Goal: Task Accomplishment & Management: Manage account settings

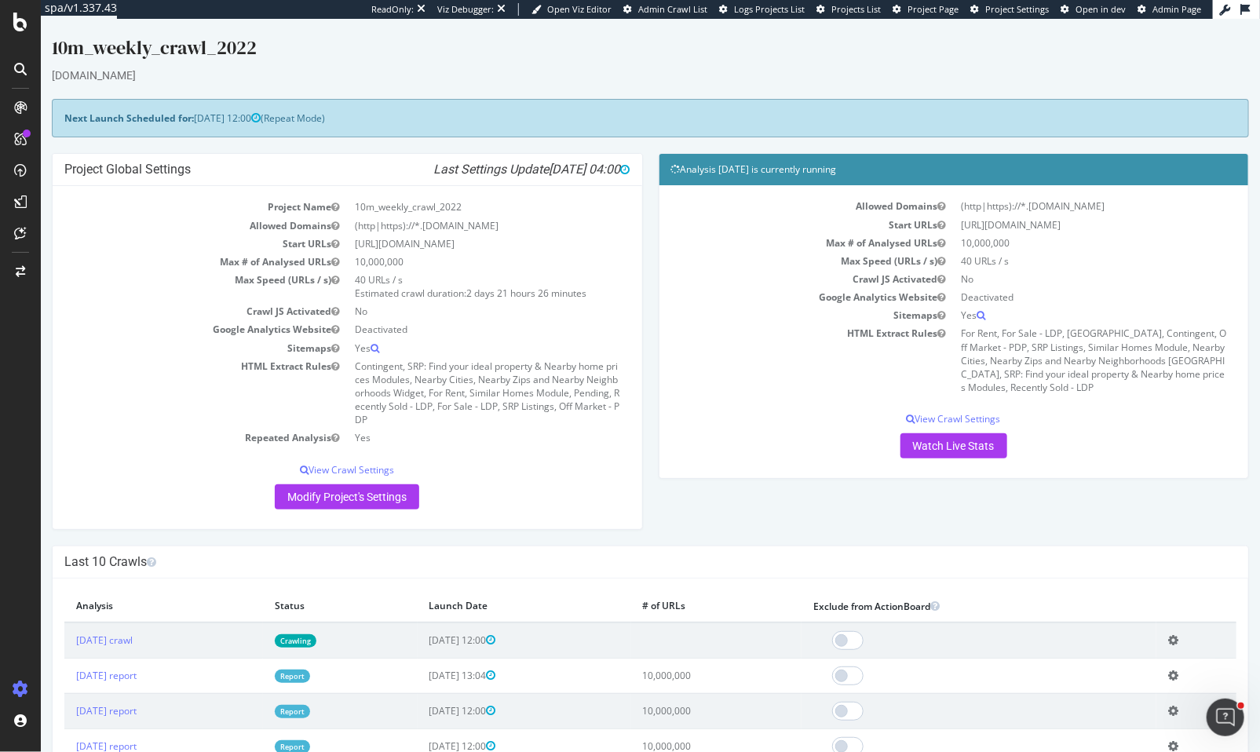
click at [761, 333] on td "HTML Extract Rules" at bounding box center [812, 360] width 283 height 72
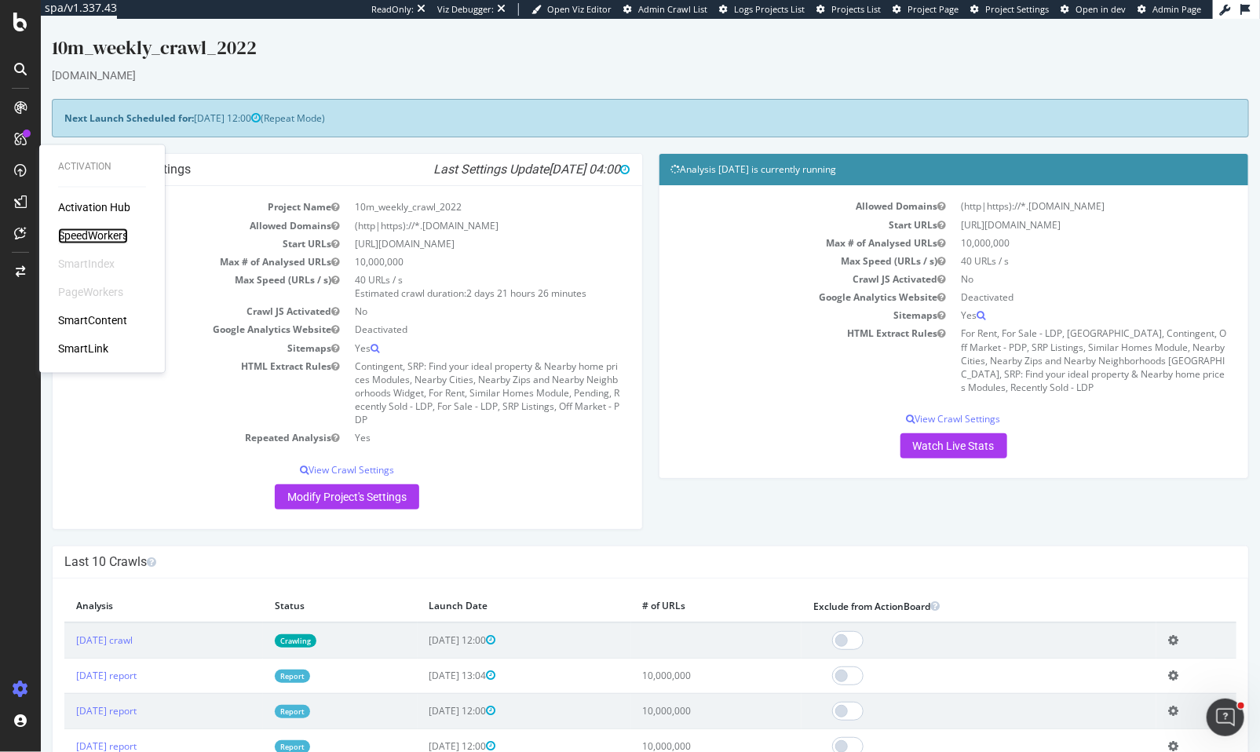
click at [75, 230] on div "SpeedWorkers" at bounding box center [93, 236] width 70 height 16
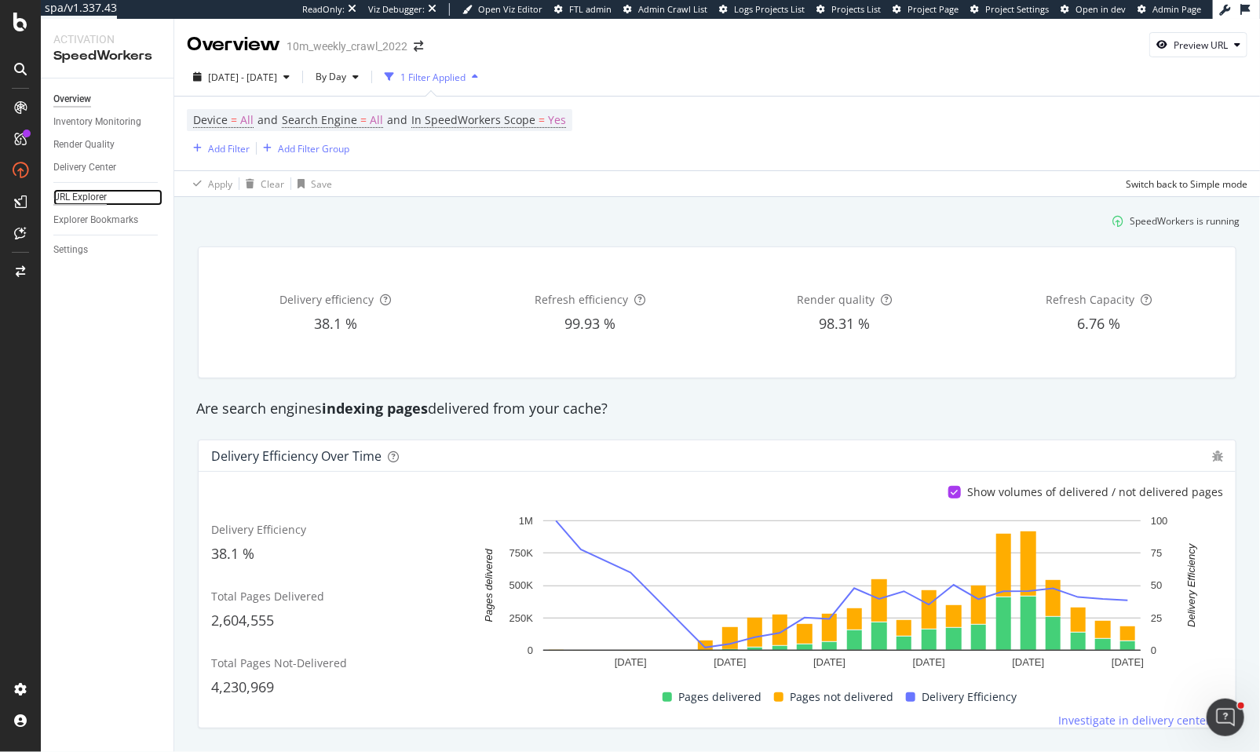
click at [82, 196] on div "URL Explorer" at bounding box center [79, 197] width 53 height 16
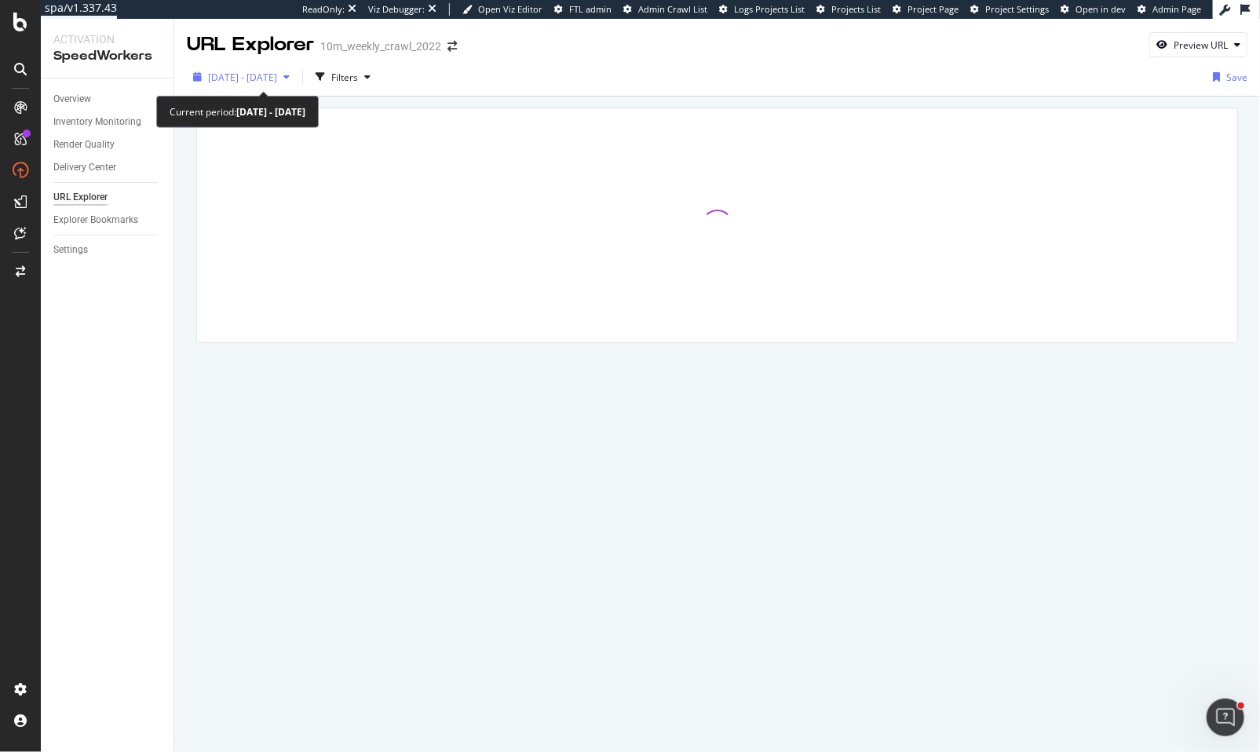
click at [277, 73] on span "2025 Aug. 29th - Sep. 25th" at bounding box center [242, 77] width 69 height 13
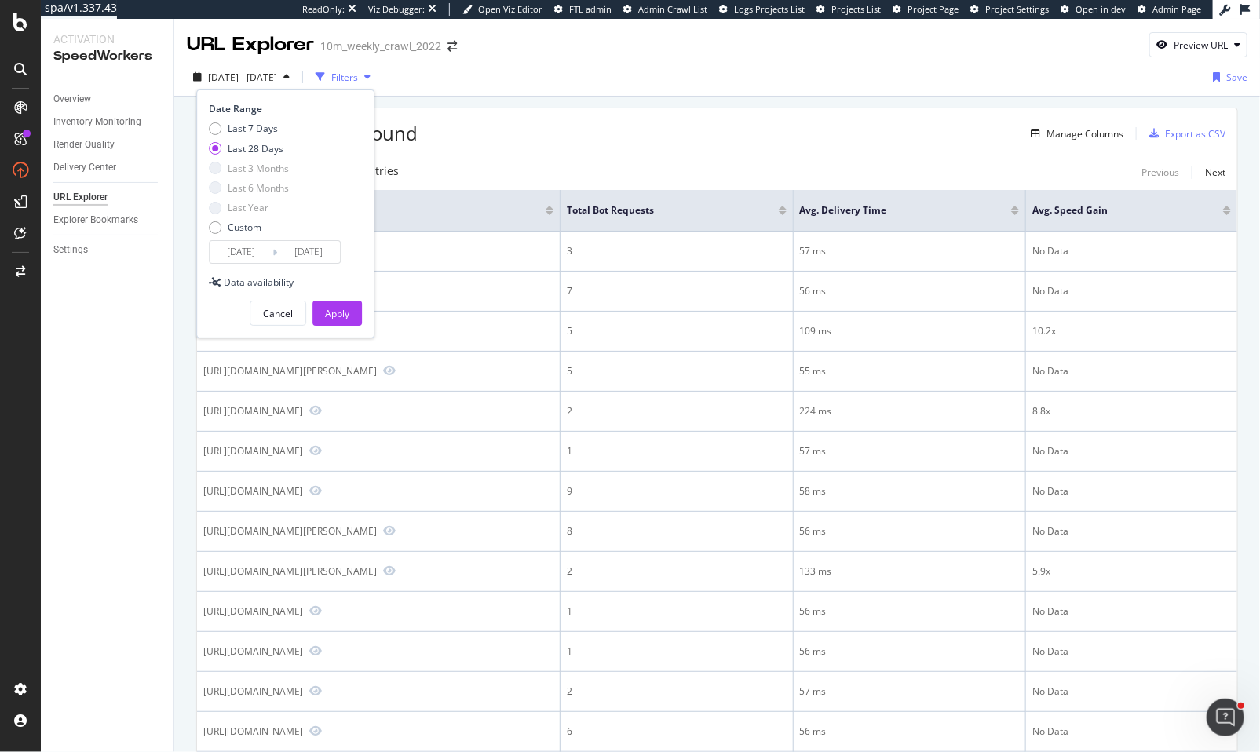
click at [358, 75] on div "Filters" at bounding box center [344, 77] width 27 height 13
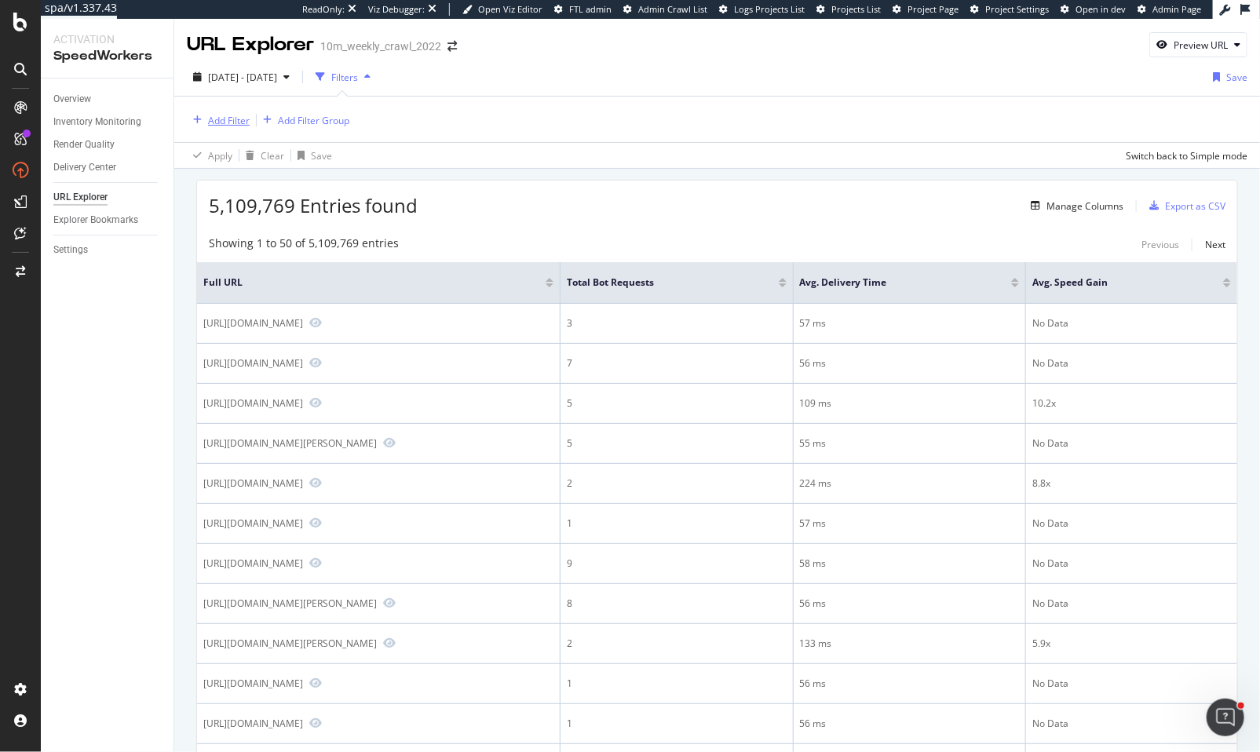
click at [221, 122] on div "Add Filter" at bounding box center [229, 120] width 42 height 13
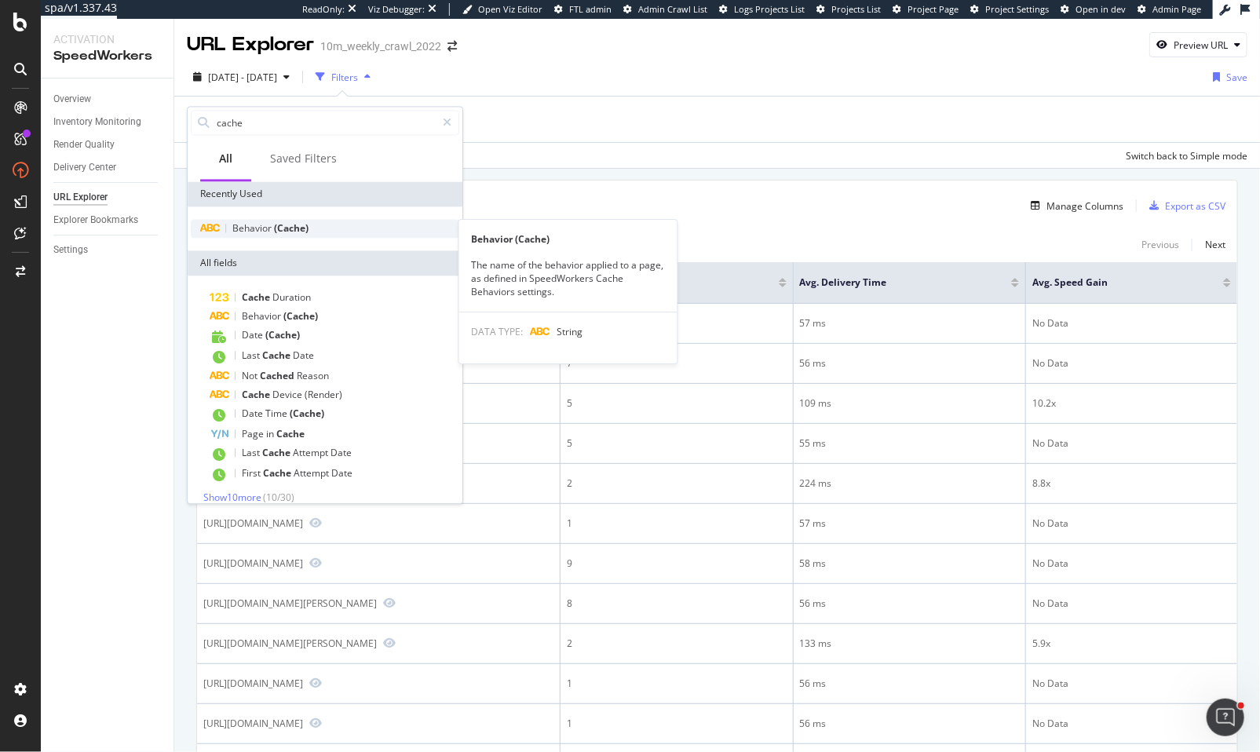
type input "cache"
click at [273, 234] on div "Behavior (Cache)" at bounding box center [270, 228] width 76 height 13
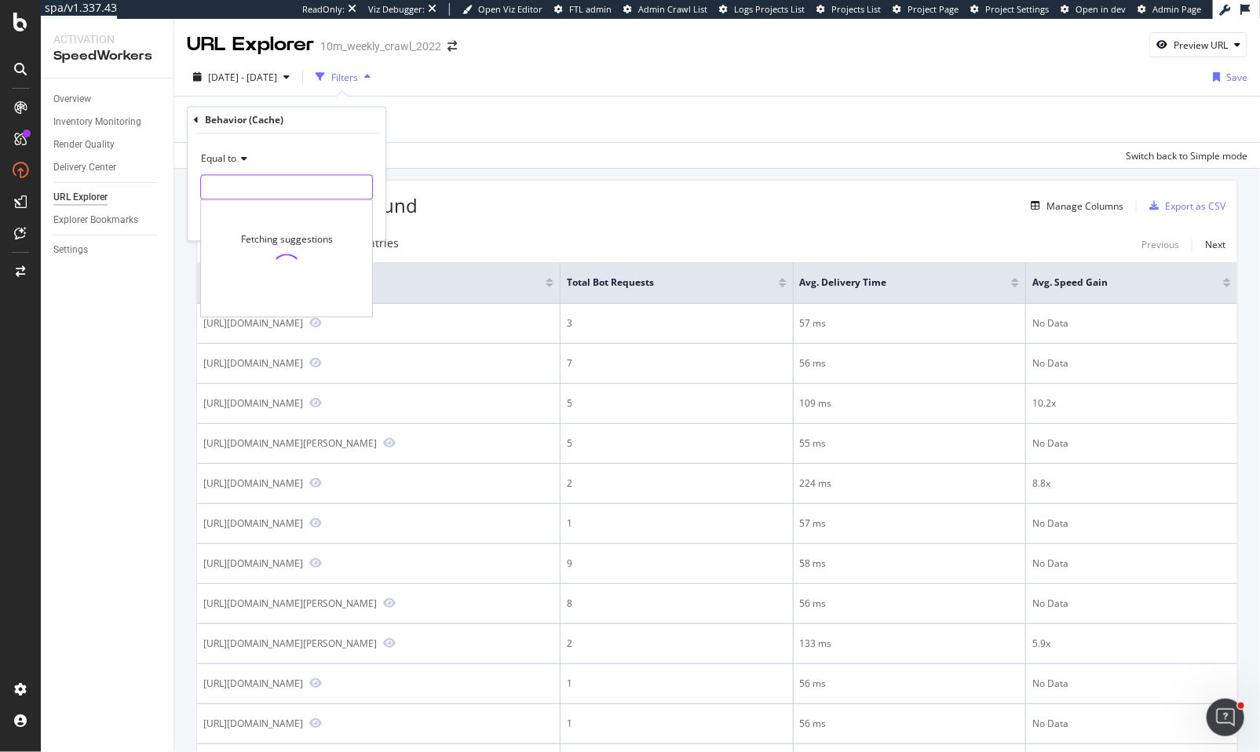
click at [249, 194] on input "text" at bounding box center [286, 187] width 171 height 25
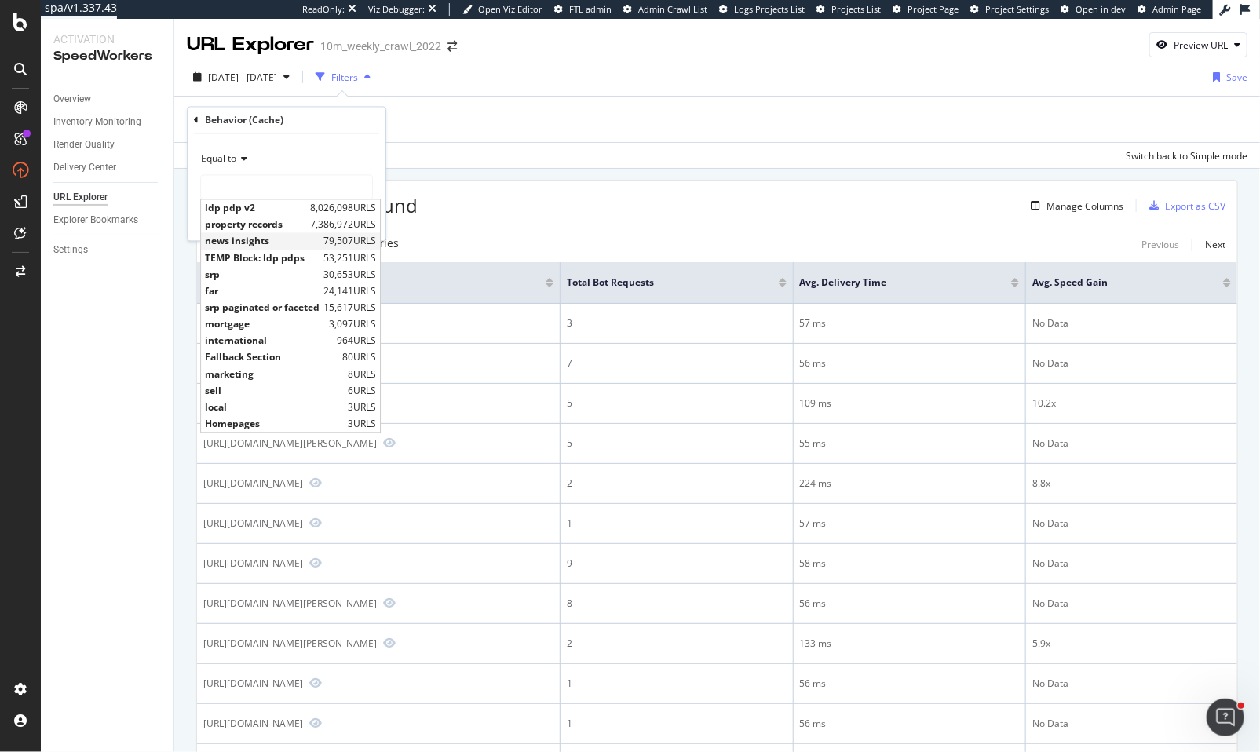
click at [265, 243] on span "news insights" at bounding box center [262, 241] width 115 height 13
type input "news insights"
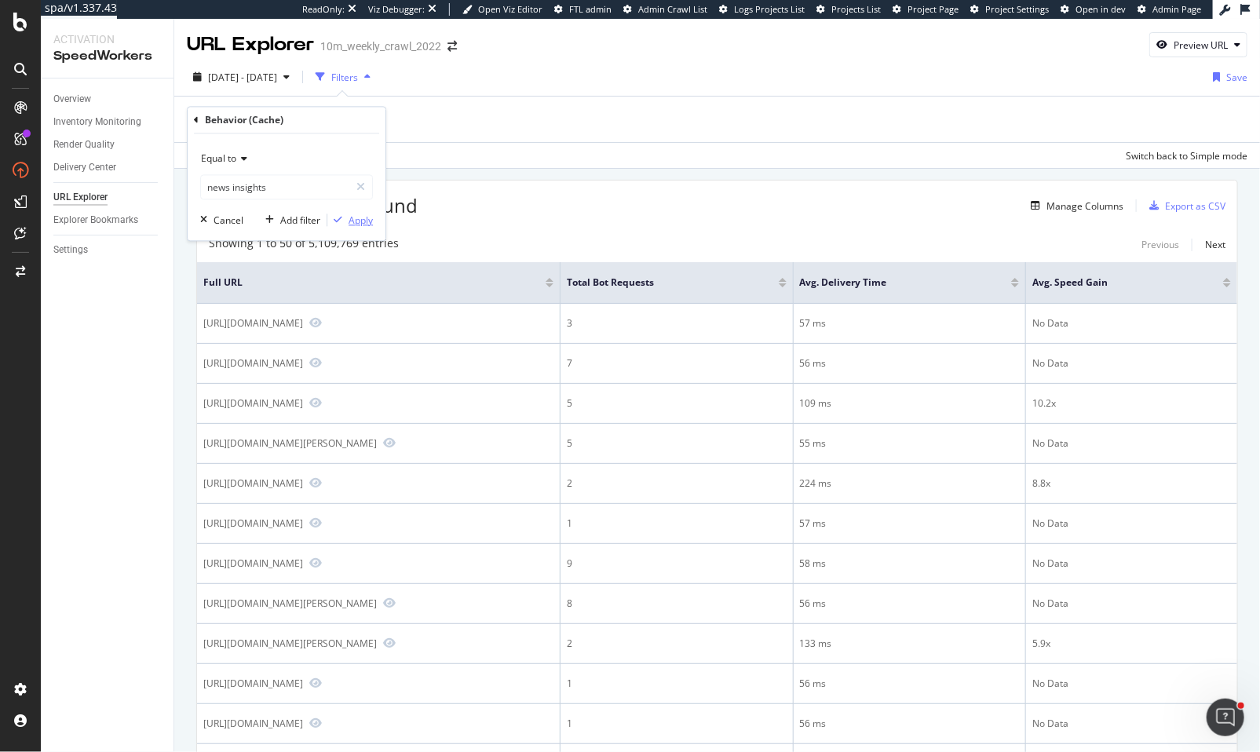
click at [350, 223] on div "Apply" at bounding box center [361, 220] width 24 height 13
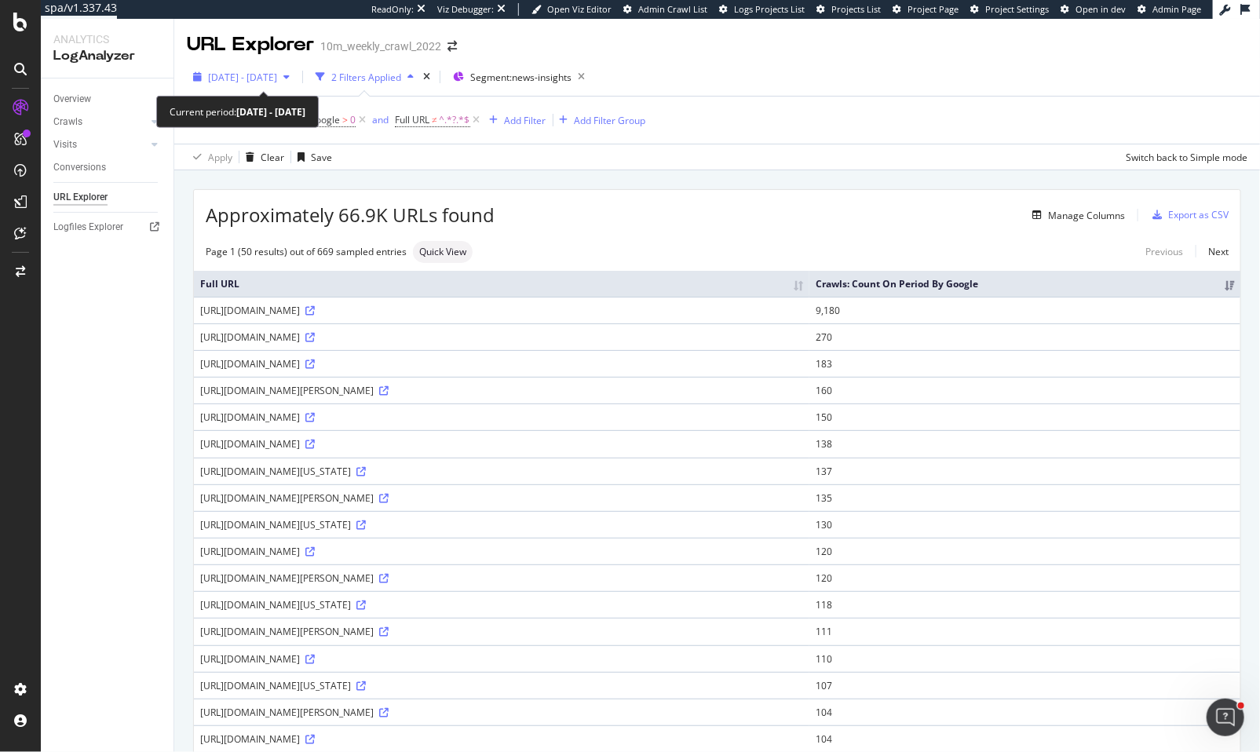
click at [277, 74] on span "[DATE] - [DATE]" at bounding box center [242, 77] width 69 height 13
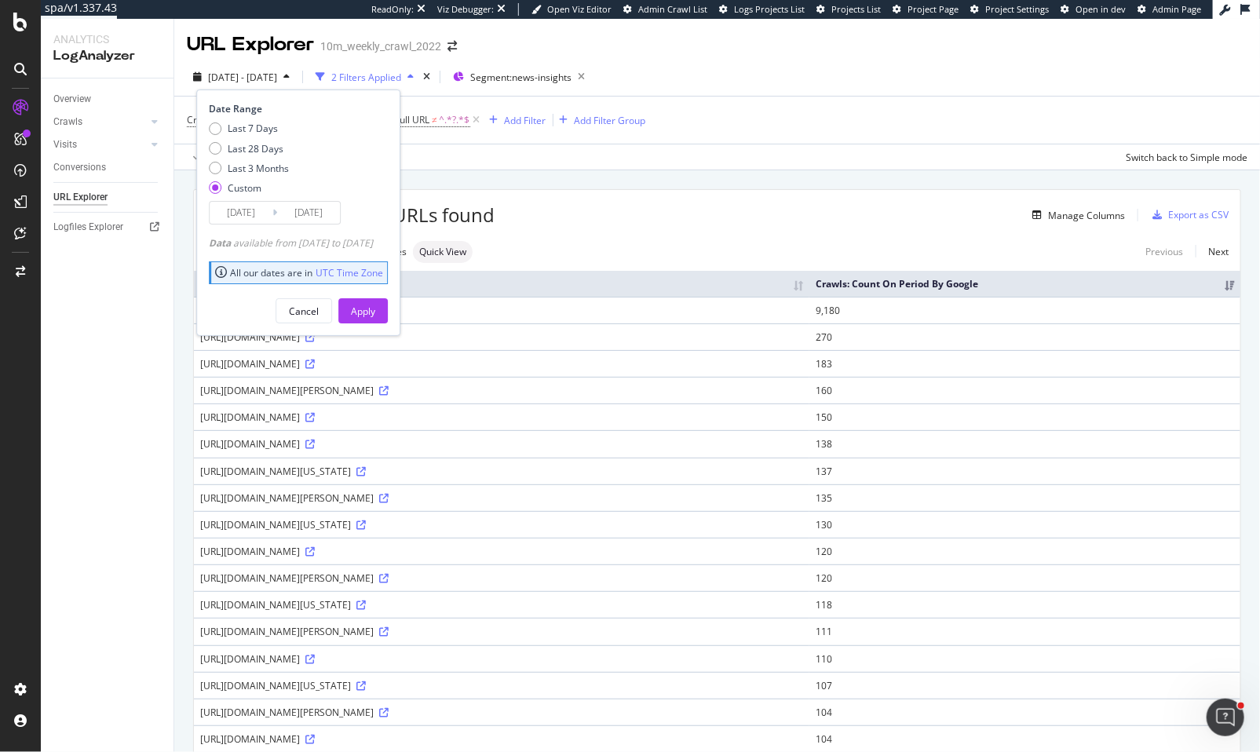
click at [817, 66] on div "[DATE] - [DATE] 2 Filters Applied Segment: news-insights Date Range Last 7 Days…" at bounding box center [717, 79] width 1086 height 31
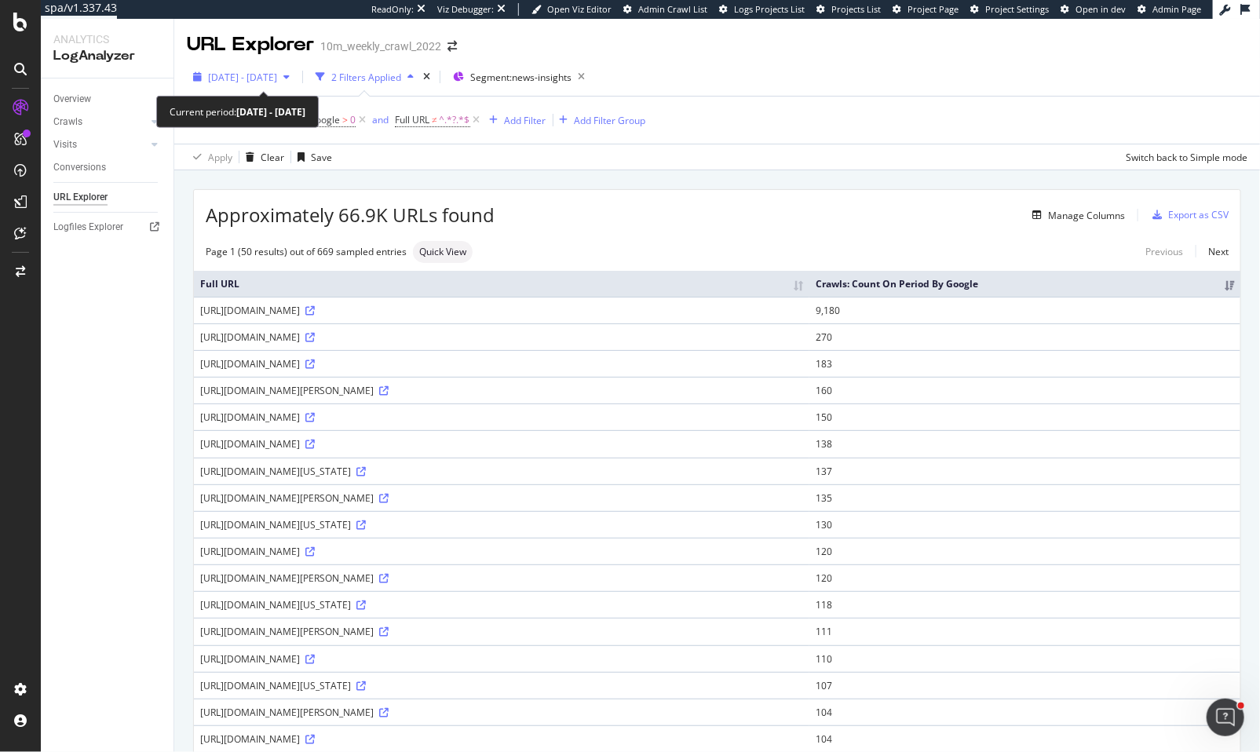
click at [245, 79] on span "2025 Aug. 25th - Sep. 23rd" at bounding box center [242, 77] width 69 height 13
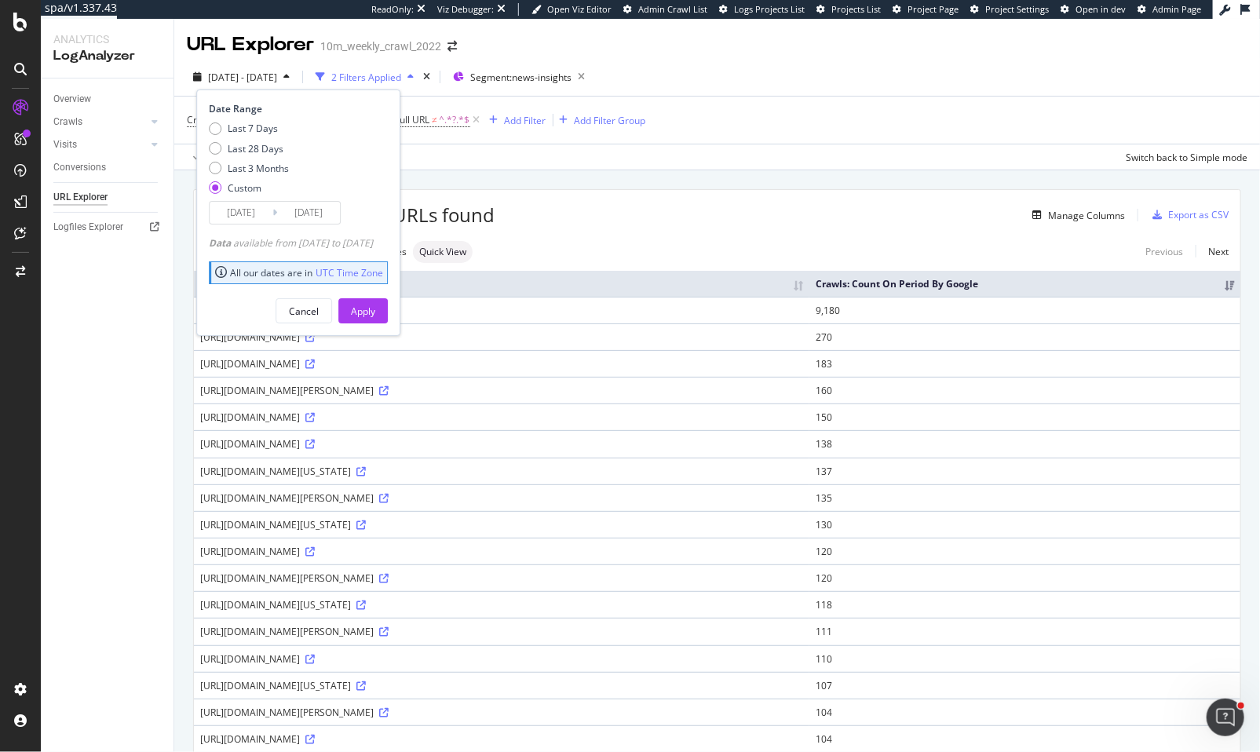
drag, startPoint x: 243, startPoint y: 163, endPoint x: 294, endPoint y: 205, distance: 65.2
click at [243, 163] on div "Last 3 Months" at bounding box center [258, 168] width 61 height 13
type input "2025/06/26"
type input "2025/09/25"
click at [375, 305] on div "Apply" at bounding box center [363, 311] width 24 height 13
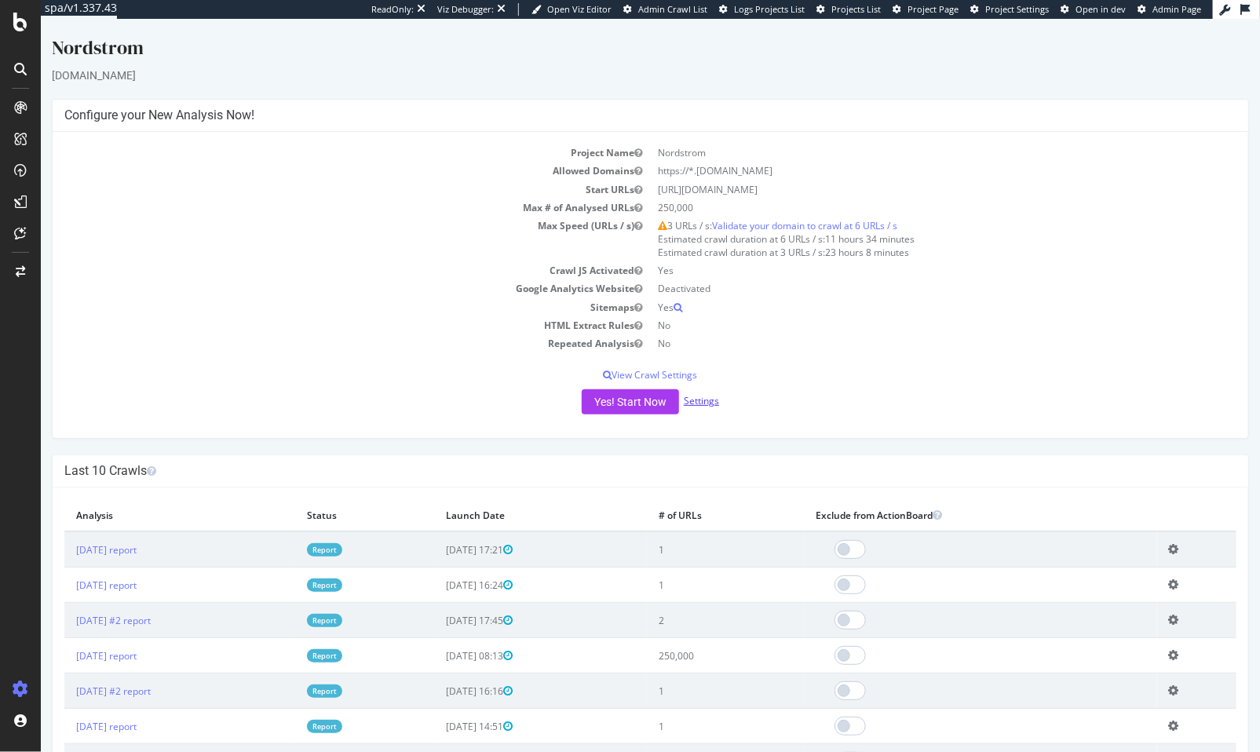
click at [704, 404] on link "Settings" at bounding box center [700, 400] width 35 height 13
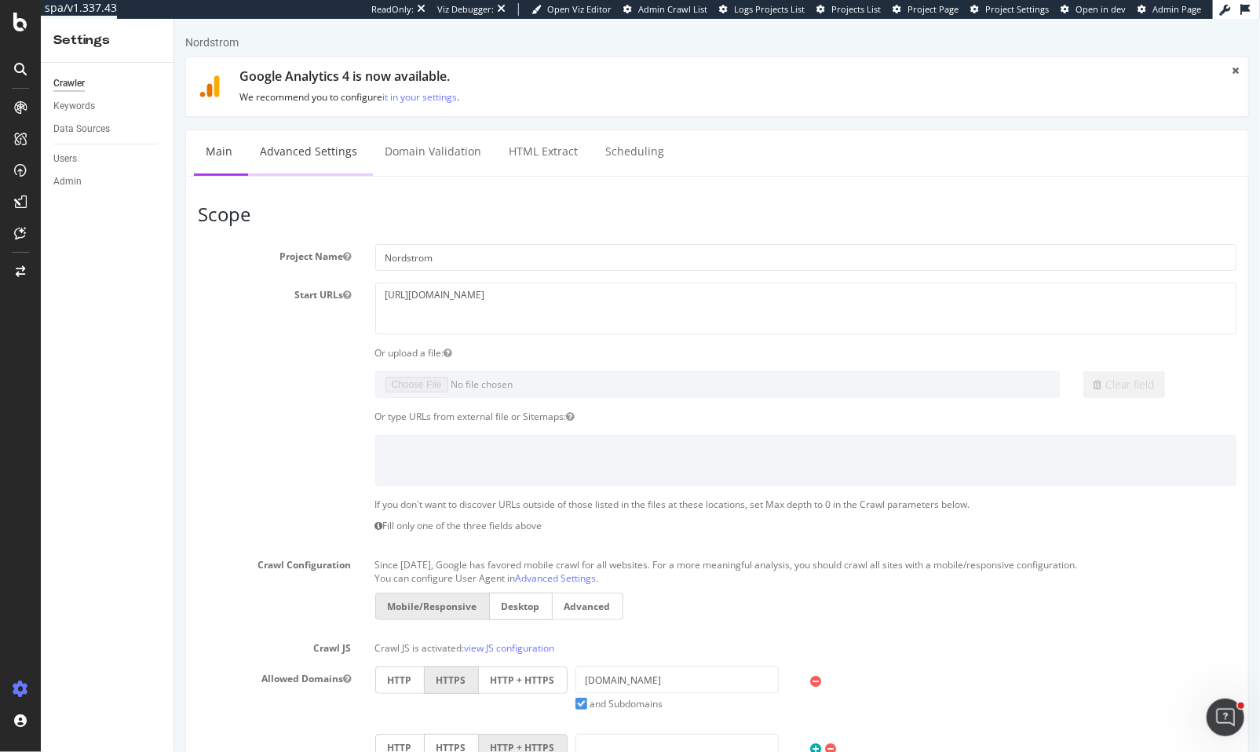
click at [277, 153] on link "Advanced Settings" at bounding box center [307, 151] width 121 height 43
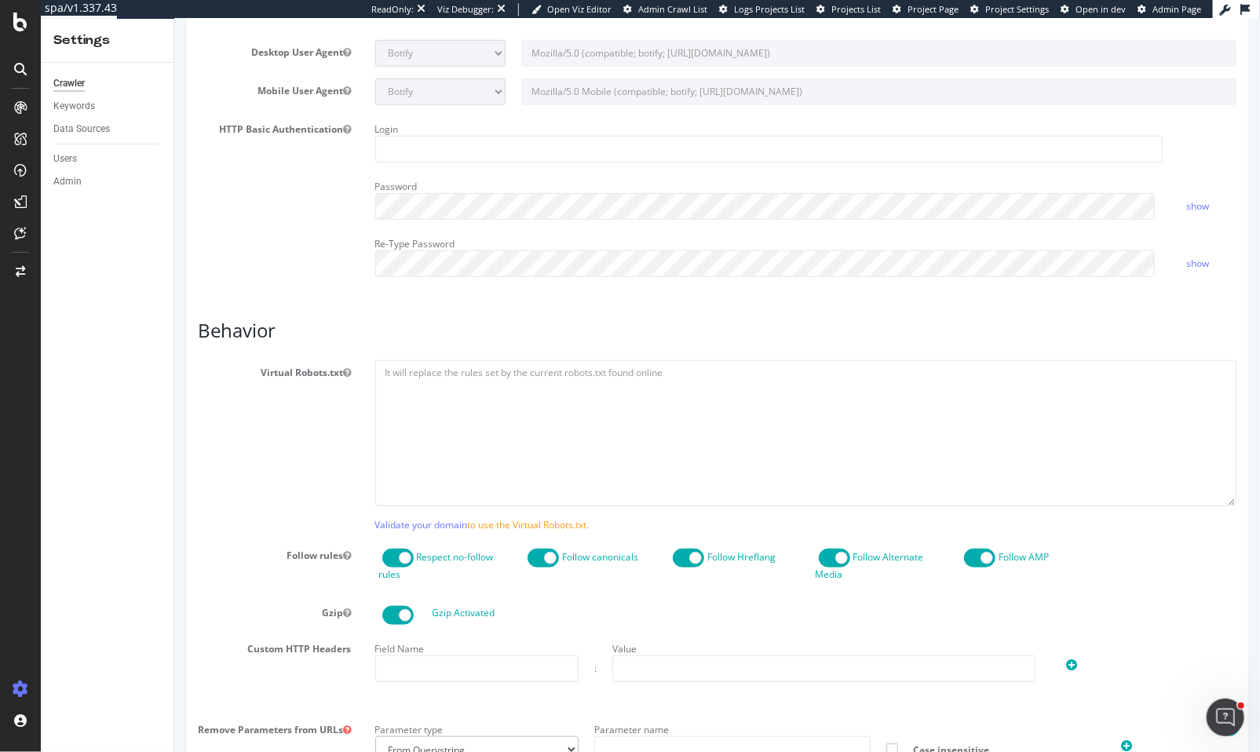
scroll to position [847, 0]
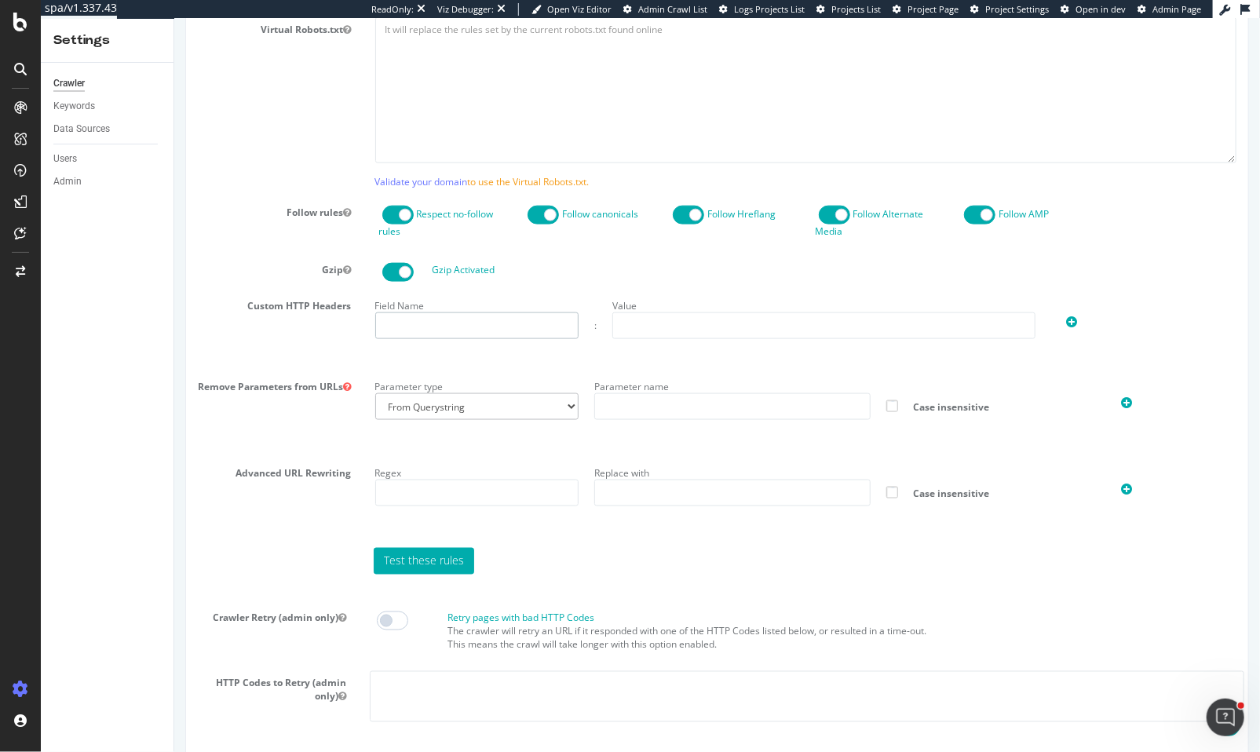
click at [438, 320] on input "text" at bounding box center [476, 326] width 203 height 27
paste input "X-ION-ID:9880C068-B1ED-439E-81C1-D0D91D66F6D7"
drag, startPoint x: 569, startPoint y: 323, endPoint x: 422, endPoint y: 326, distance: 146.1
click at [422, 326] on input "X-ION-ID:9880C068-B1ED-439E-81C1-D0D91D66F6D7" at bounding box center [476, 326] width 203 height 27
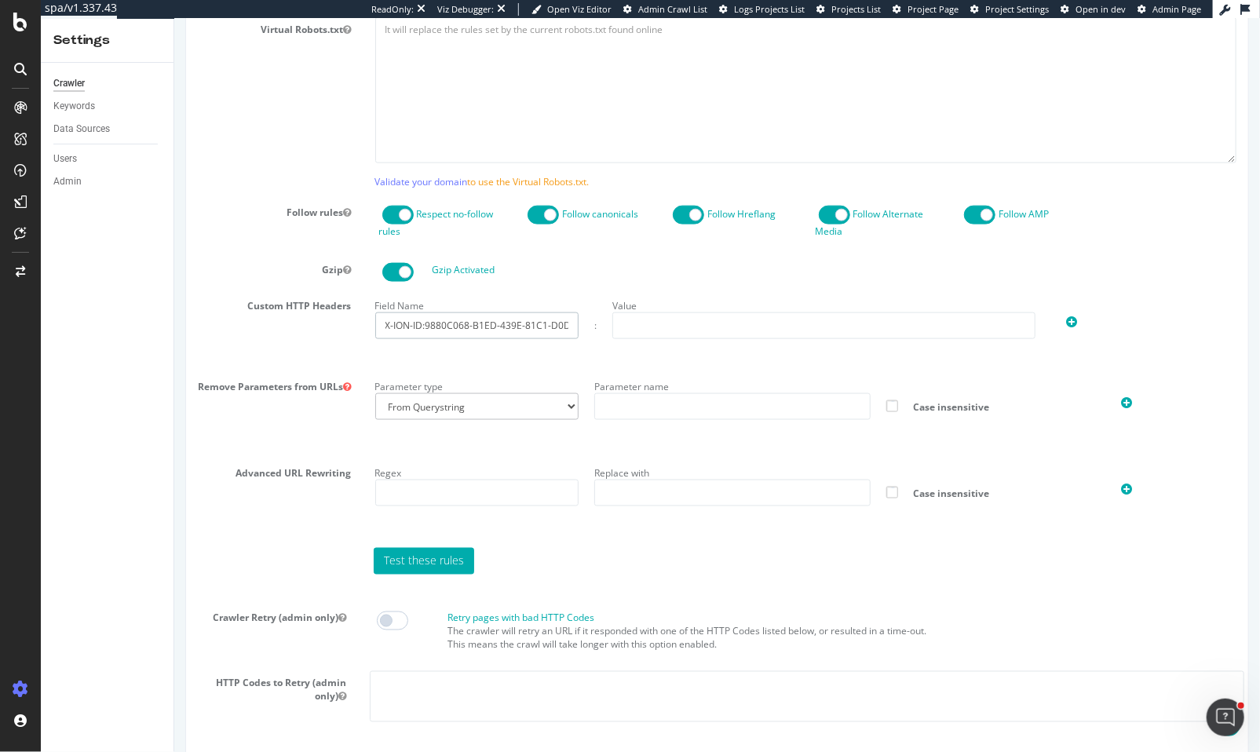
click at [426, 324] on input "X-ION-ID:9880C068-B1ED-439E-81C1-D0D91D66F6D7" at bounding box center [476, 326] width 203 height 27
drag, startPoint x: 422, startPoint y: 324, endPoint x: 673, endPoint y: 324, distance: 250.5
click at [673, 324] on div "Field Name X-ION-ID:9880C068-B1ED-439E-81C1-D0D91D66F6D7 : Value" at bounding box center [806, 317] width 878 height 46
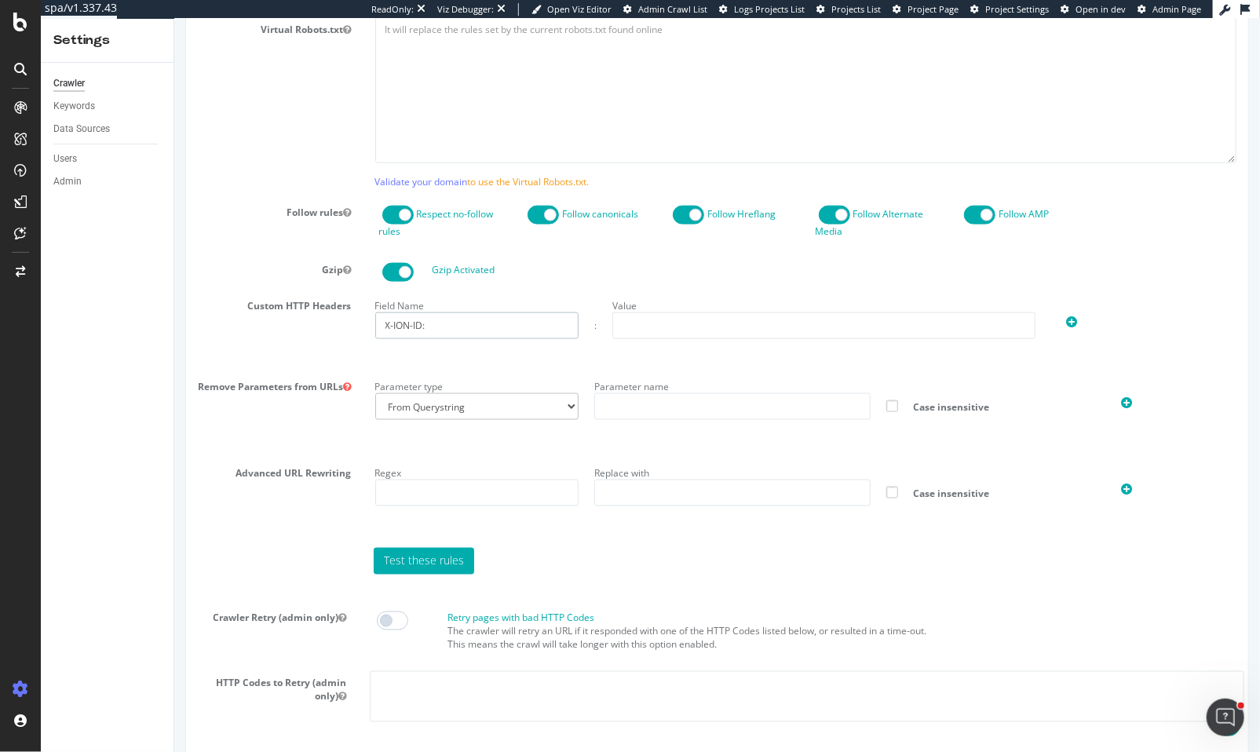
type input "X-ION-ID:"
click at [673, 328] on input "text" at bounding box center [823, 326] width 423 height 27
paste input "9880C068-B1ED-439E-81C1-D0D91D66F6D7"
type input "9880C068-B1ED-439E-81C1-D0D91D66F6D7"
click at [521, 328] on input "X-ION-ID:" at bounding box center [476, 326] width 203 height 27
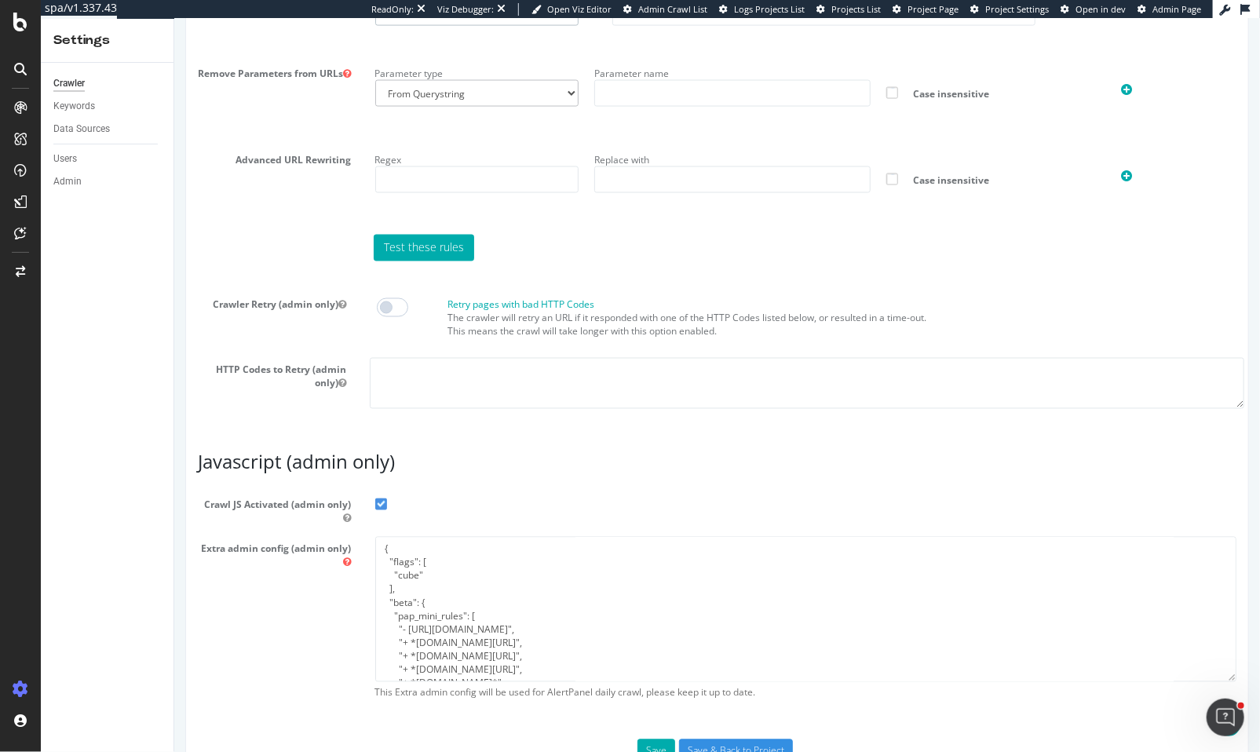
scroll to position [1208, 0]
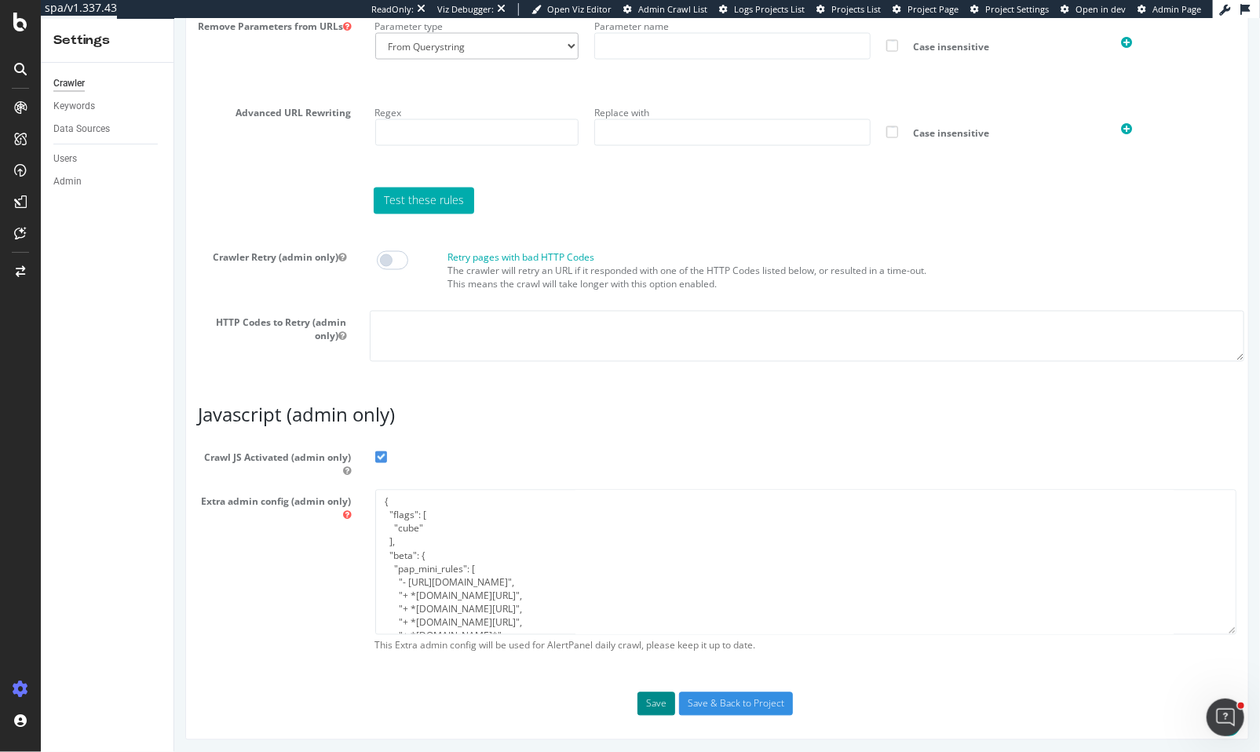
type input "X-ION-ID"
click at [647, 704] on button "Save" at bounding box center [656, 705] width 38 height 24
click at [650, 696] on button "Save" at bounding box center [656, 705] width 38 height 24
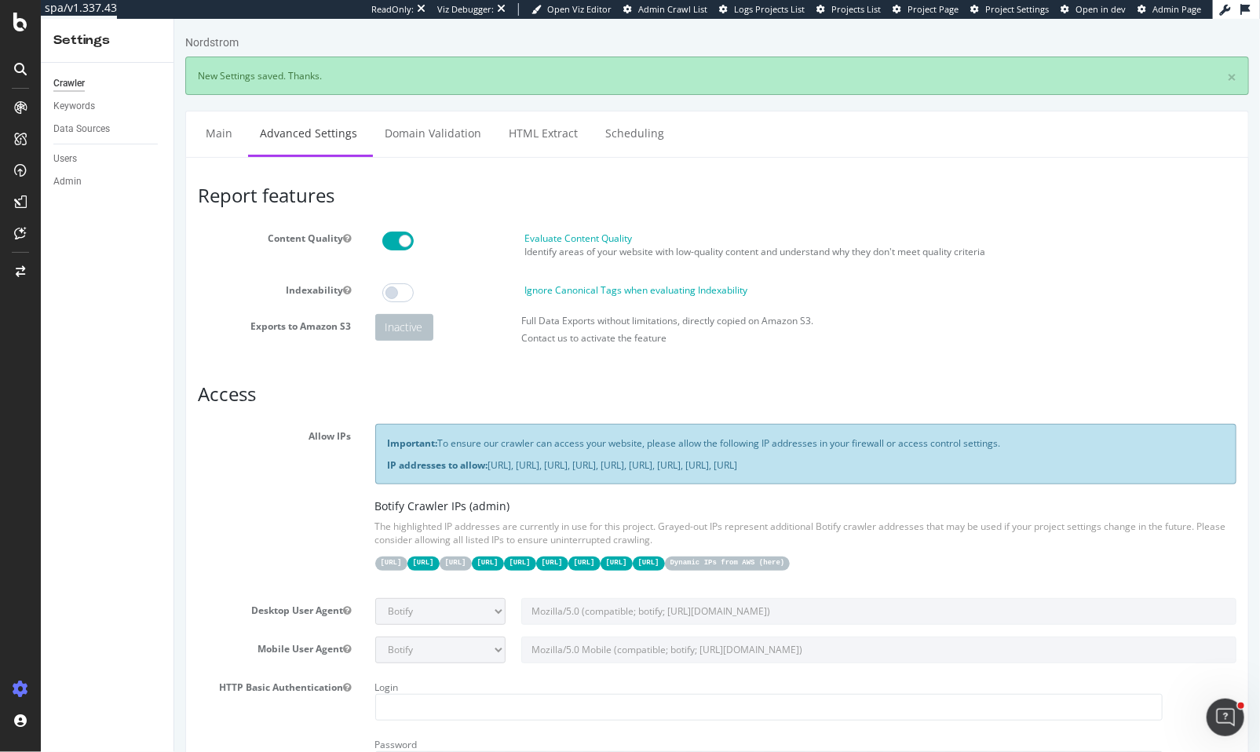
scroll to position [0, 0]
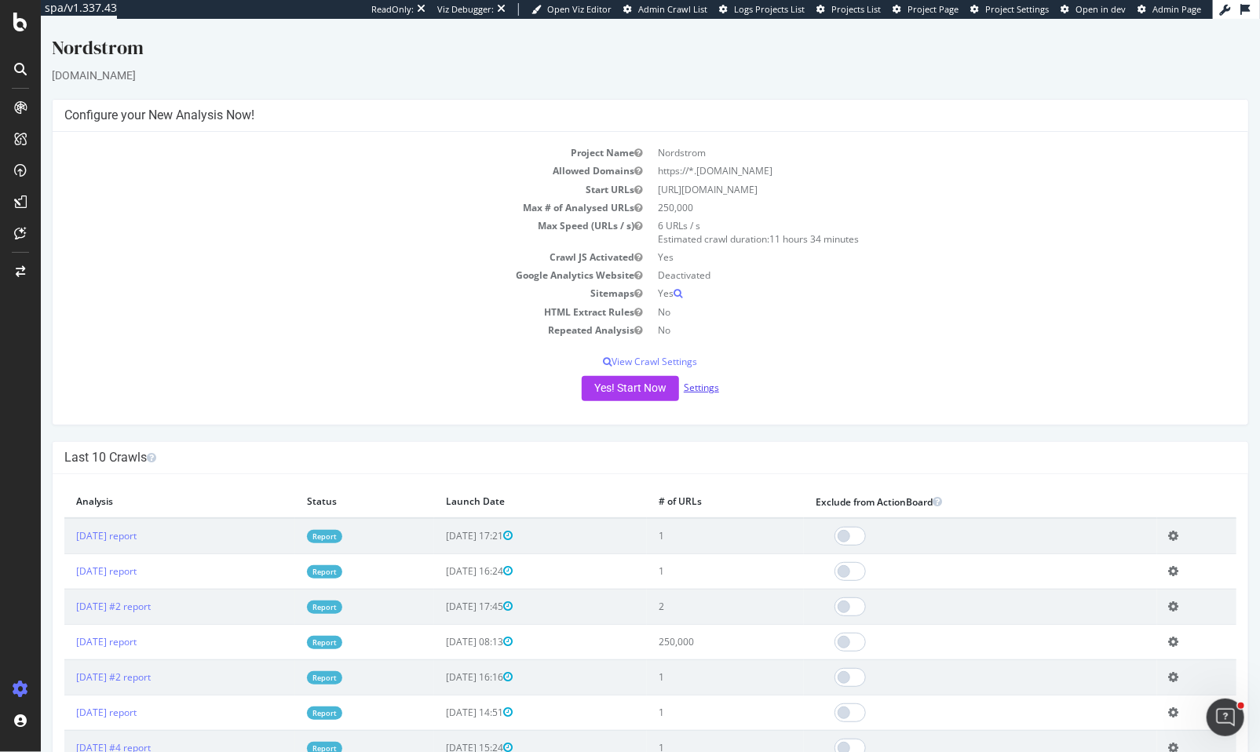
click at [705, 388] on link "Settings" at bounding box center [700, 387] width 35 height 13
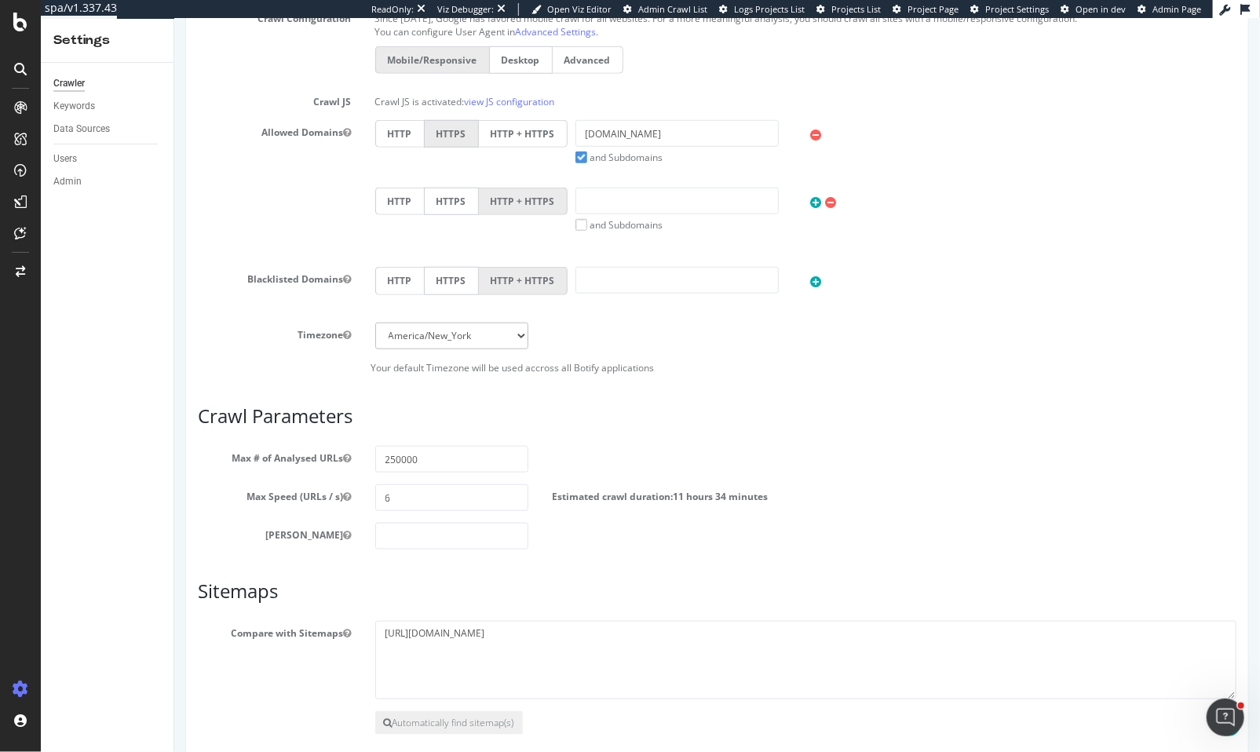
scroll to position [621, 0]
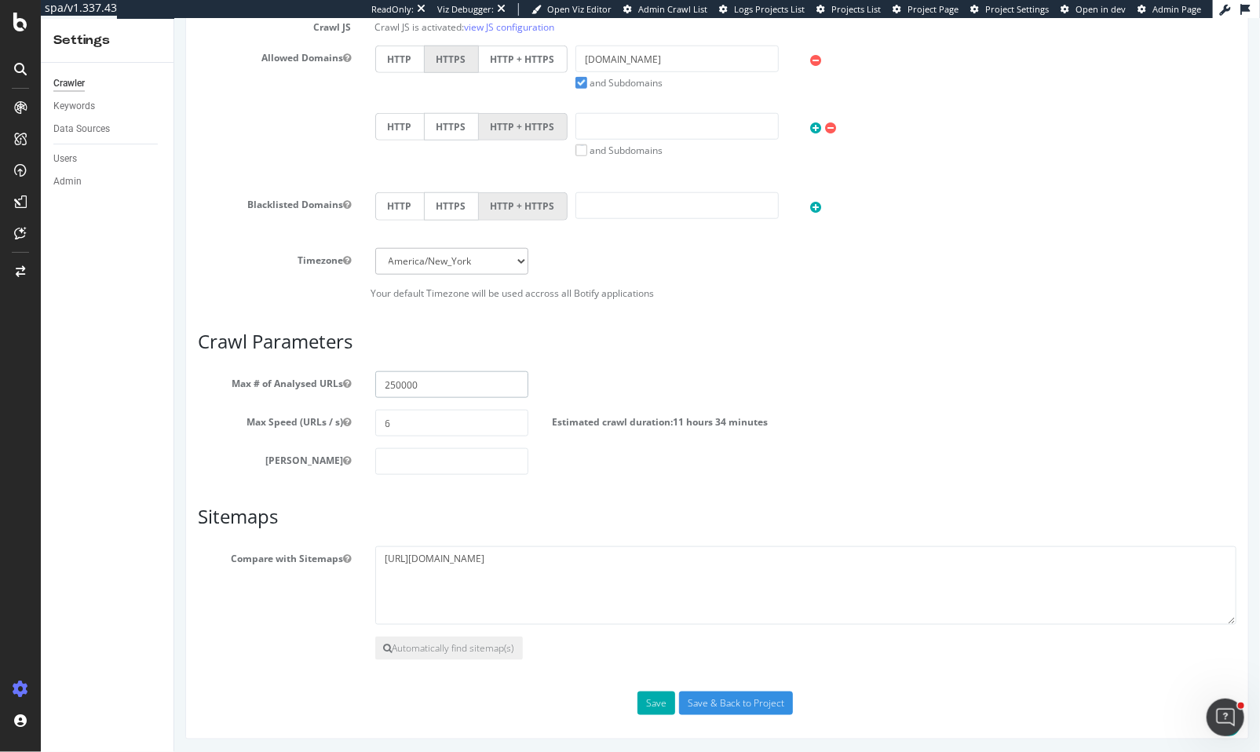
drag, startPoint x: 391, startPoint y: 382, endPoint x: 378, endPoint y: 382, distance: 12.6
click at [378, 382] on input "250000" at bounding box center [452, 384] width 154 height 27
drag, startPoint x: 389, startPoint y: 423, endPoint x: 367, endPoint y: 422, distance: 22.0
click at [367, 422] on div "6" at bounding box center [451, 423] width 177 height 27
type input "40"
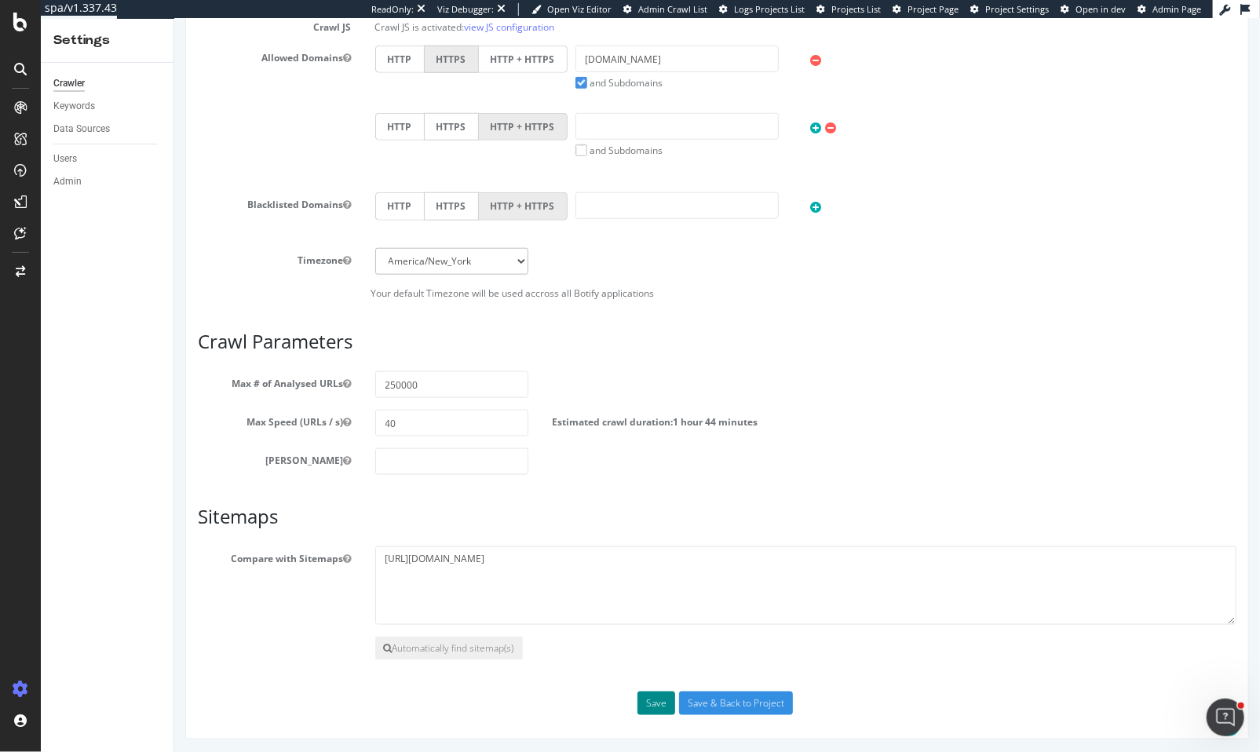
click at [642, 697] on button "Save" at bounding box center [656, 704] width 38 height 24
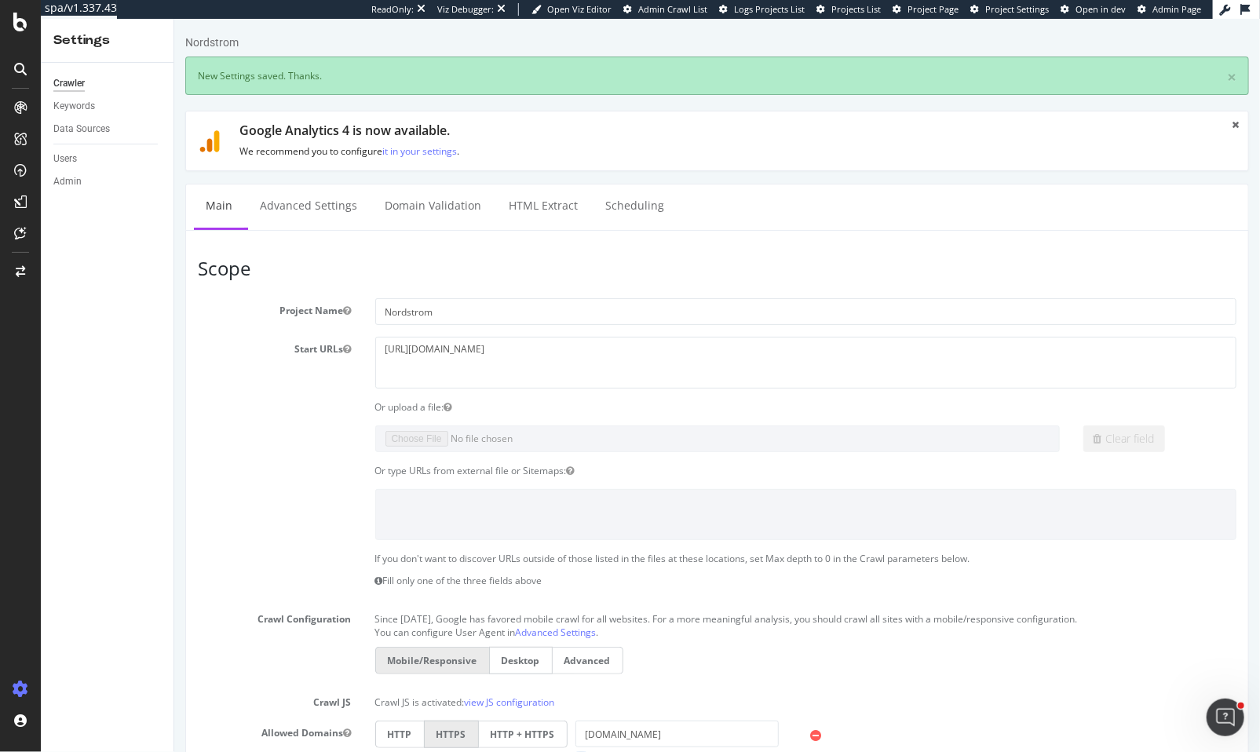
scroll to position [0, 0]
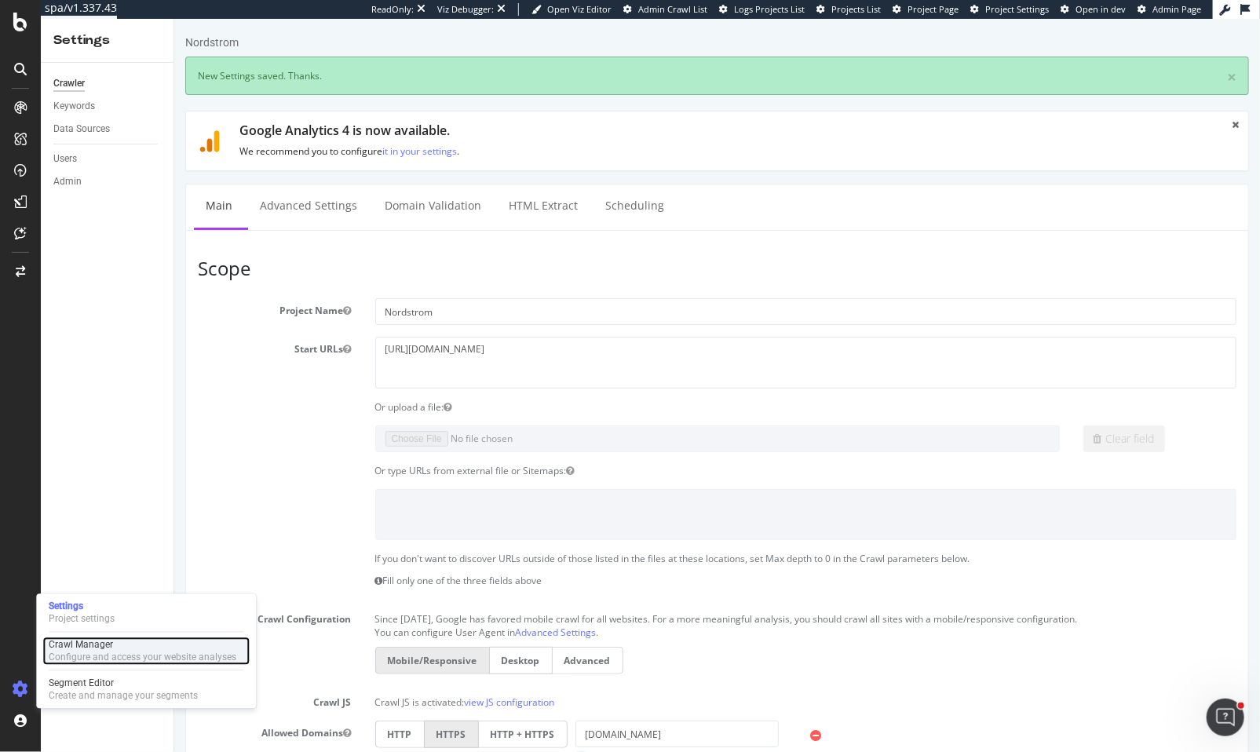
click at [106, 649] on div "Crawl Manager" at bounding box center [143, 645] width 188 height 13
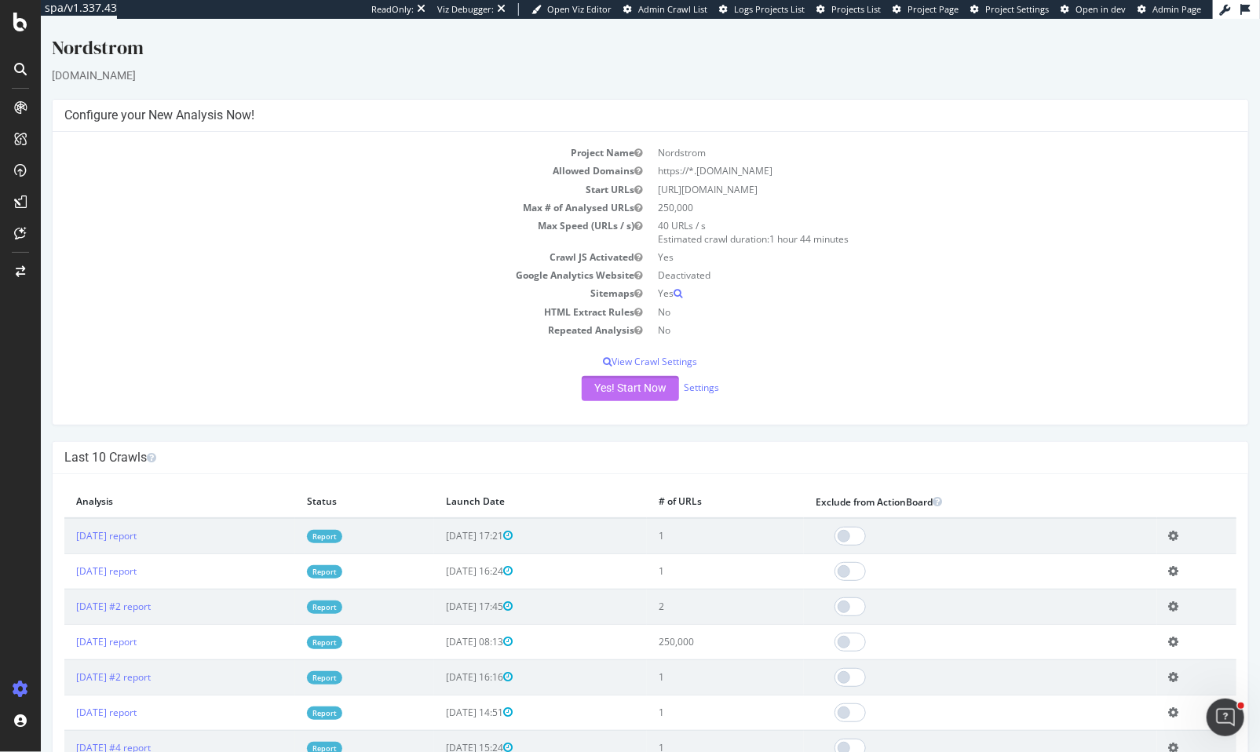
click at [620, 391] on button "Yes! Start Now" at bounding box center [629, 388] width 97 height 25
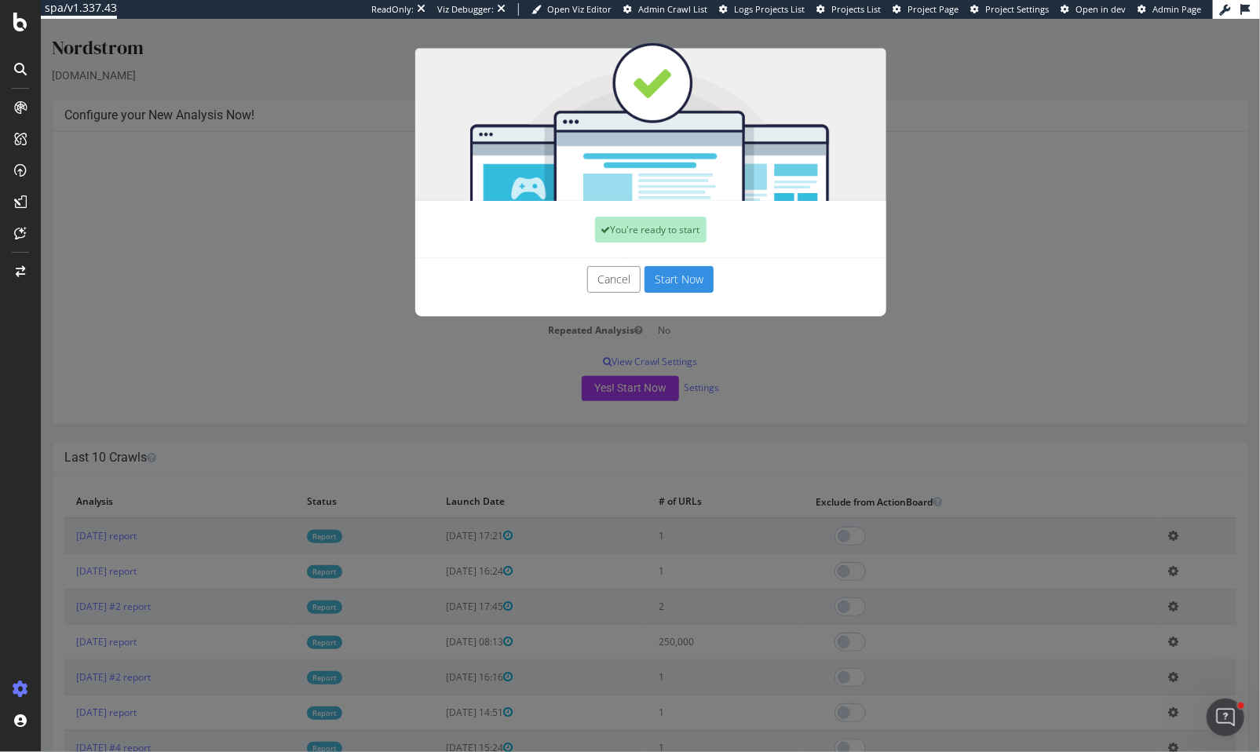
click at [683, 272] on button "Start Now" at bounding box center [678, 279] width 69 height 27
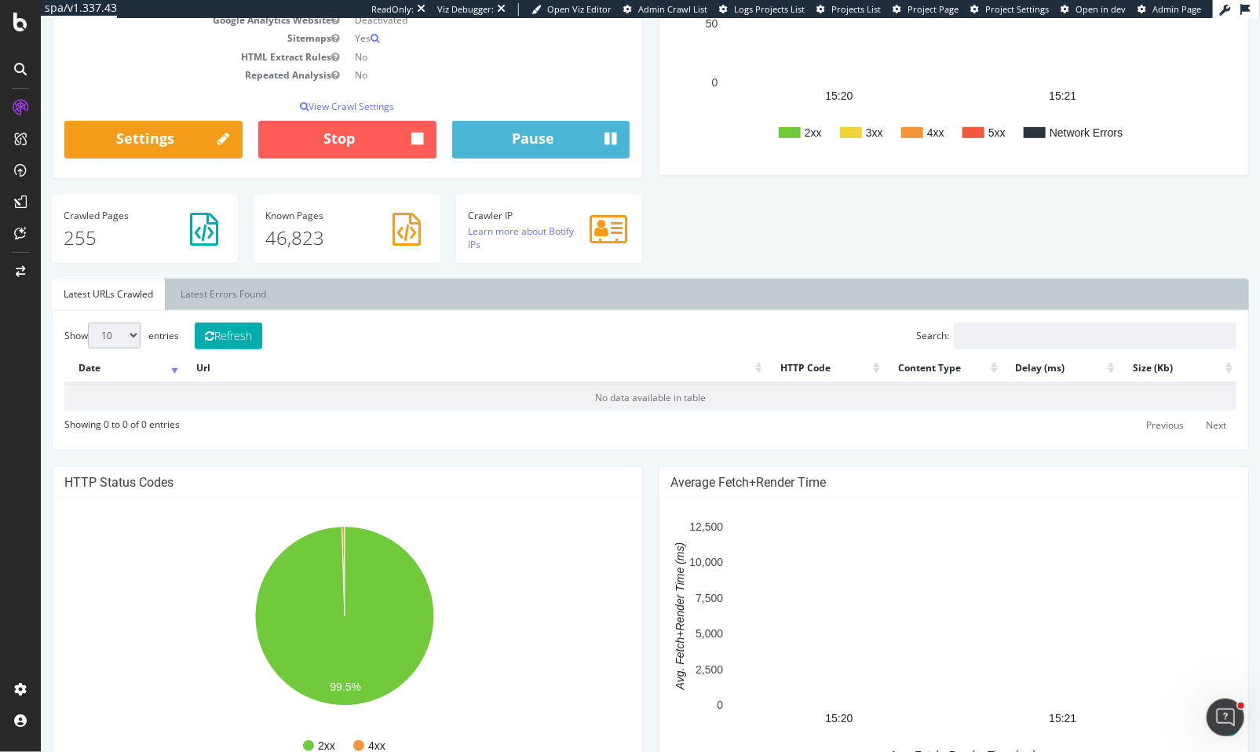
scroll to position [234, 0]
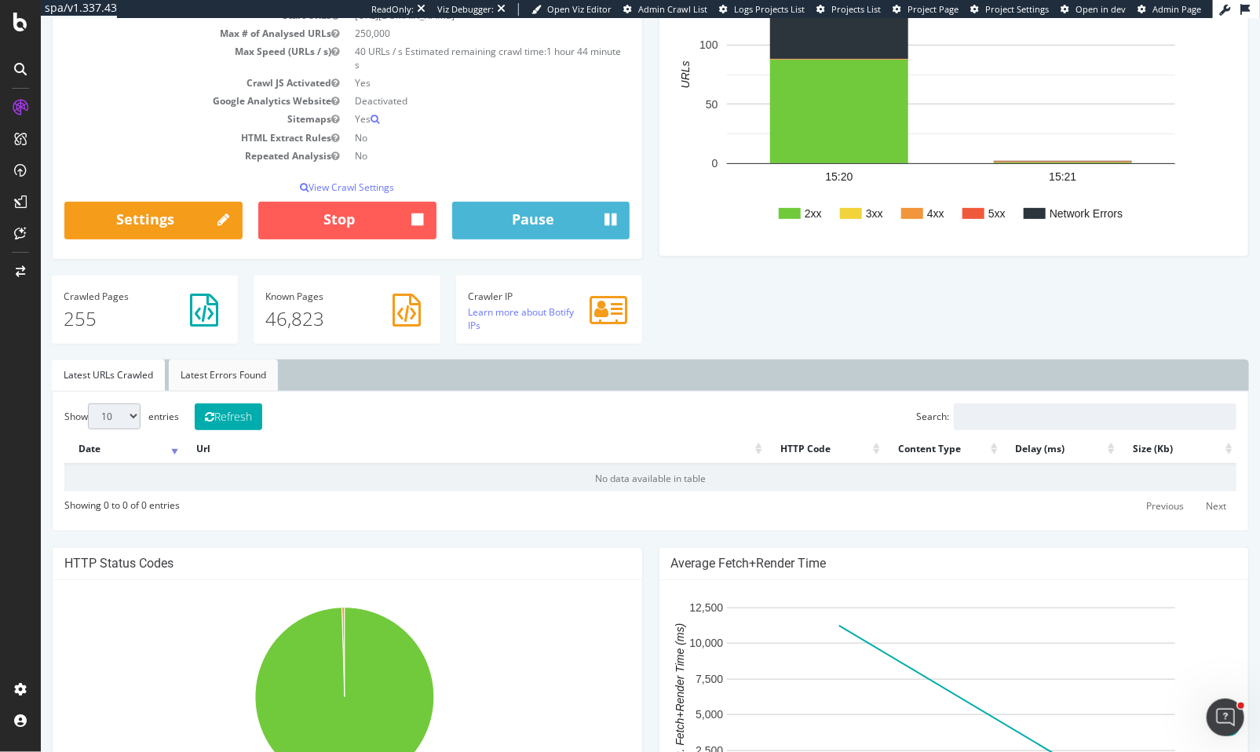
click at [203, 375] on link "Latest Errors Found" at bounding box center [222, 375] width 109 height 31
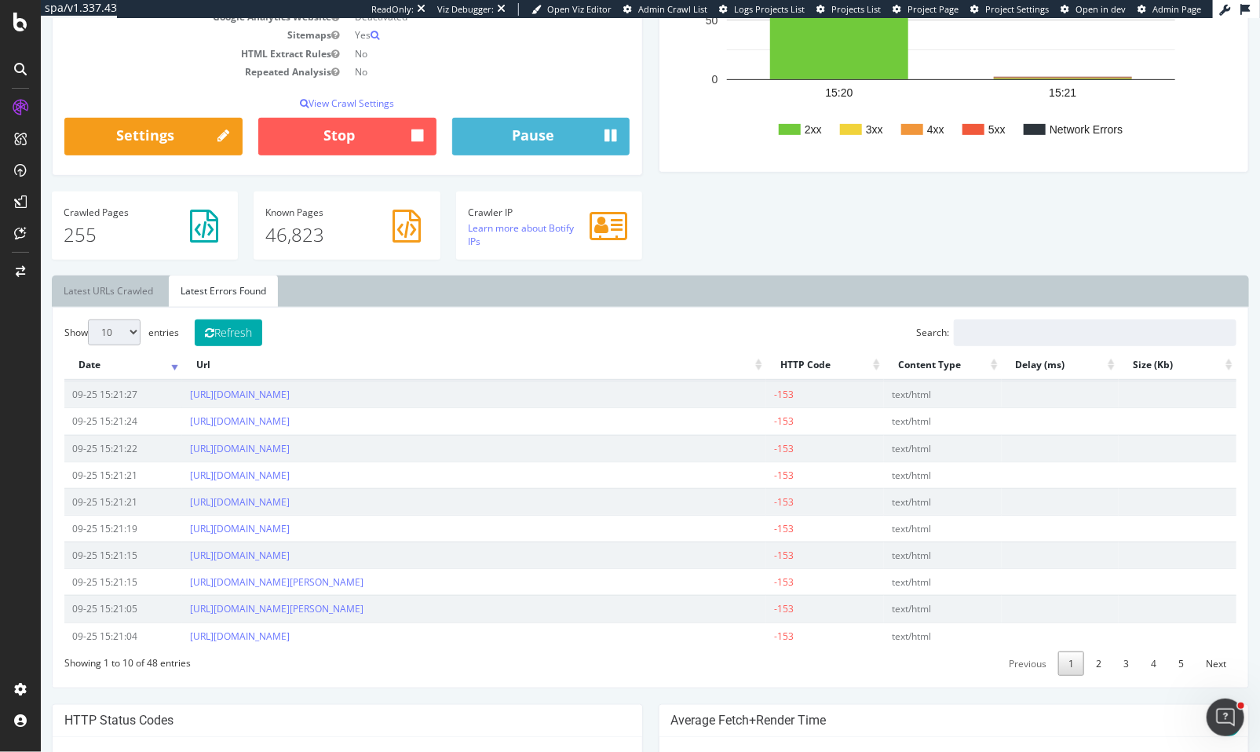
scroll to position [337, 0]
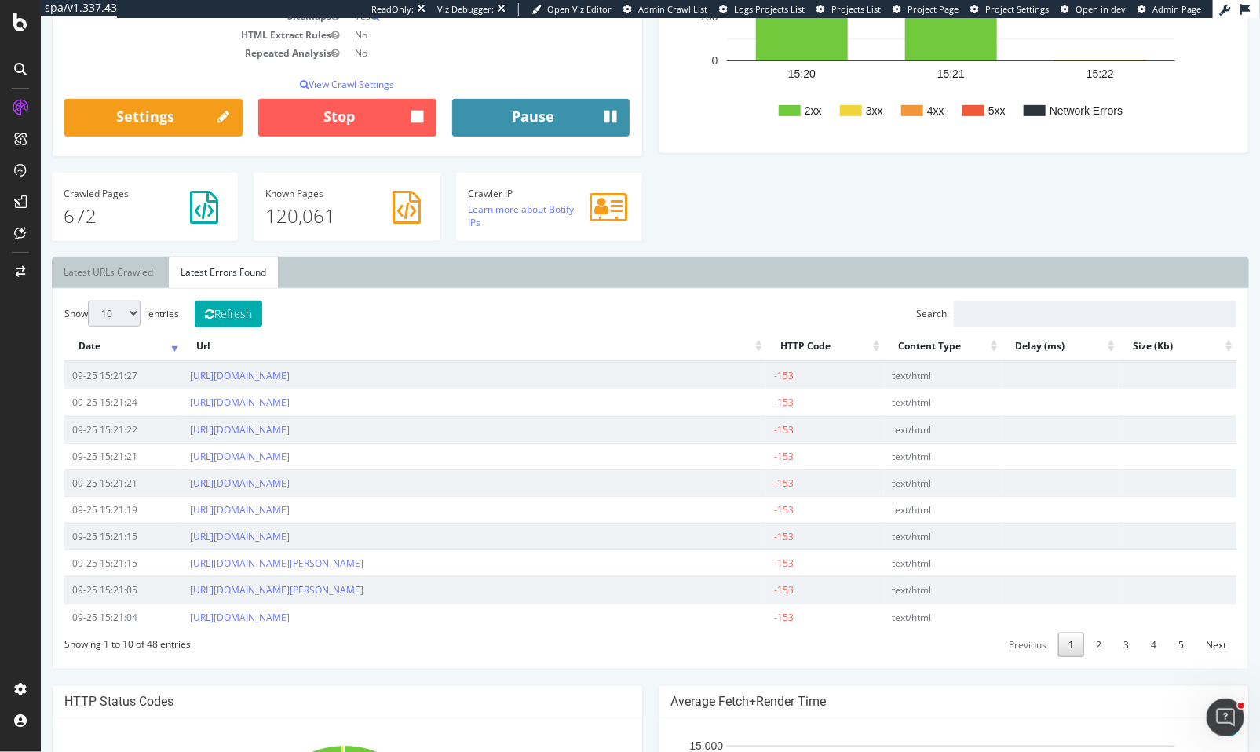
click at [540, 120] on button "Pause" at bounding box center [541, 118] width 178 height 38
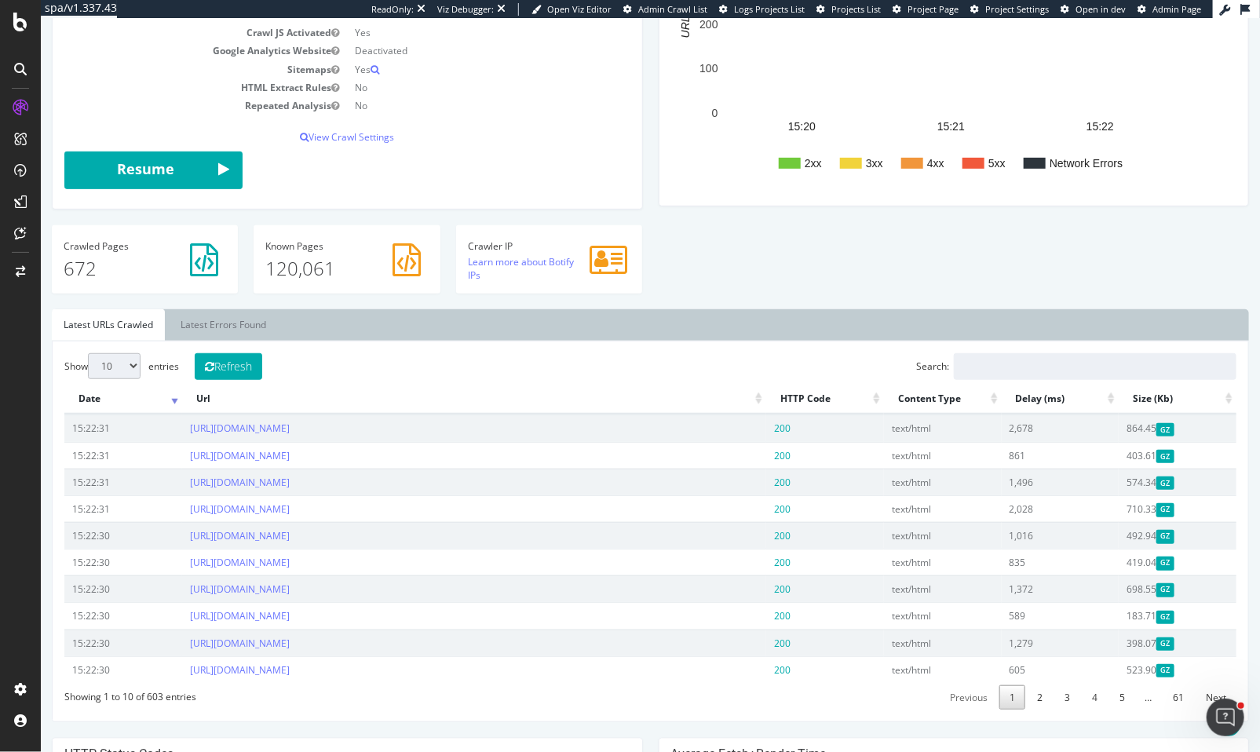
scroll to position [472, 0]
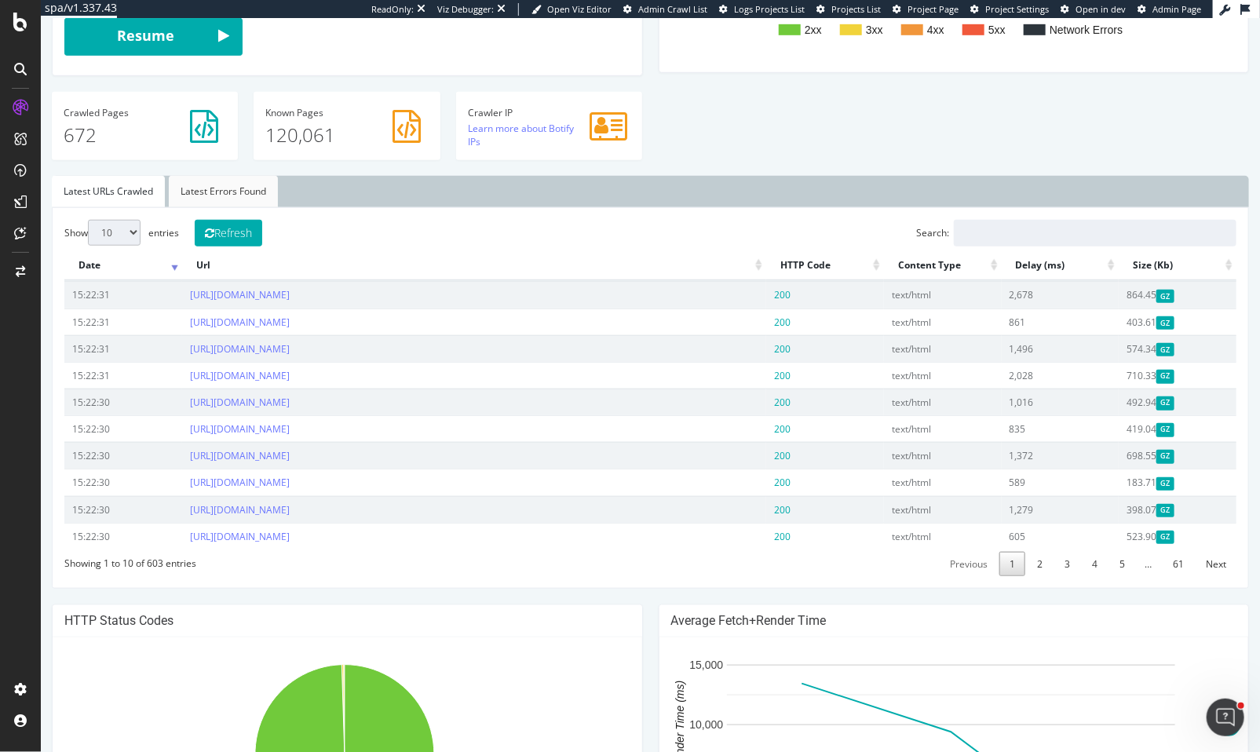
click at [224, 188] on link "Latest Errors Found" at bounding box center [222, 191] width 109 height 31
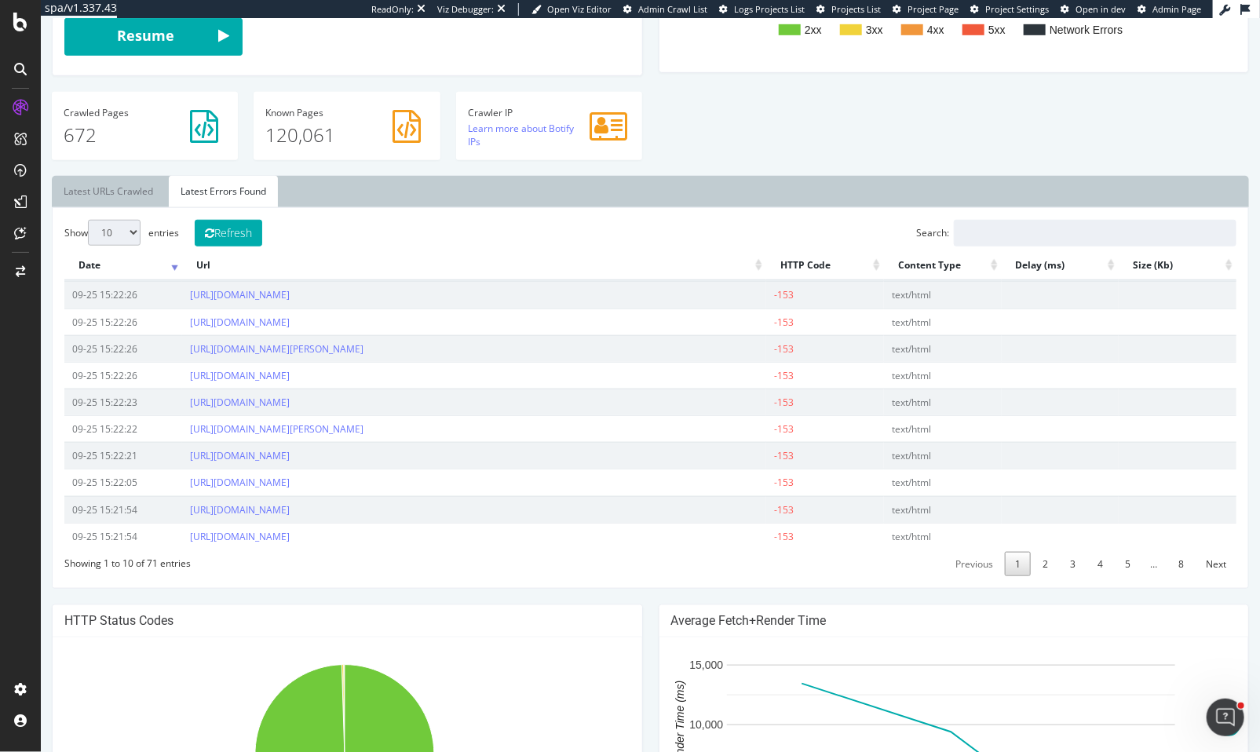
scroll to position [79, 0]
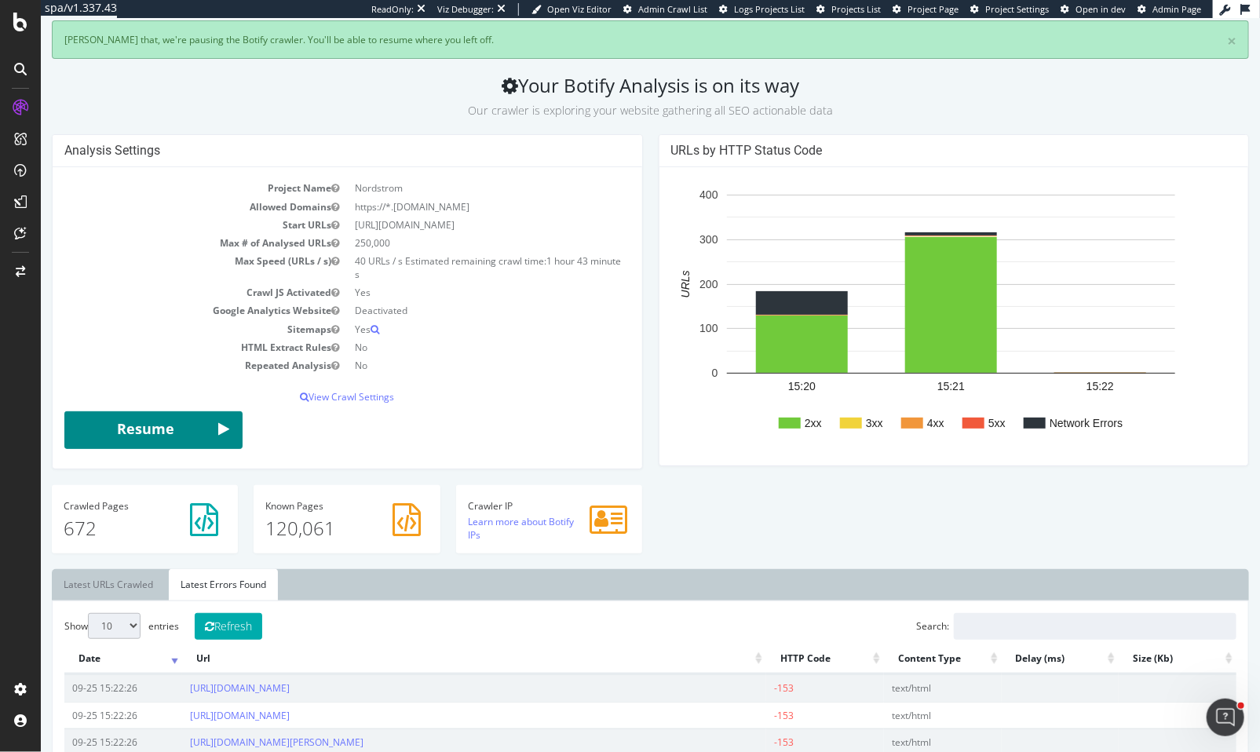
click at [170, 428] on button "Resume" at bounding box center [153, 430] width 178 height 38
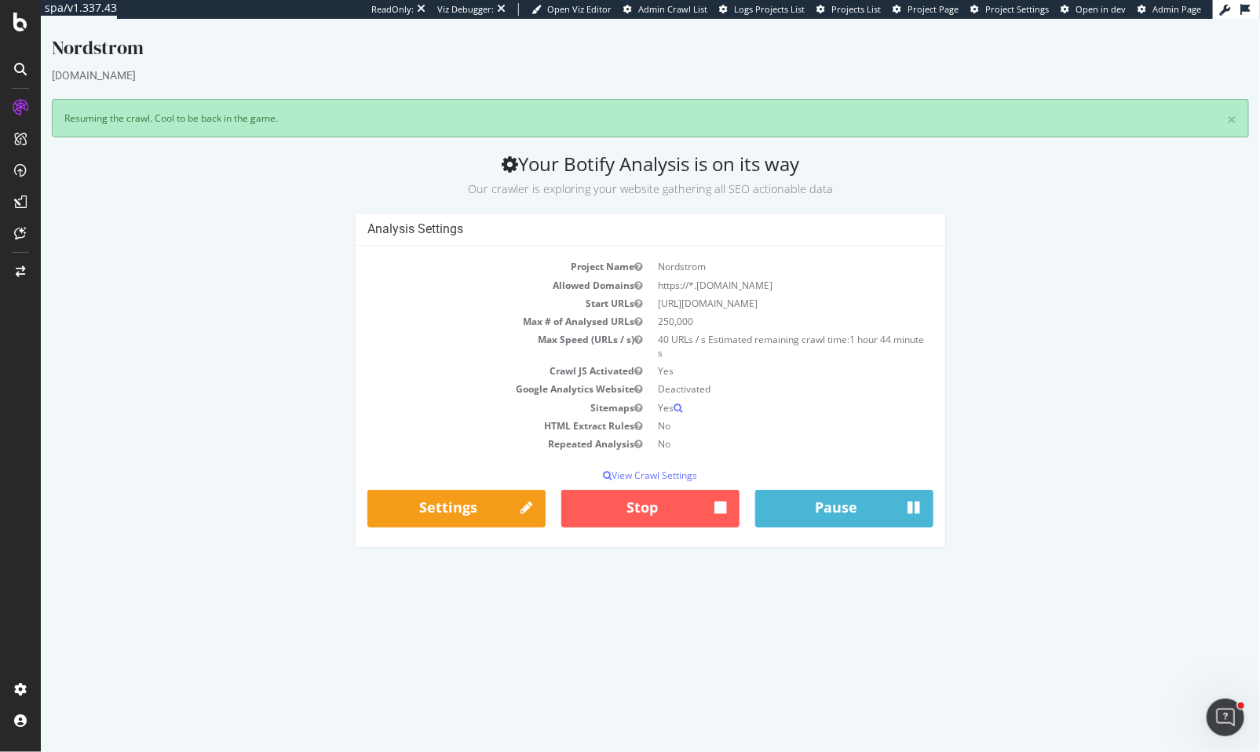
scroll to position [0, 0]
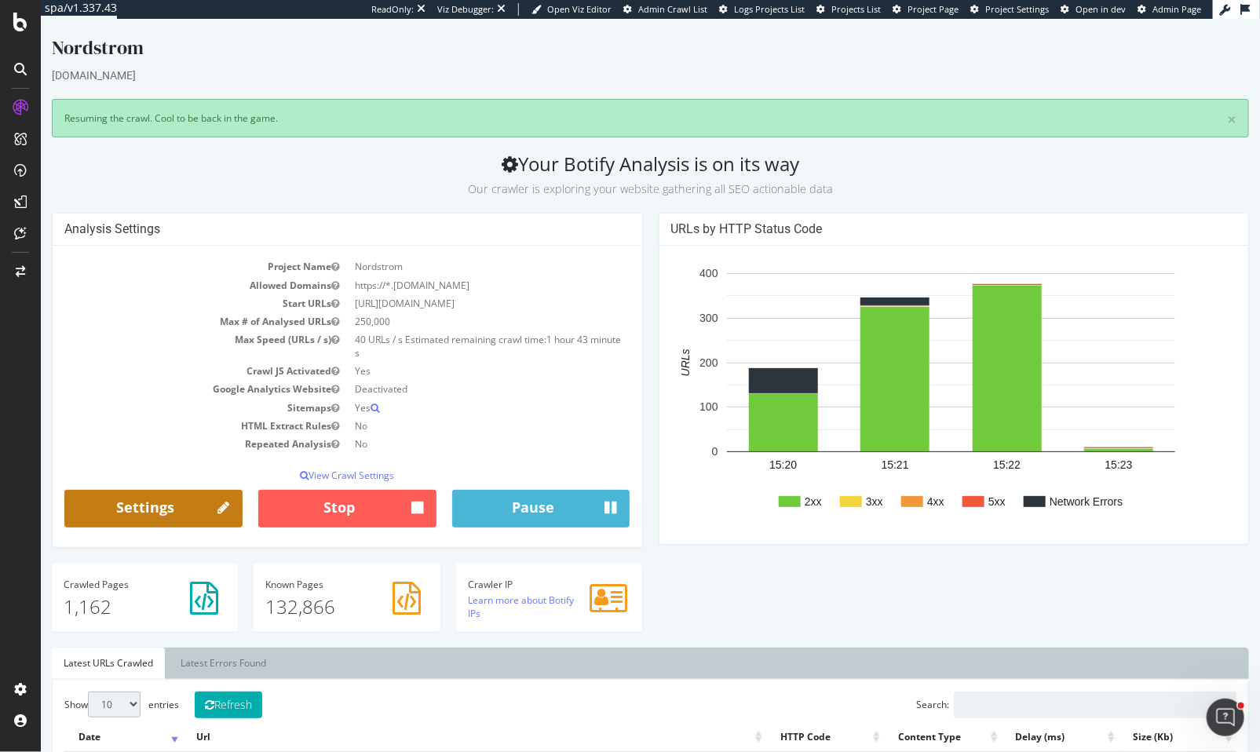
click at [188, 506] on link "Settings" at bounding box center [153, 509] width 178 height 38
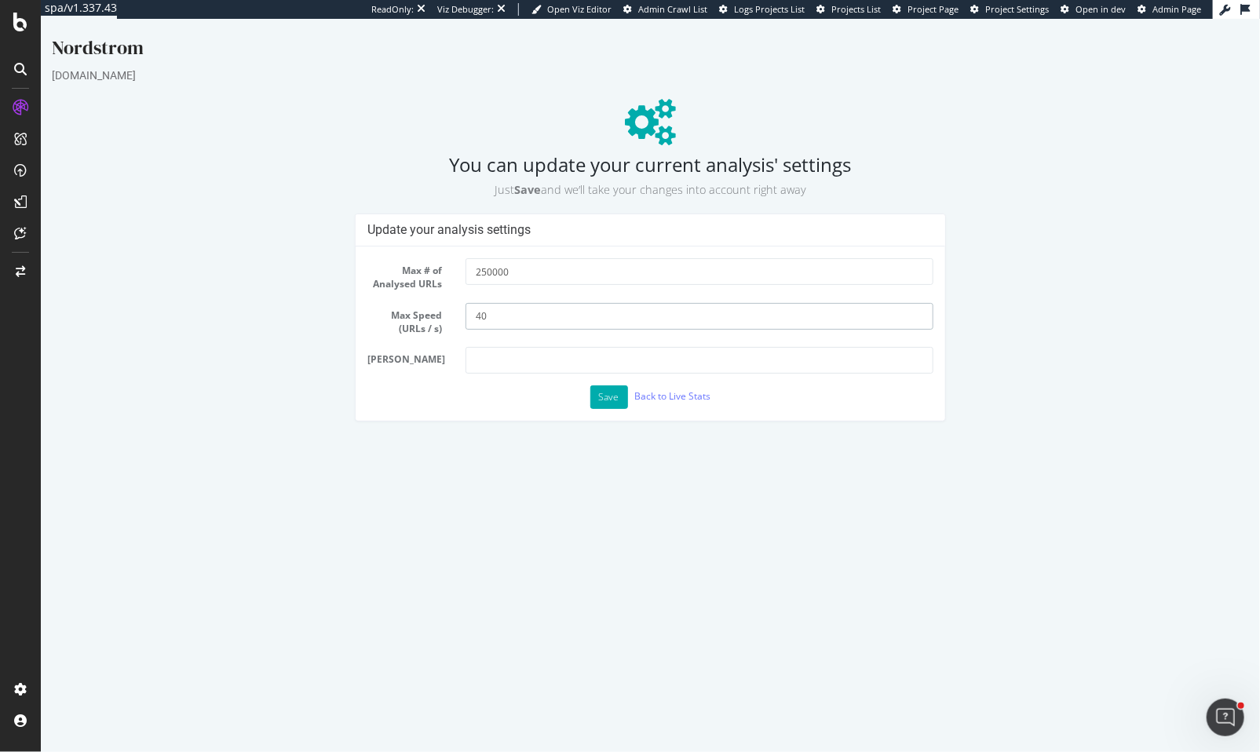
drag, startPoint x: 503, startPoint y: 320, endPoint x: 452, endPoint y: 321, distance: 51.0
click at [452, 321] on div "Max Speed (URLs / s) 40" at bounding box center [650, 319] width 590 height 32
click at [608, 393] on button "Save" at bounding box center [609, 398] width 38 height 24
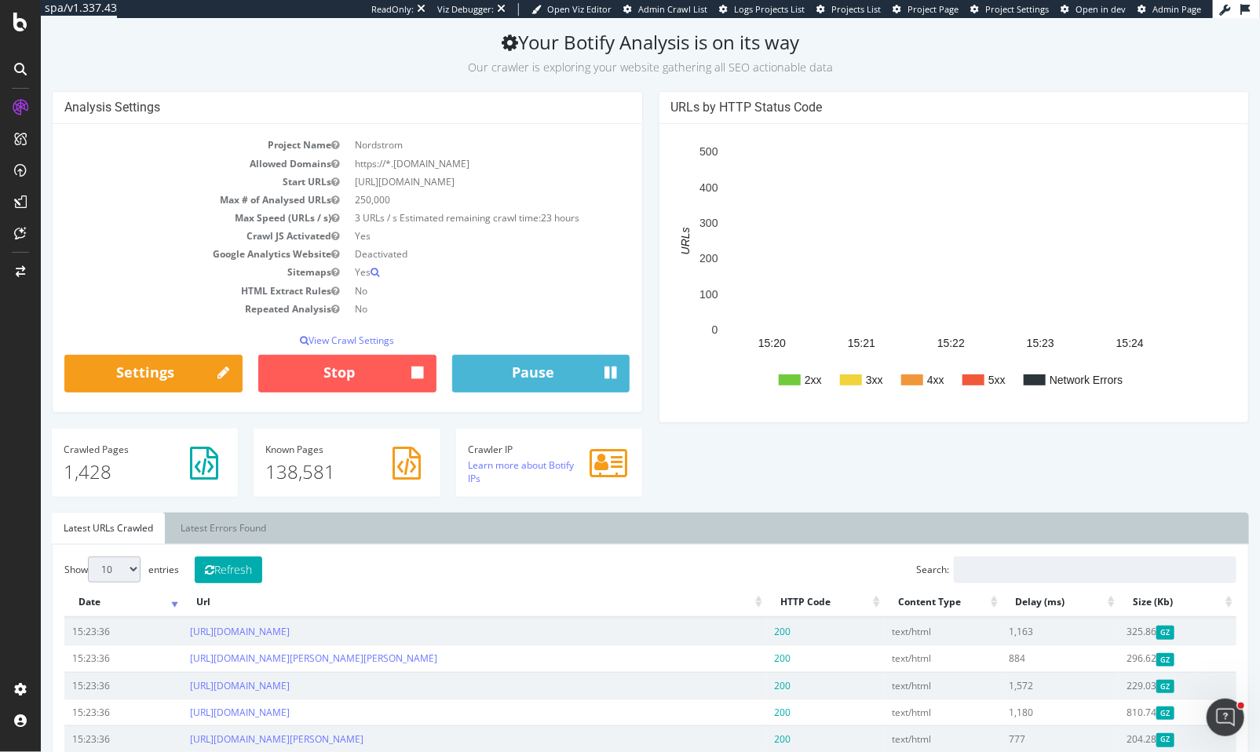
scroll to position [157, 0]
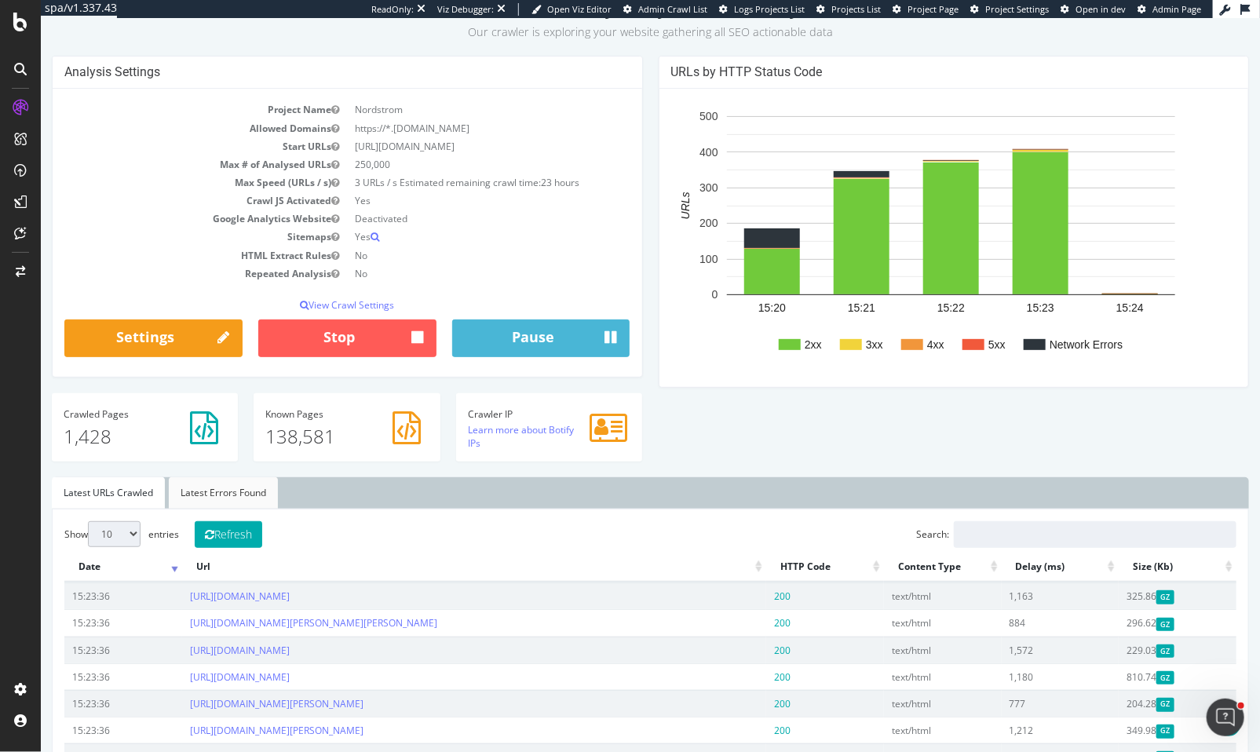
click at [269, 498] on link "Latest Errors Found" at bounding box center [222, 492] width 109 height 31
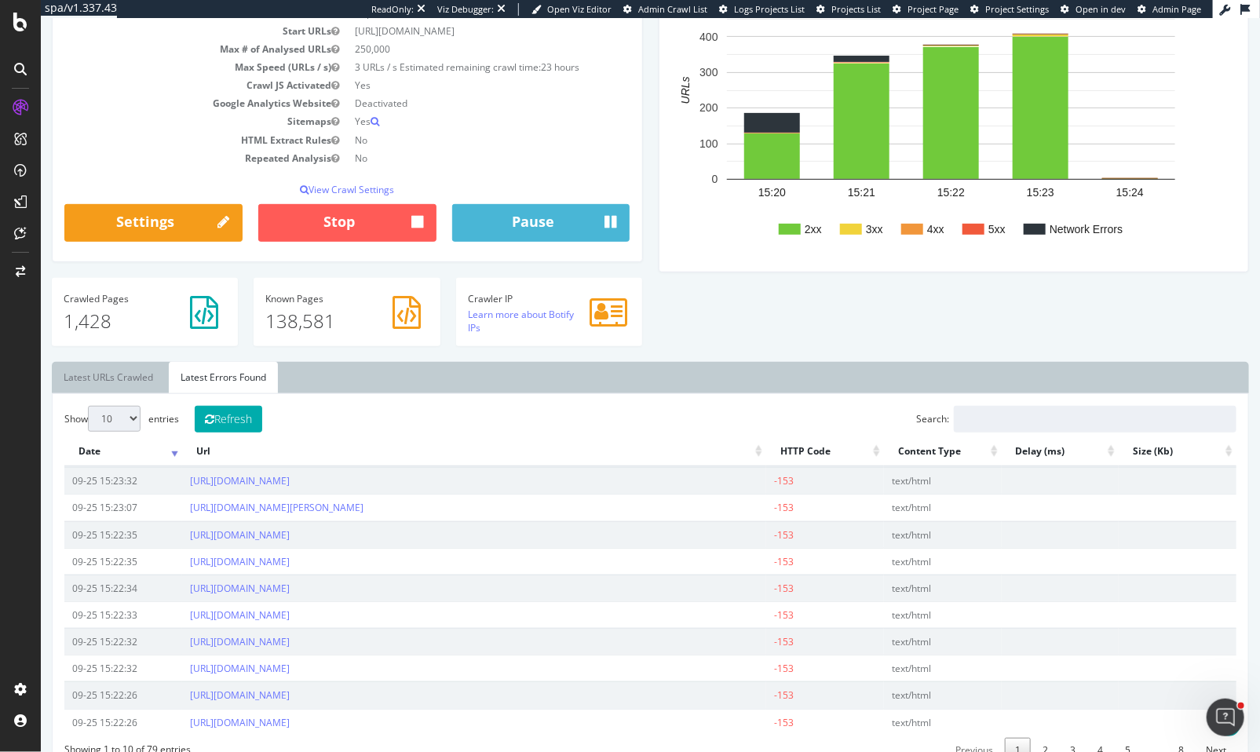
scroll to position [282, 0]
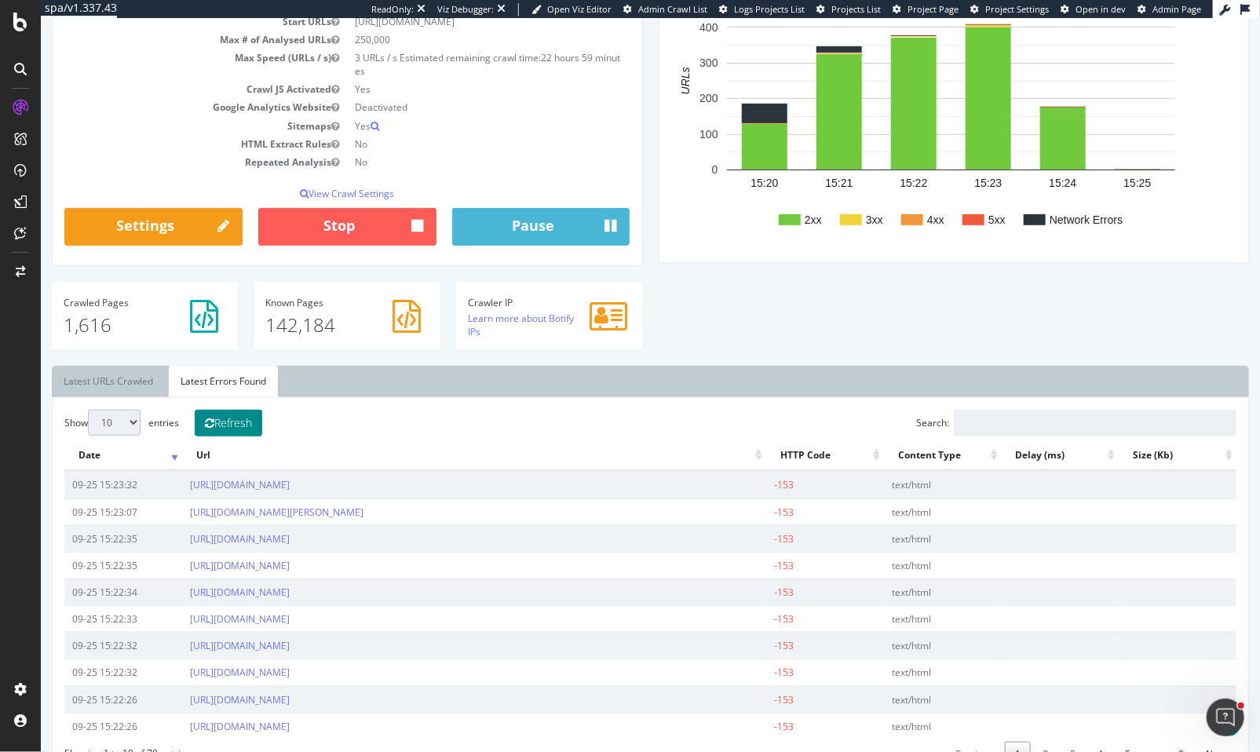
click at [247, 421] on button "Refresh" at bounding box center [228, 423] width 68 height 27
click at [241, 424] on button "Refresh" at bounding box center [228, 423] width 68 height 27
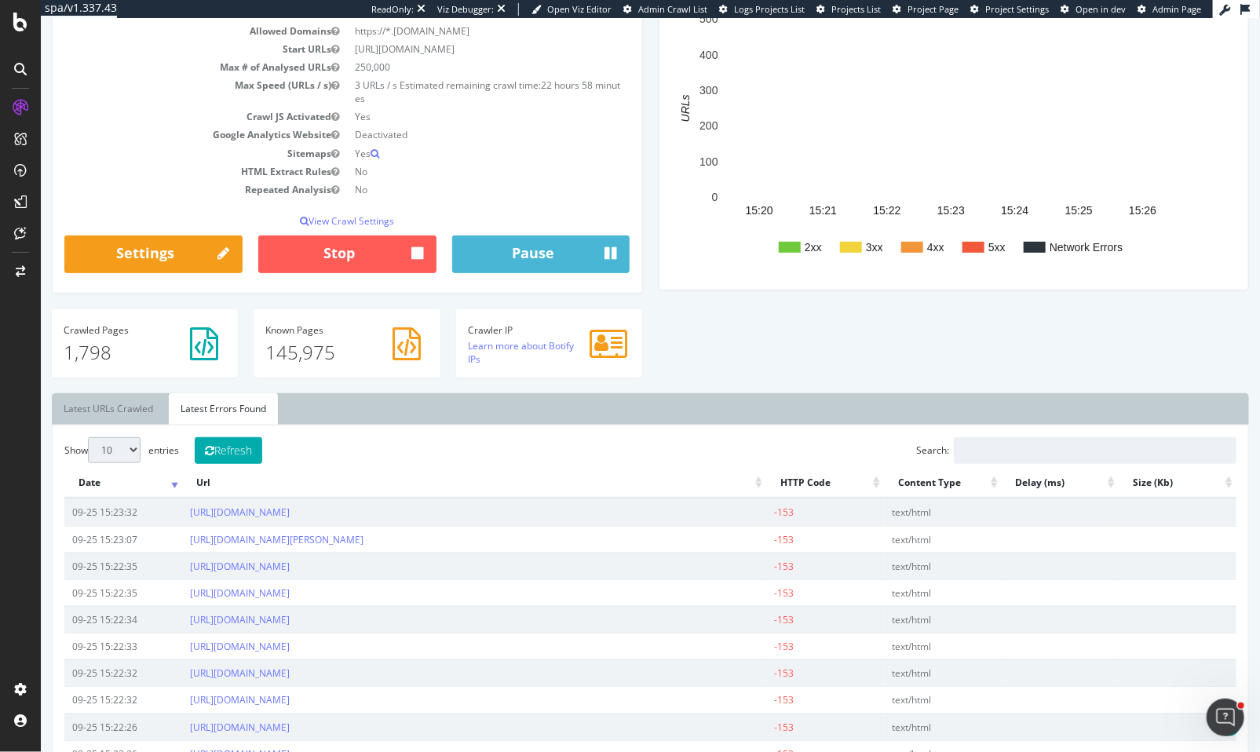
scroll to position [245, 0]
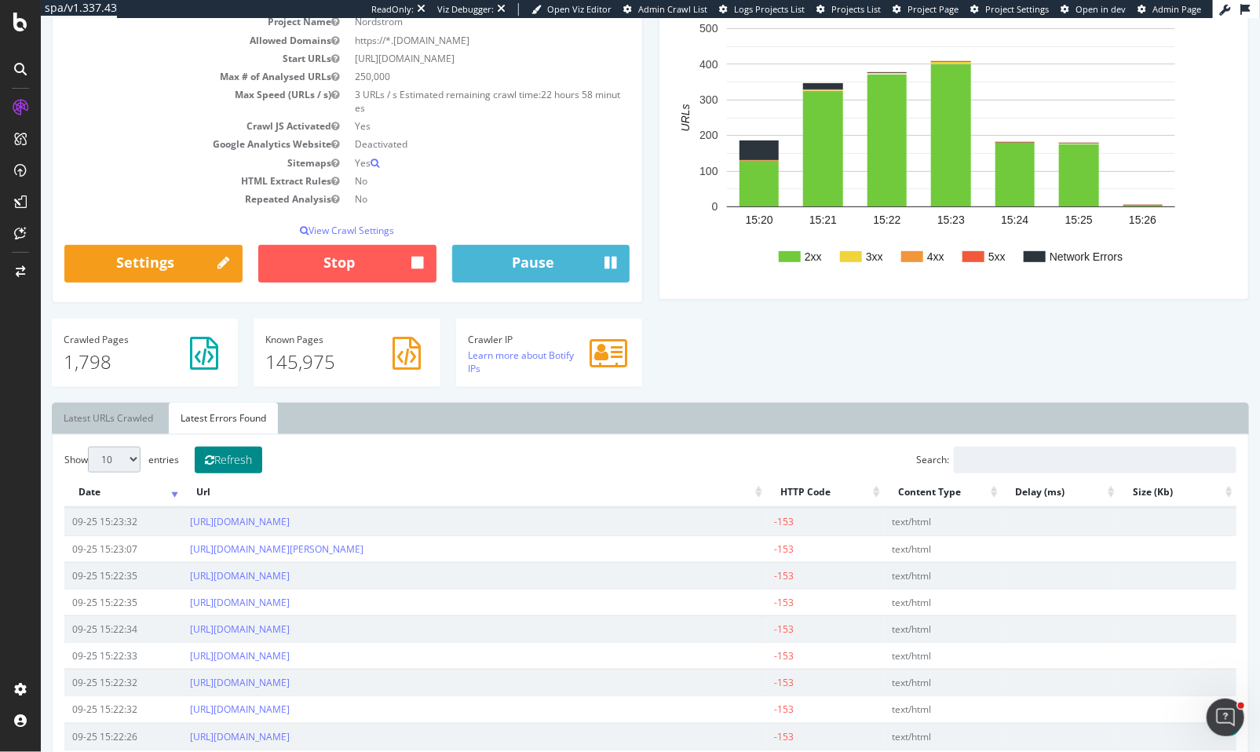
click at [218, 457] on button "Refresh" at bounding box center [228, 460] width 68 height 27
click at [219, 457] on button "Refresh" at bounding box center [228, 460] width 68 height 27
click at [177, 271] on link "Settings" at bounding box center [153, 264] width 178 height 38
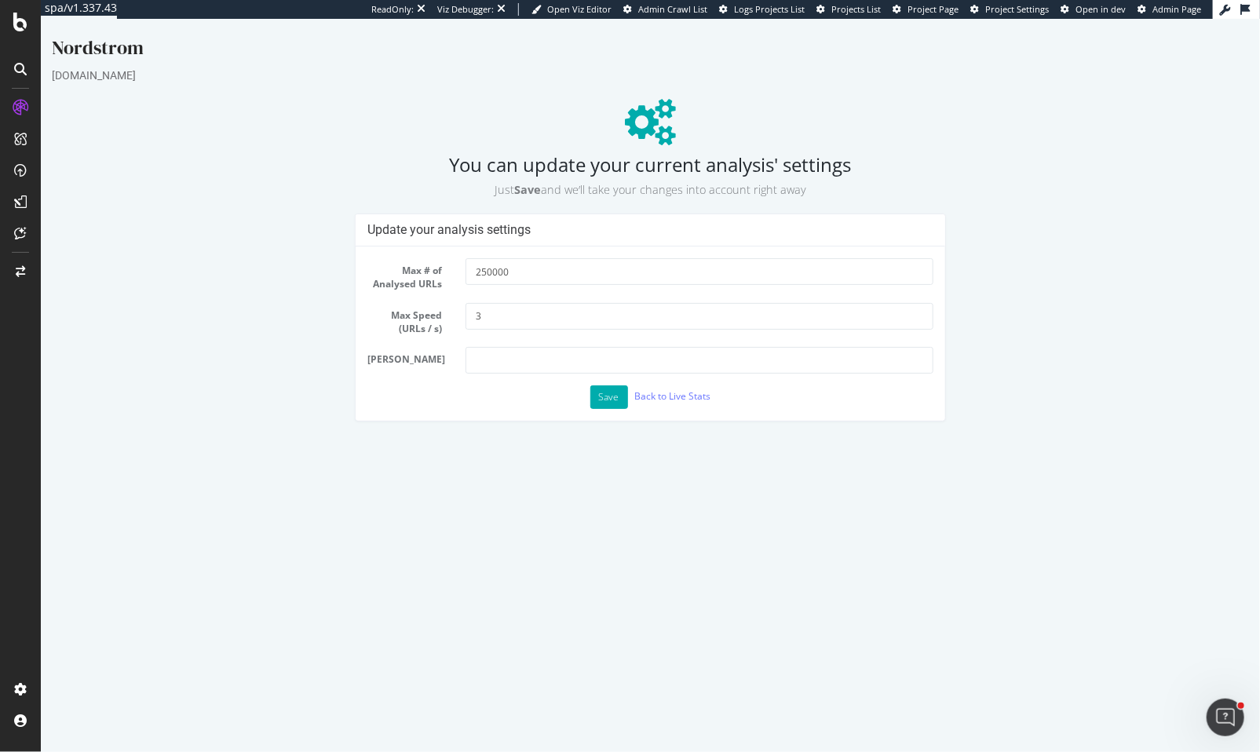
scroll to position [0, 0]
drag, startPoint x: 500, startPoint y: 313, endPoint x: 422, endPoint y: 315, distance: 77.8
click at [422, 315] on div "Max Speed (URLs / s) 3" at bounding box center [650, 319] width 590 height 32
click at [610, 405] on button "Save" at bounding box center [609, 398] width 38 height 24
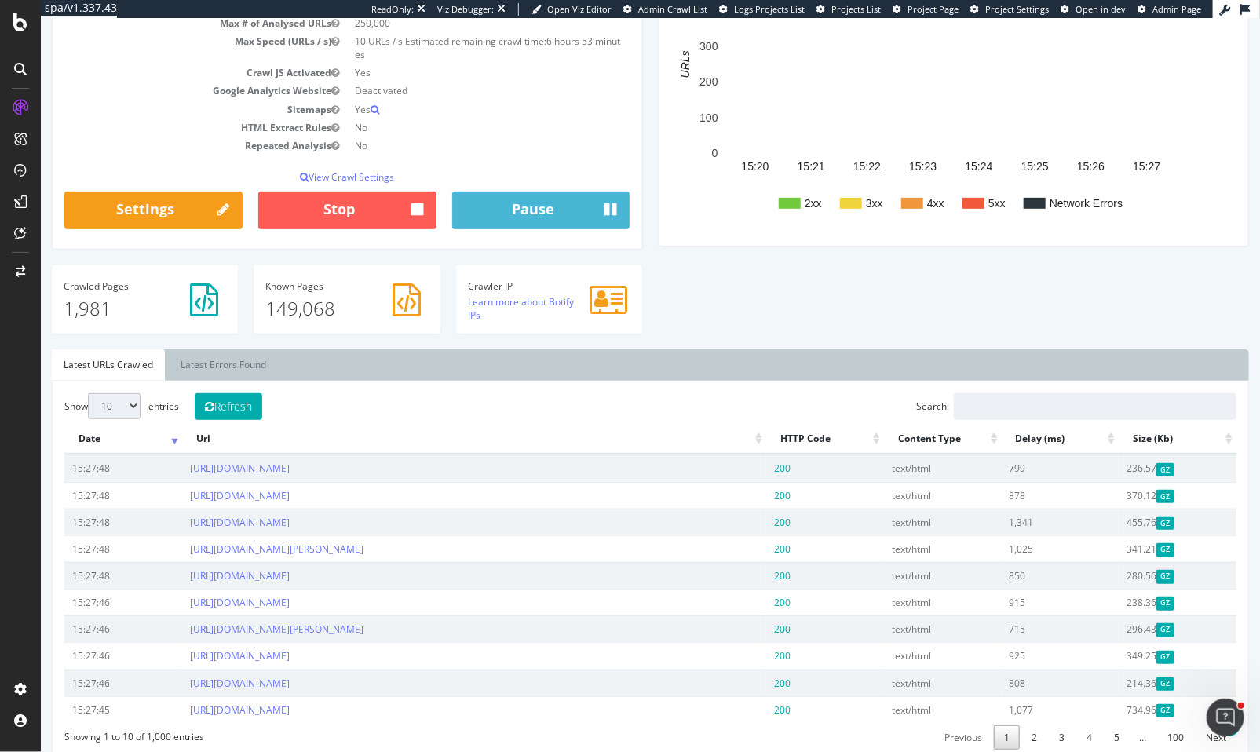
scroll to position [353, 0]
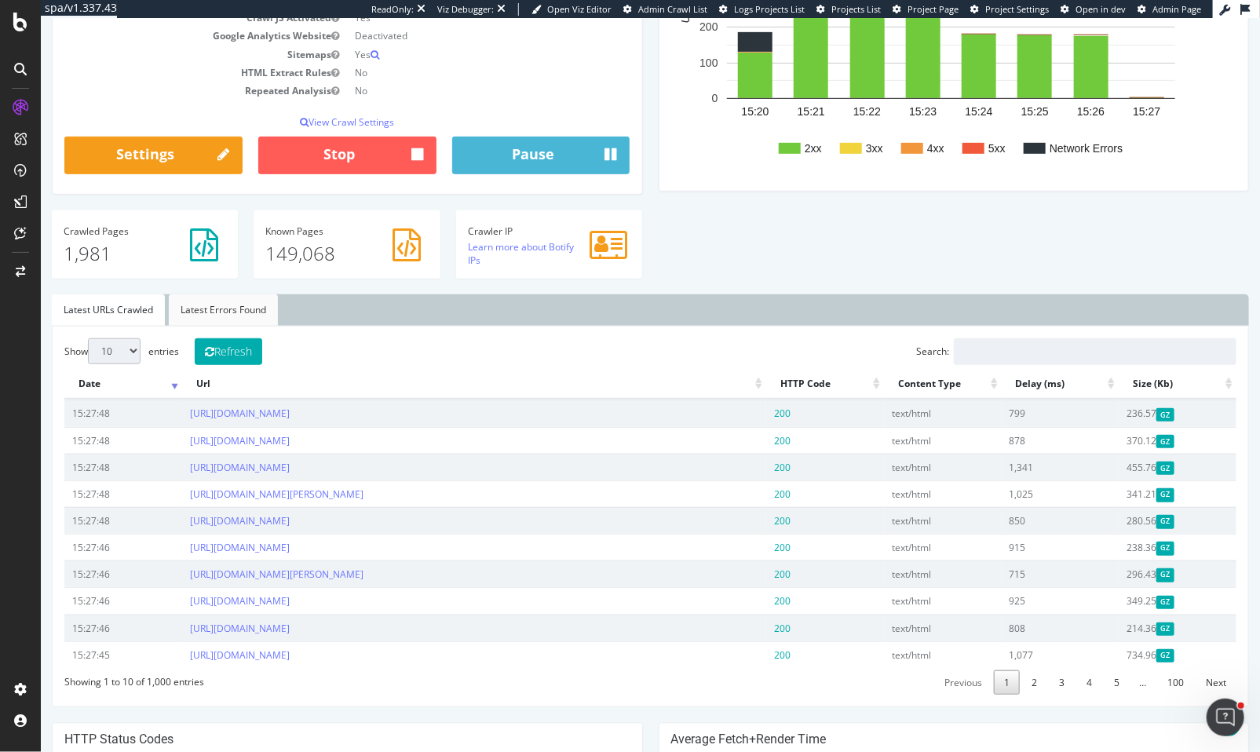
click at [193, 308] on link "Latest Errors Found" at bounding box center [222, 309] width 109 height 31
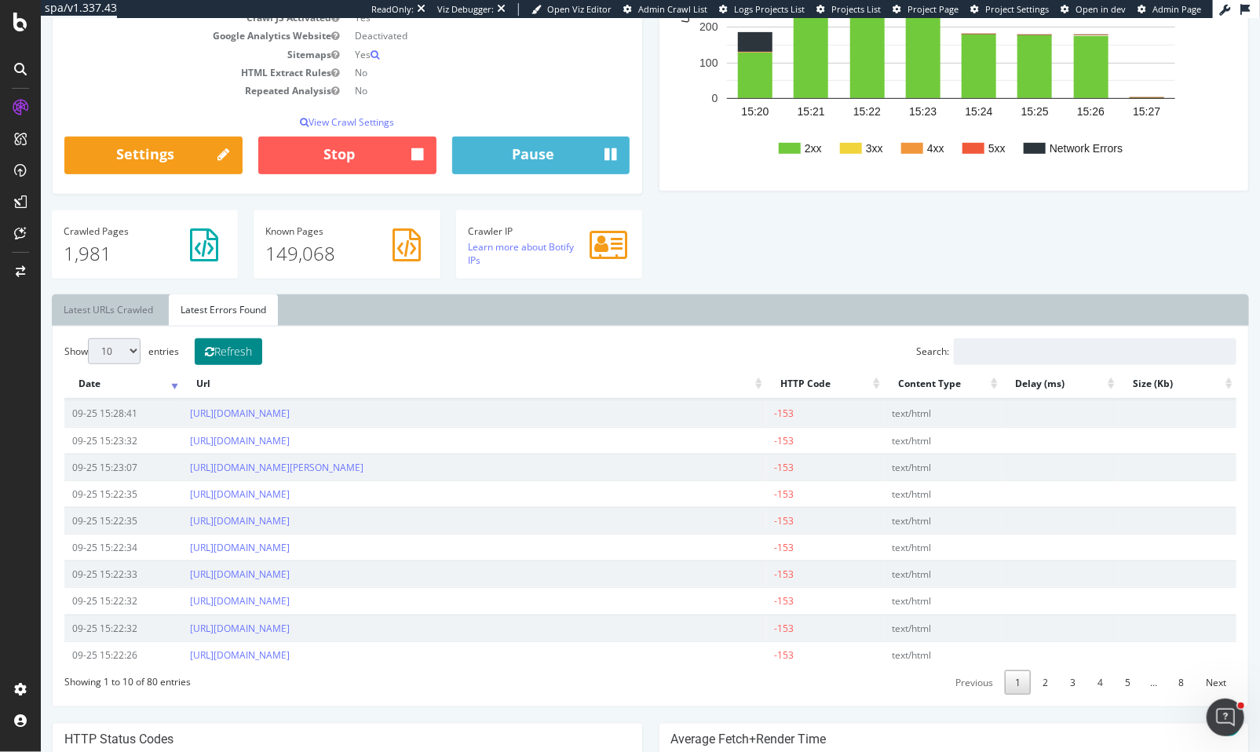
click at [213, 356] on button "Refresh" at bounding box center [228, 351] width 68 height 27
click at [238, 353] on button "Refresh" at bounding box center [228, 351] width 68 height 27
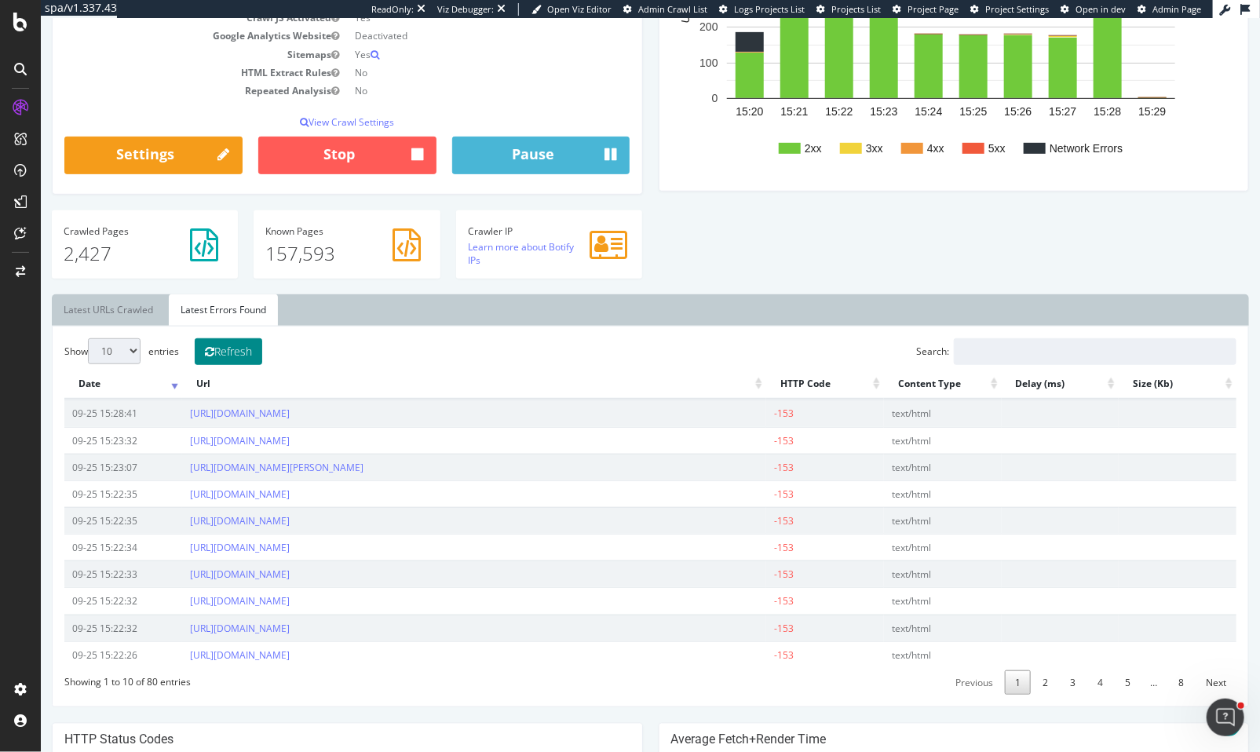
click at [242, 351] on button "Refresh" at bounding box center [228, 351] width 68 height 27
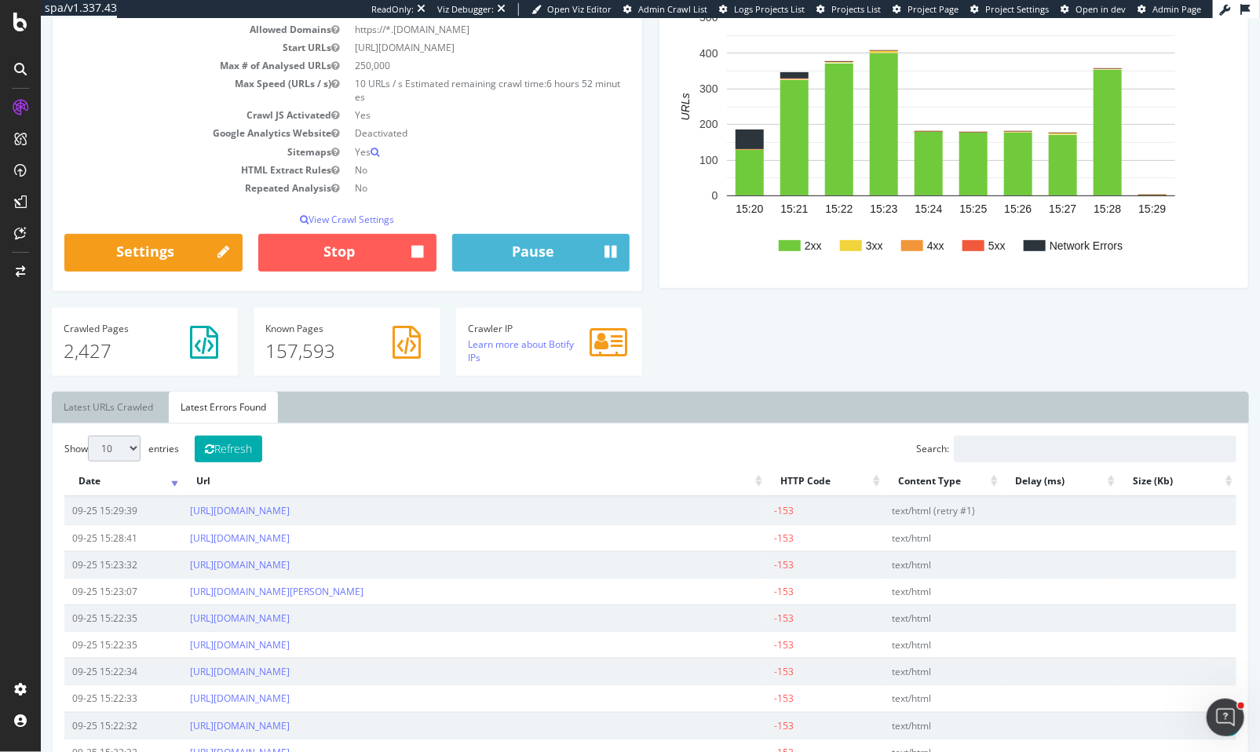
scroll to position [265, 0]
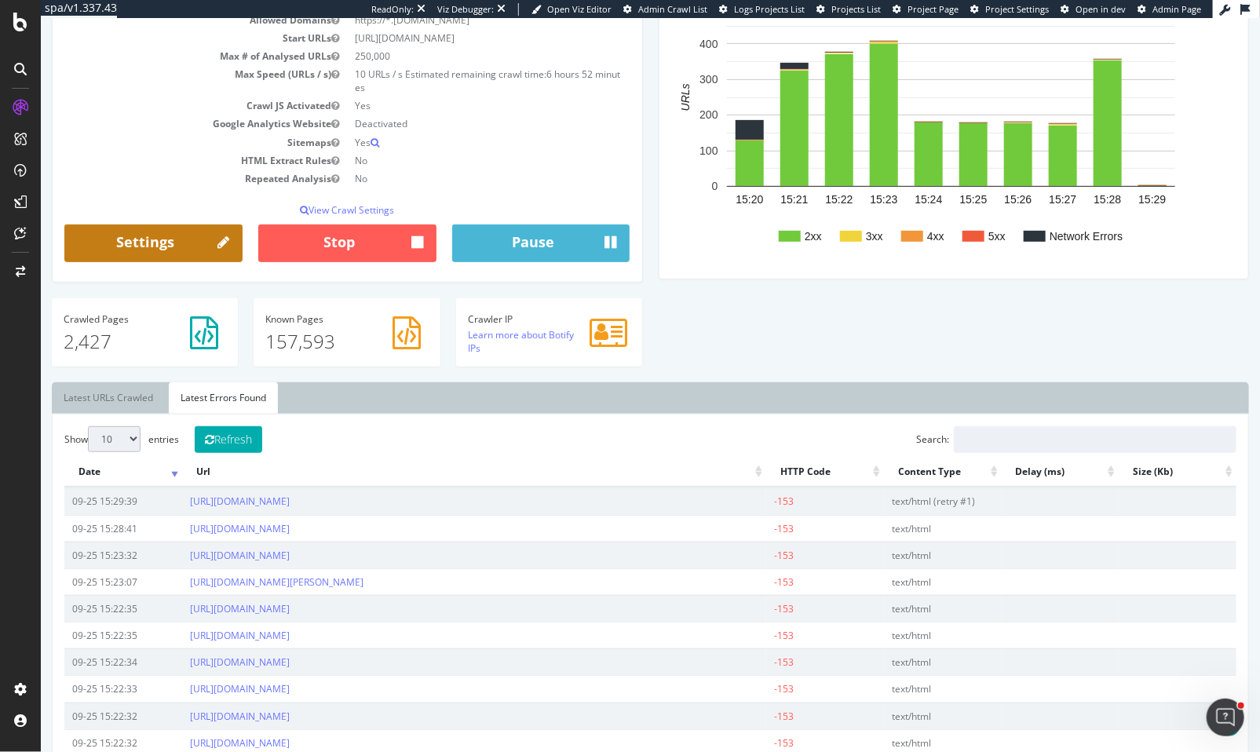
click at [170, 248] on link "Settings" at bounding box center [153, 244] width 178 height 38
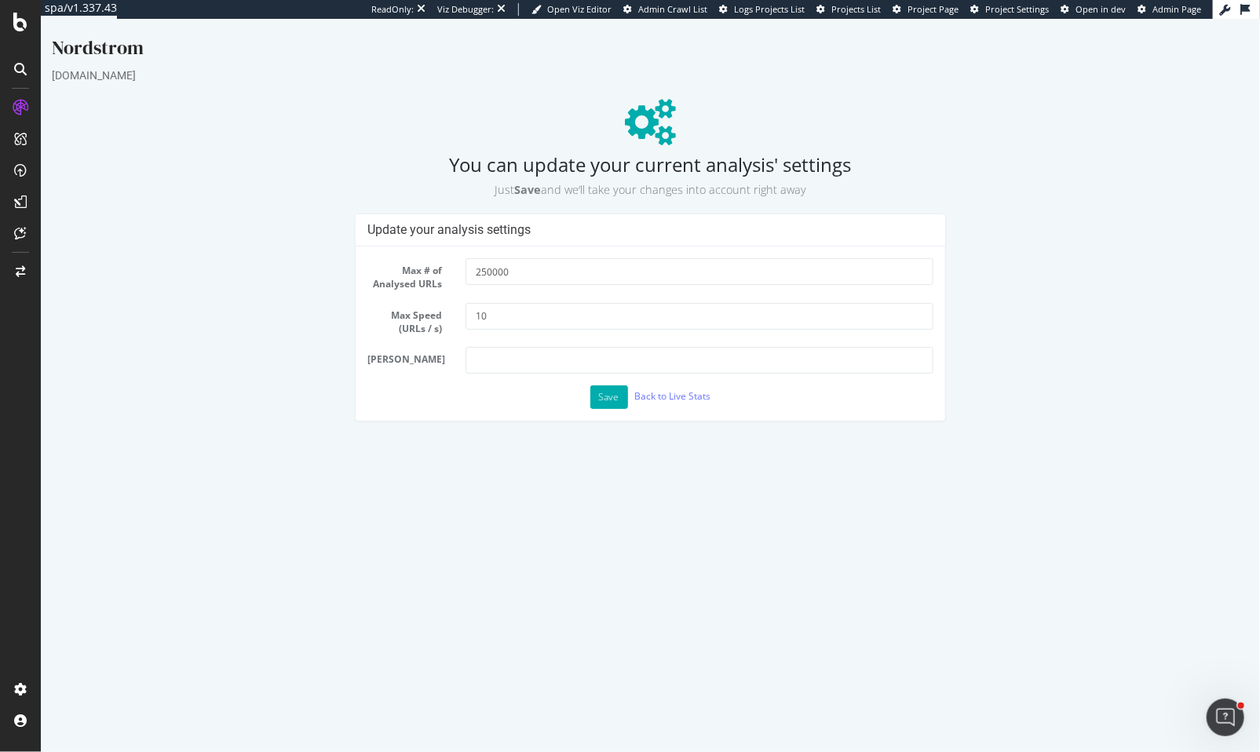
scroll to position [0, 0]
click at [499, 317] on input "10" at bounding box center [698, 316] width 467 height 27
type input "1"
click at [604, 401] on button "Save" at bounding box center [609, 398] width 38 height 24
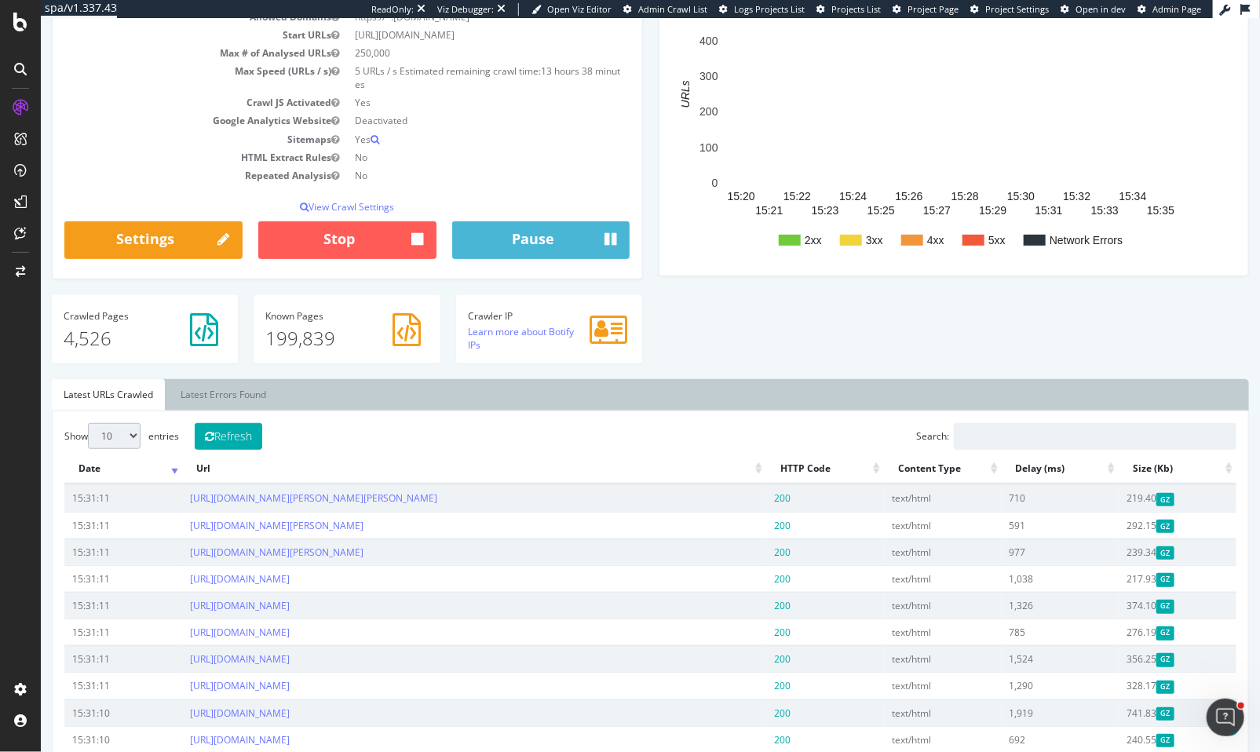
scroll to position [422, 0]
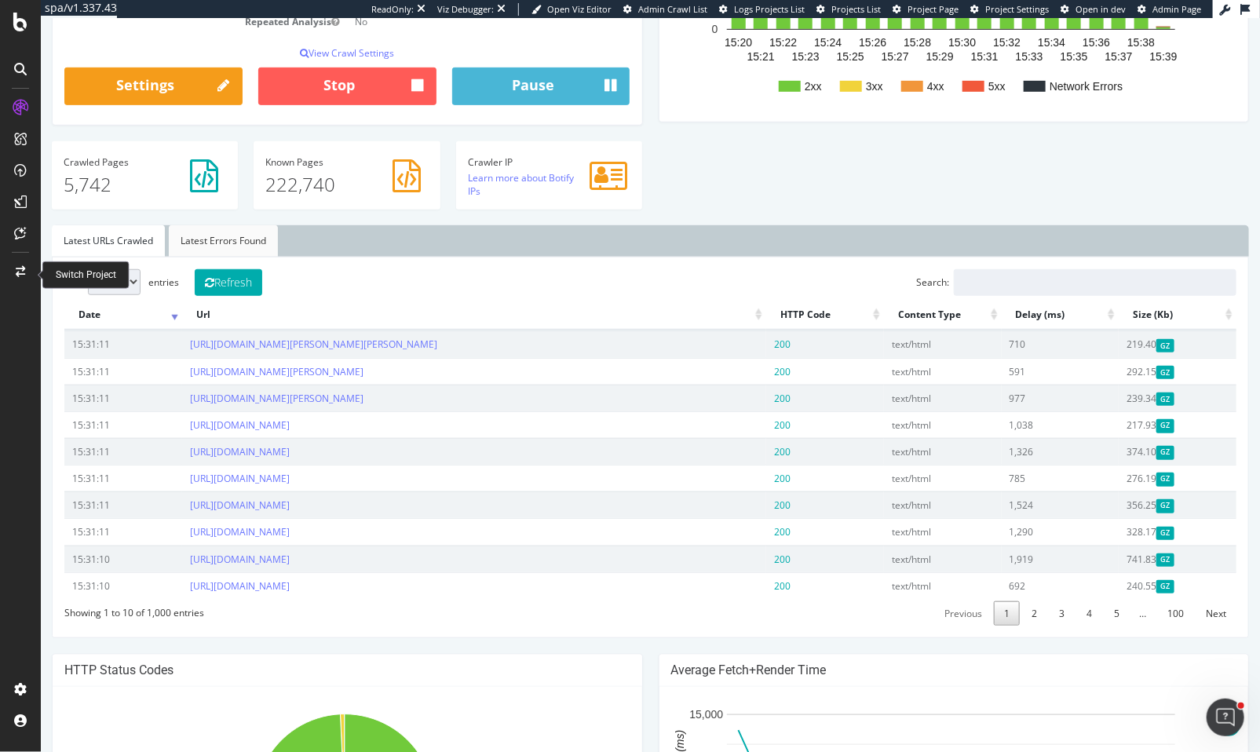
click at [185, 248] on link "Latest Errors Found" at bounding box center [222, 240] width 109 height 31
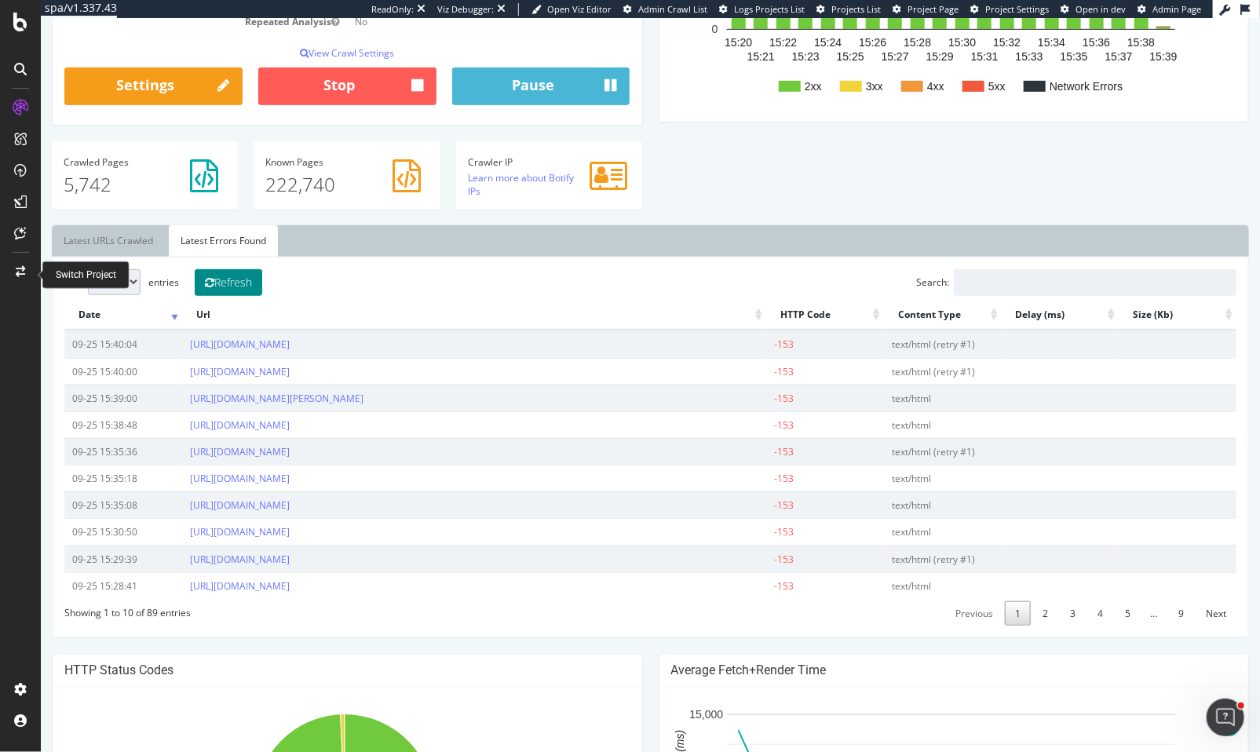
click at [213, 277] on icon at bounding box center [208, 282] width 9 height 11
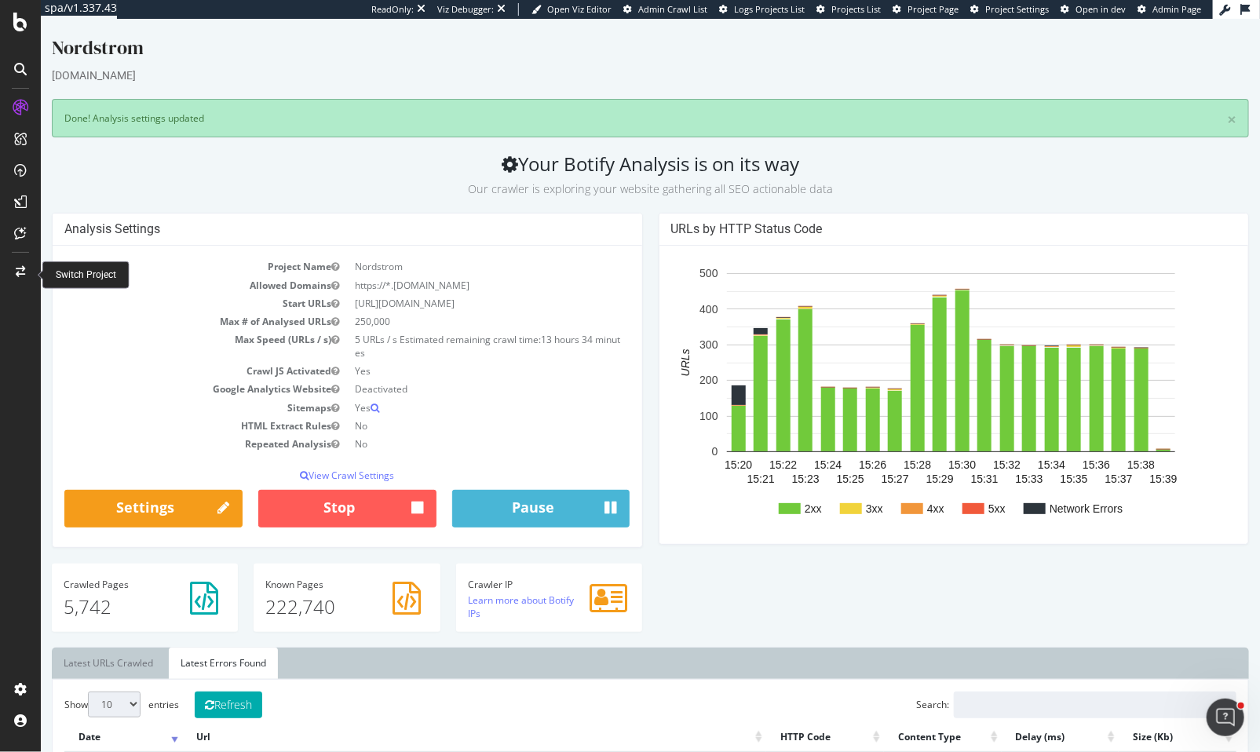
scroll to position [260, 0]
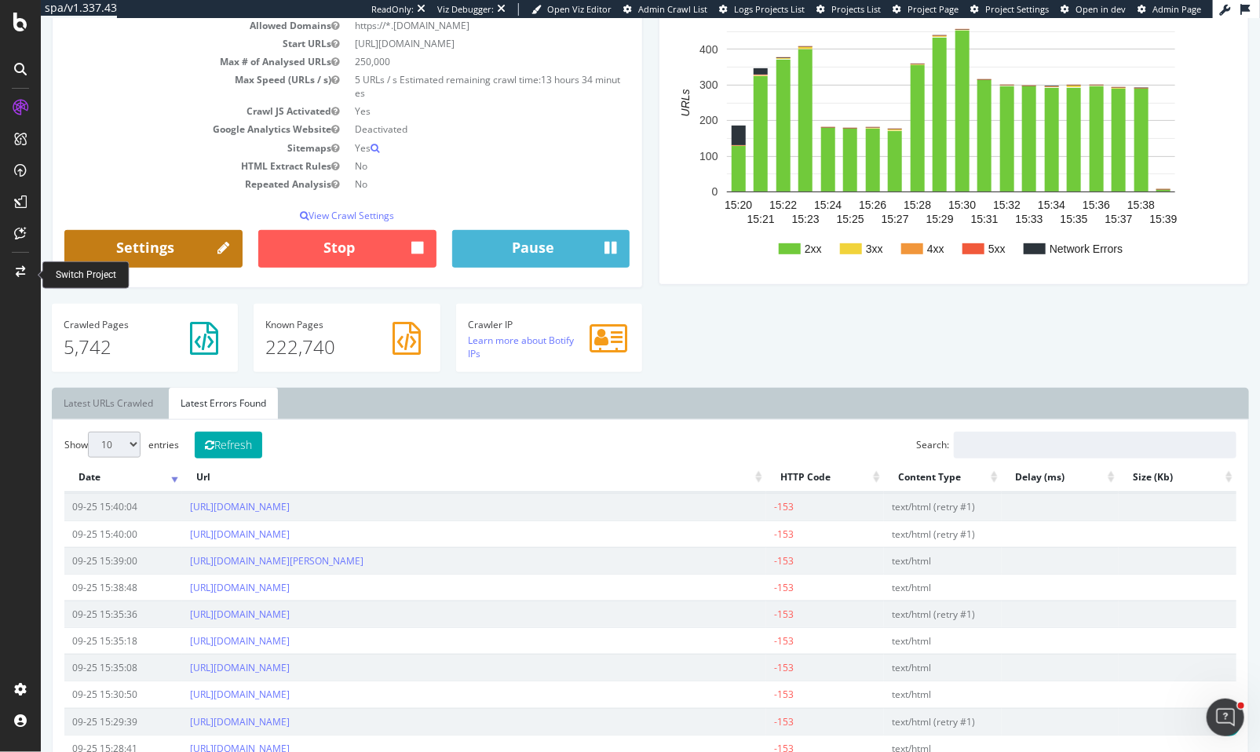
click at [173, 232] on link "Settings" at bounding box center [153, 249] width 178 height 38
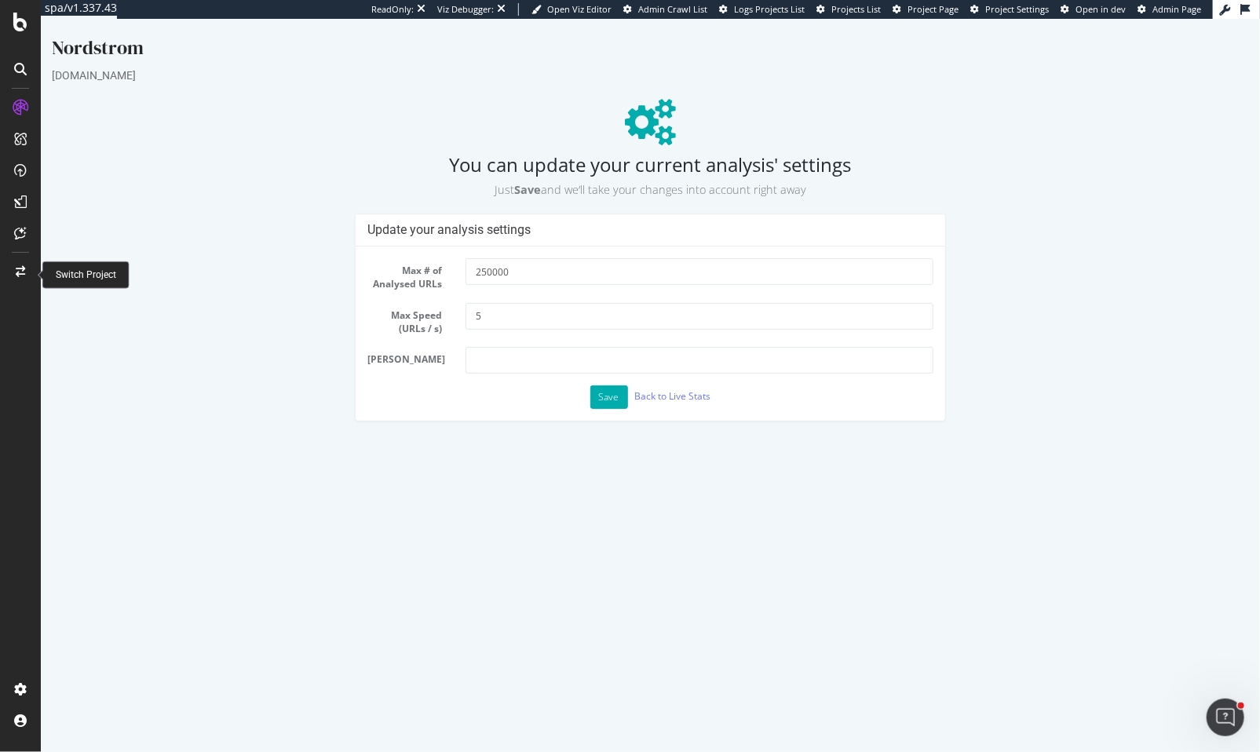
scroll to position [0, 0]
drag, startPoint x: 510, startPoint y: 314, endPoint x: 436, endPoint y: 314, distance: 74.6
click at [436, 314] on div "Max Speed (URLs / s) 5" at bounding box center [650, 319] width 590 height 32
type input "3"
click at [608, 390] on button "Save" at bounding box center [609, 398] width 38 height 24
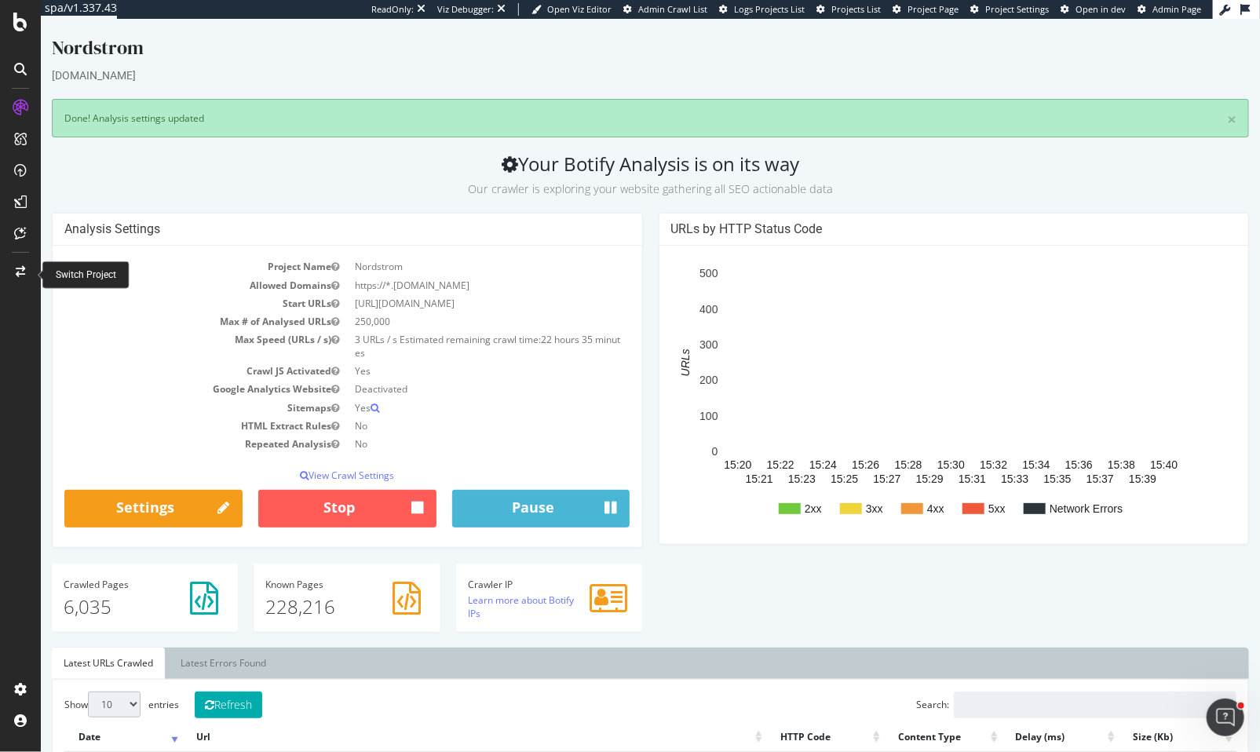
scroll to position [232, 0]
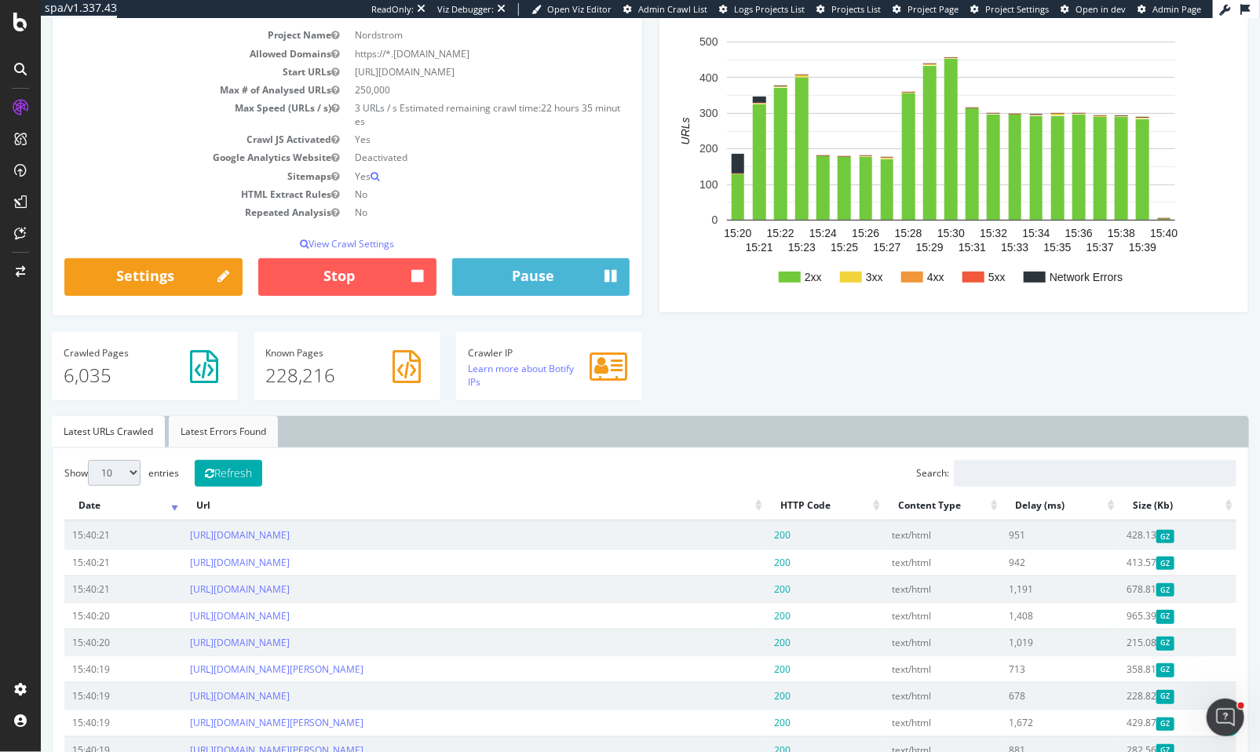
click at [250, 436] on link "Latest Errors Found" at bounding box center [222, 431] width 109 height 31
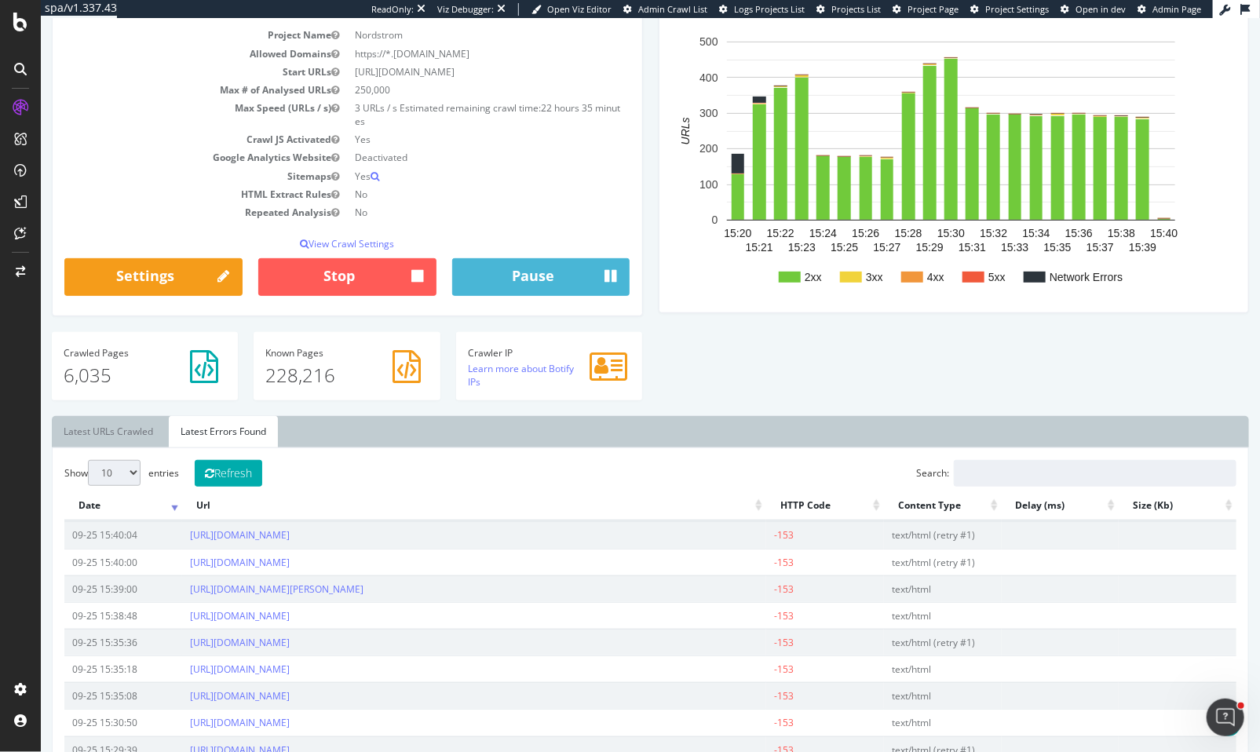
scroll to position [250, 0]
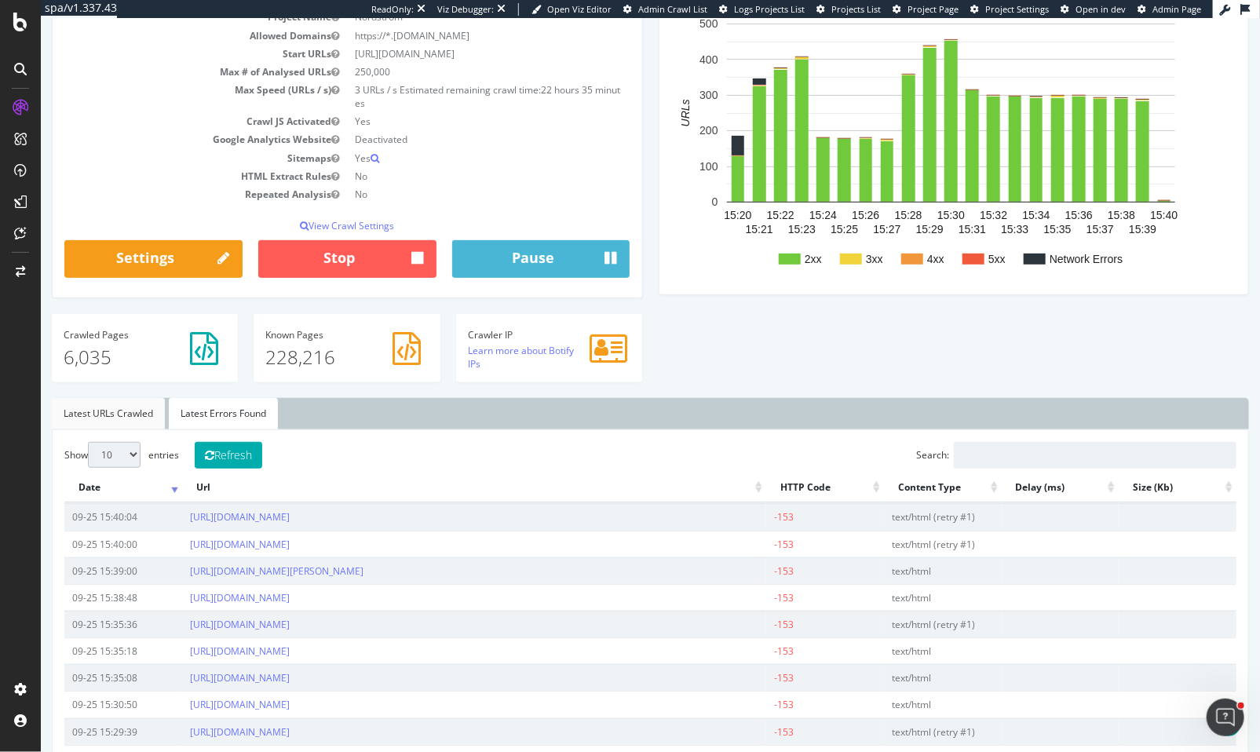
click at [115, 419] on link "Latest URLs Crawled" at bounding box center [107, 413] width 113 height 31
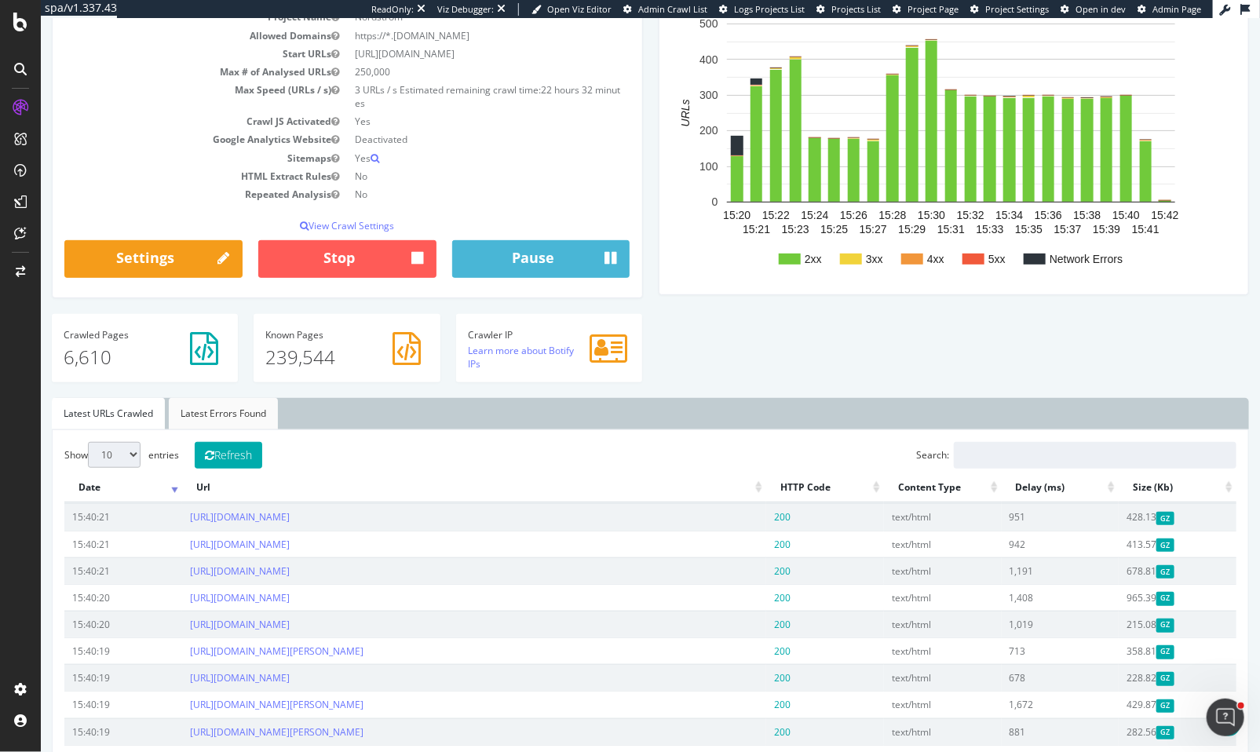
click at [232, 413] on link "Latest Errors Found" at bounding box center [222, 413] width 109 height 31
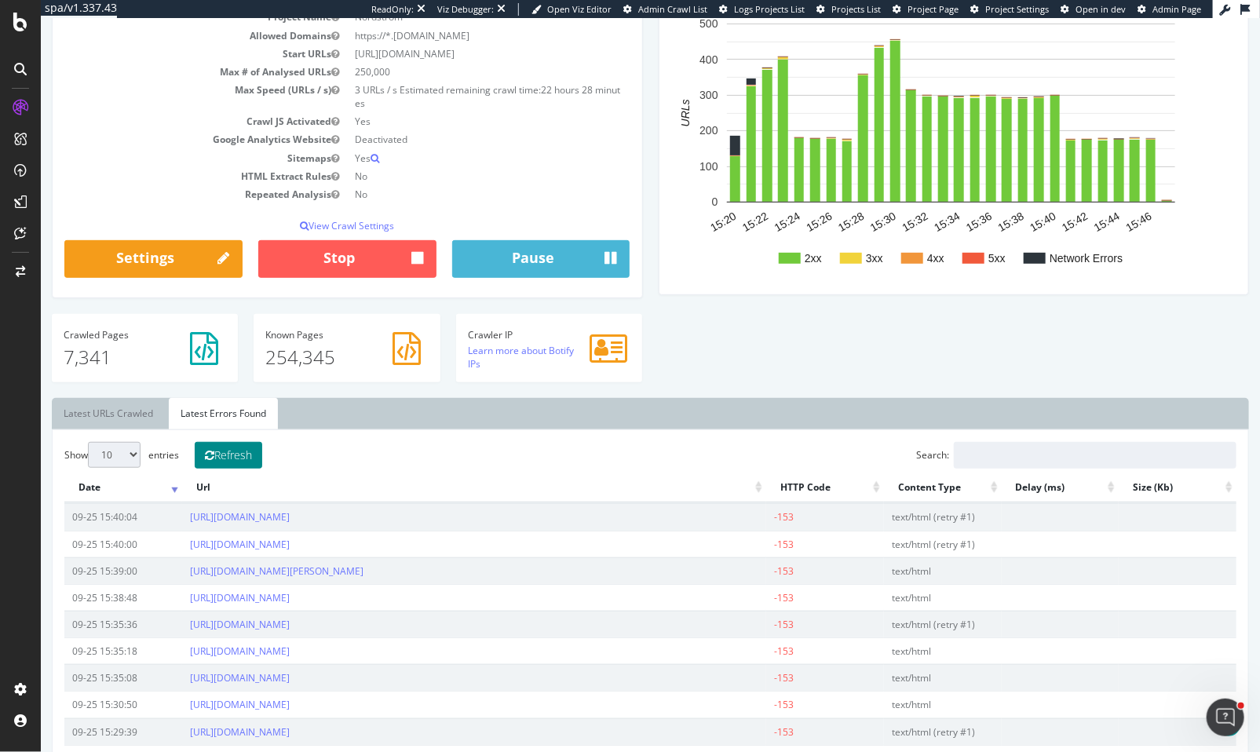
click at [247, 452] on button "Refresh" at bounding box center [228, 455] width 68 height 27
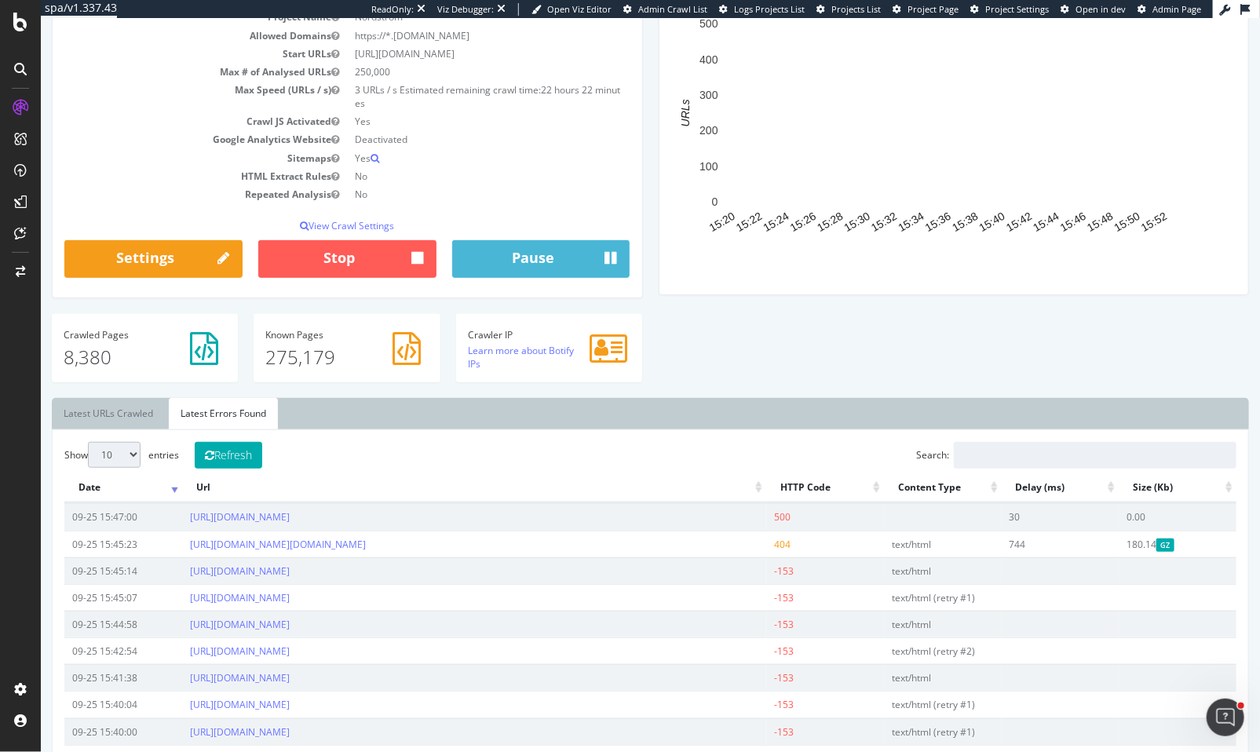
scroll to position [0, 0]
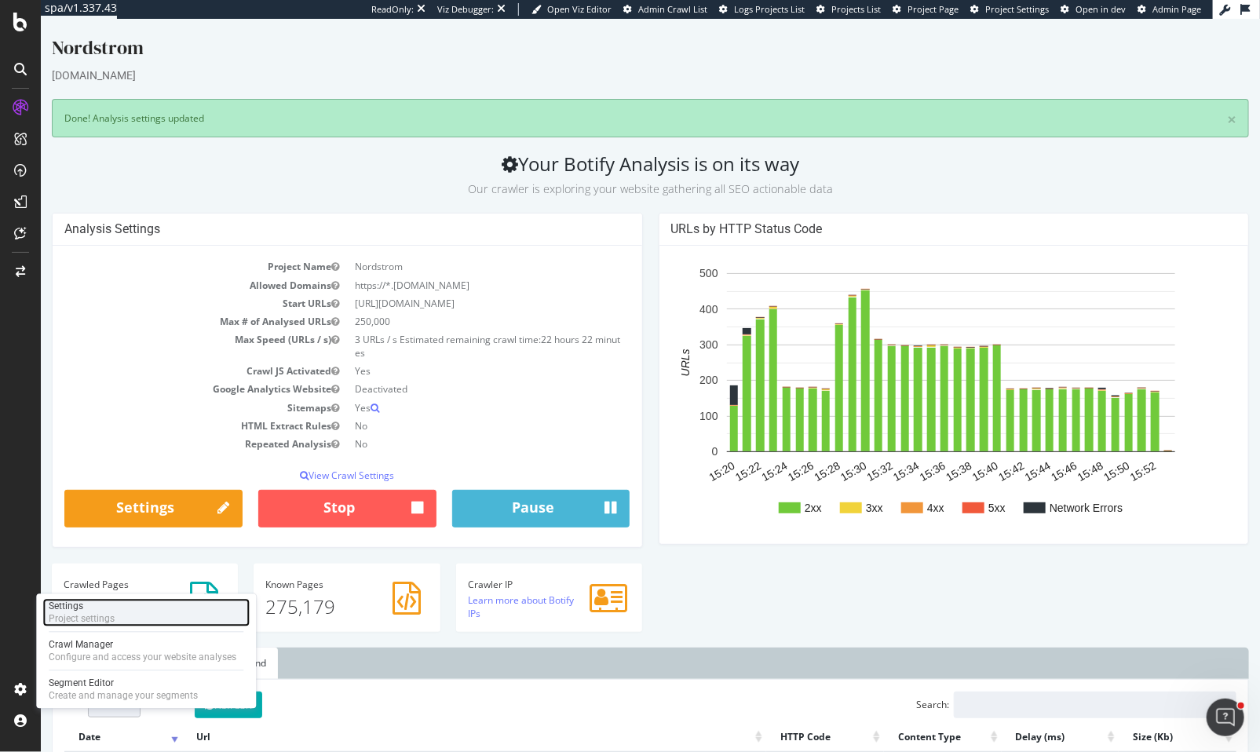
click at [93, 620] on div "Project settings" at bounding box center [82, 619] width 66 height 13
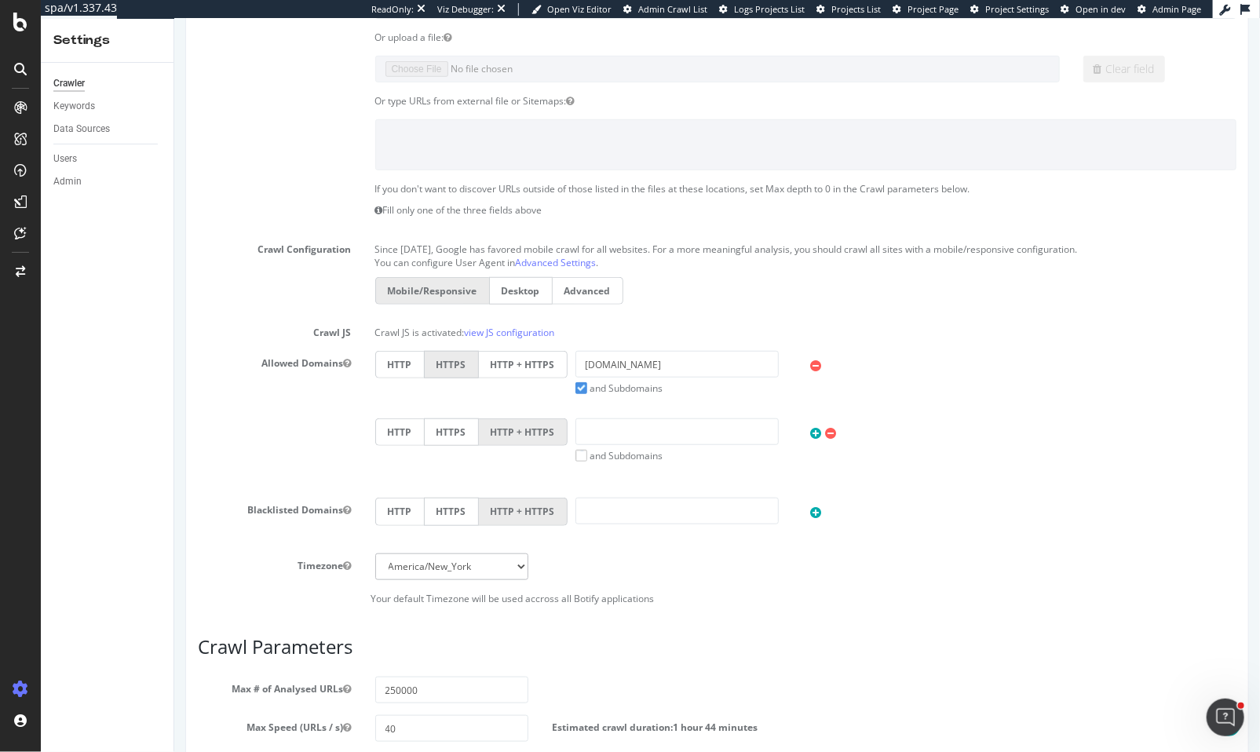
scroll to position [700, 0]
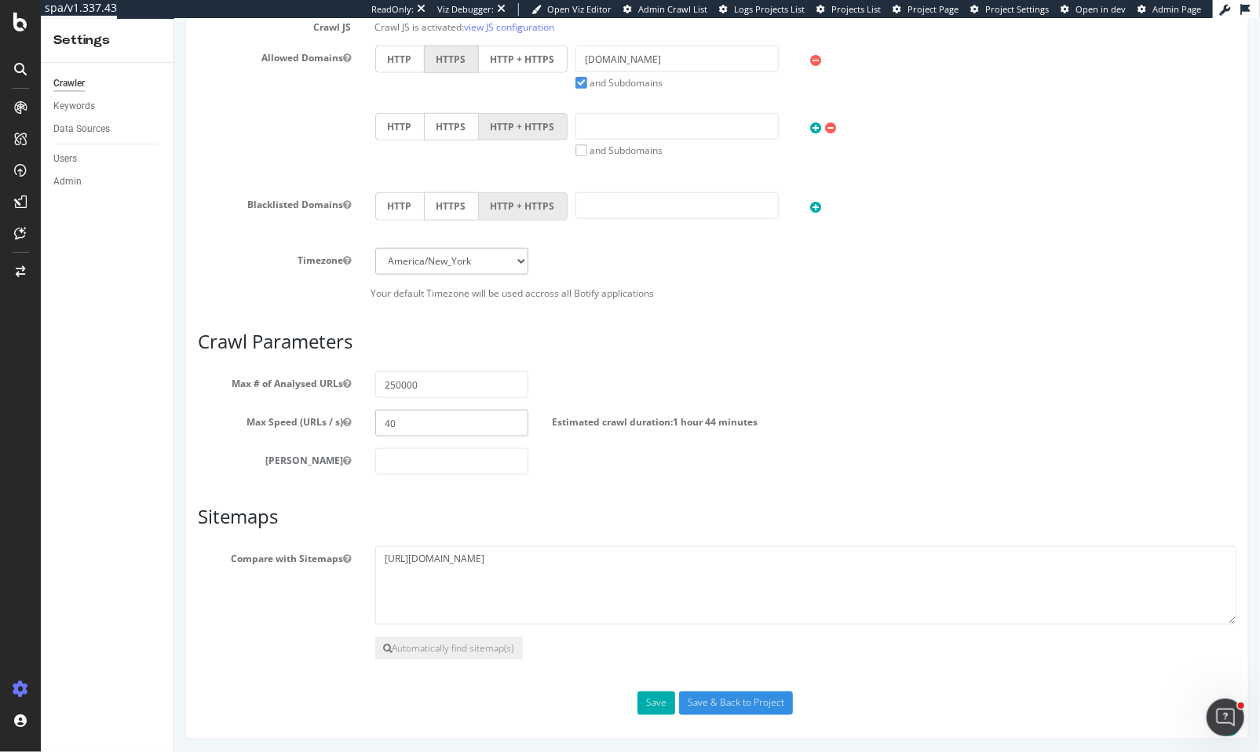
drag, startPoint x: 412, startPoint y: 420, endPoint x: 329, endPoint y: 435, distance: 84.6
click at [338, 425] on div "Max Speed (URLs / s) 40 Estimated crawl duration: 1 hour 44 minutes" at bounding box center [716, 423] width 1062 height 27
type input "3"
click at [639, 709] on button "Save" at bounding box center [656, 704] width 38 height 24
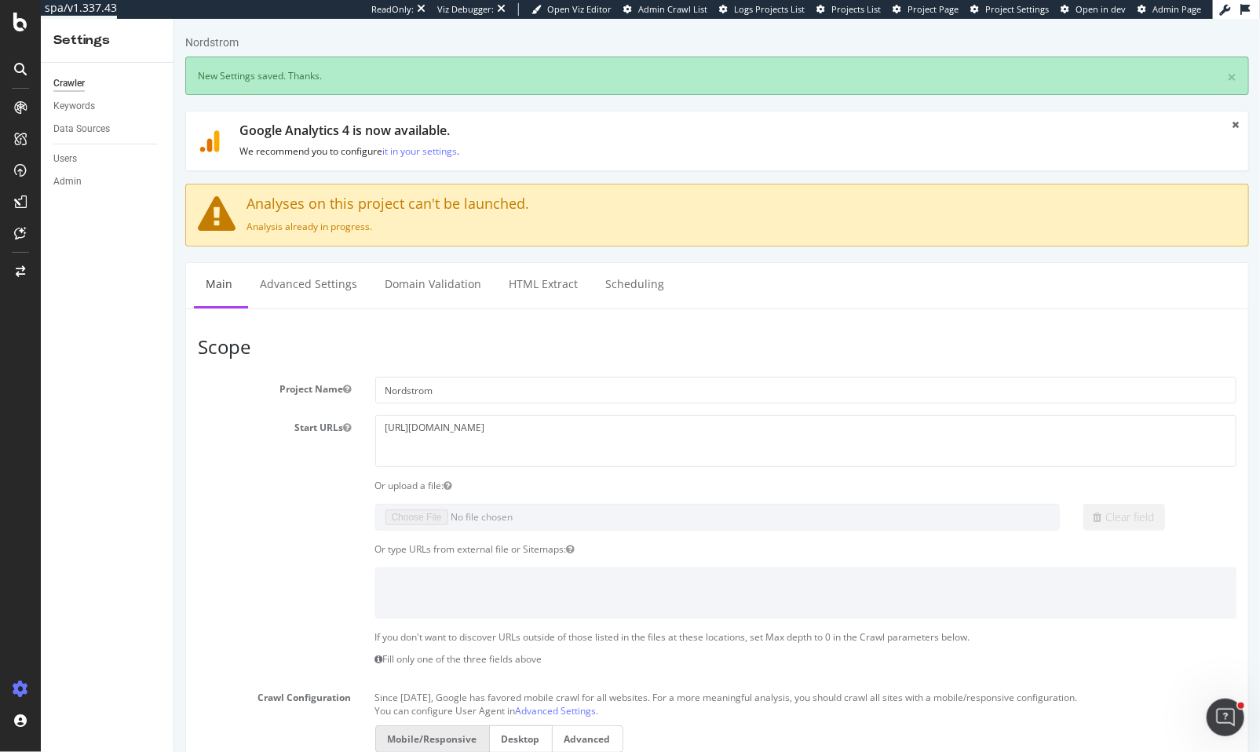
scroll to position [153, 0]
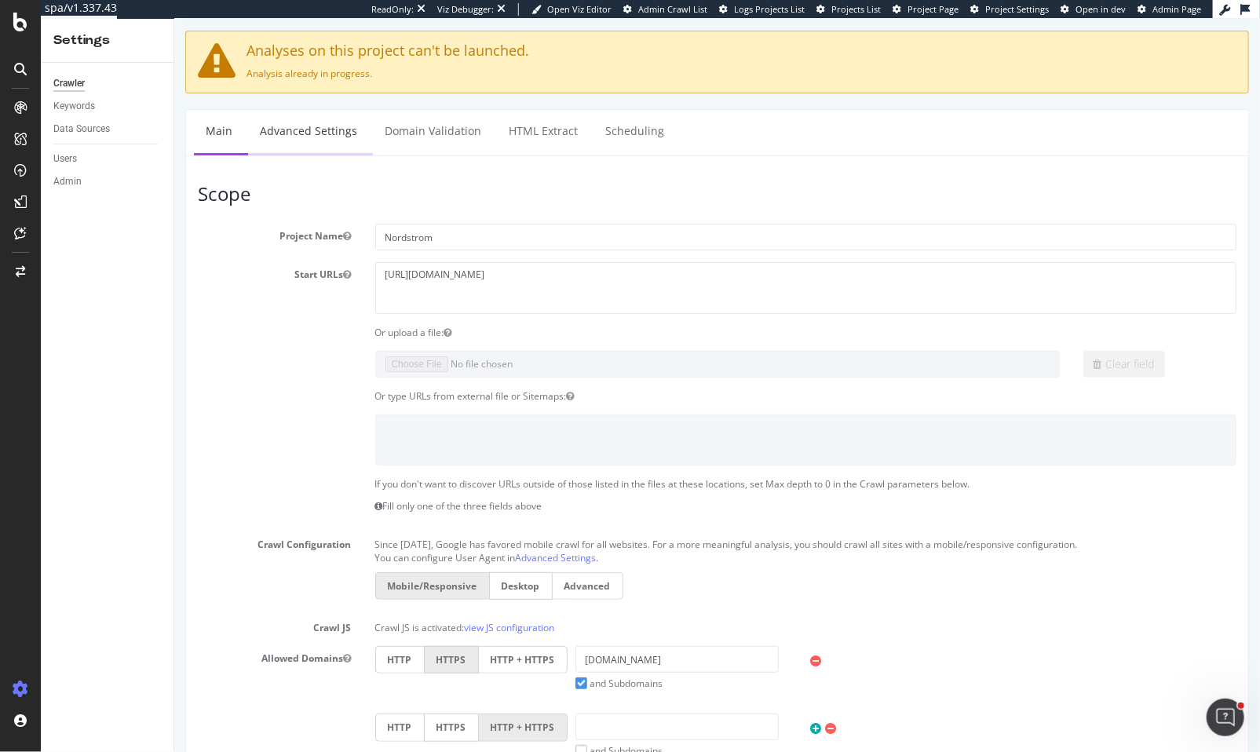
click at [295, 131] on link "Advanced Settings" at bounding box center [307, 131] width 121 height 43
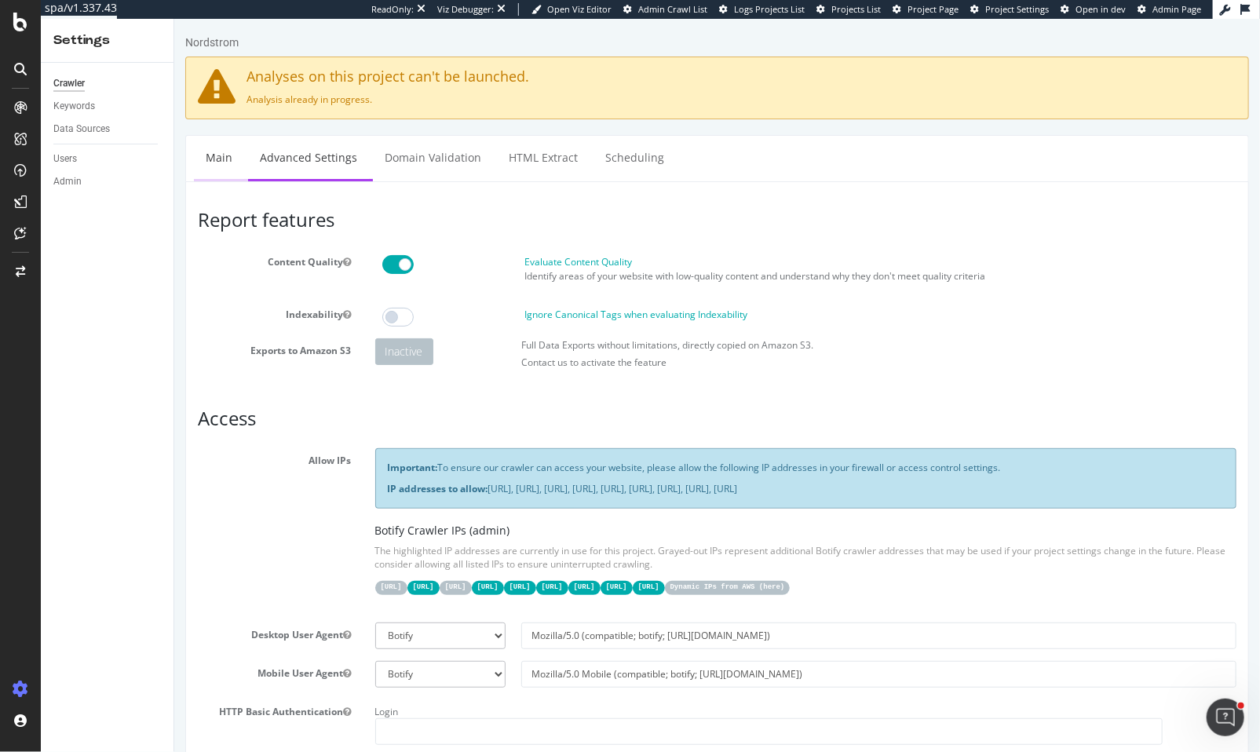
click at [227, 157] on link "Main" at bounding box center [218, 157] width 50 height 43
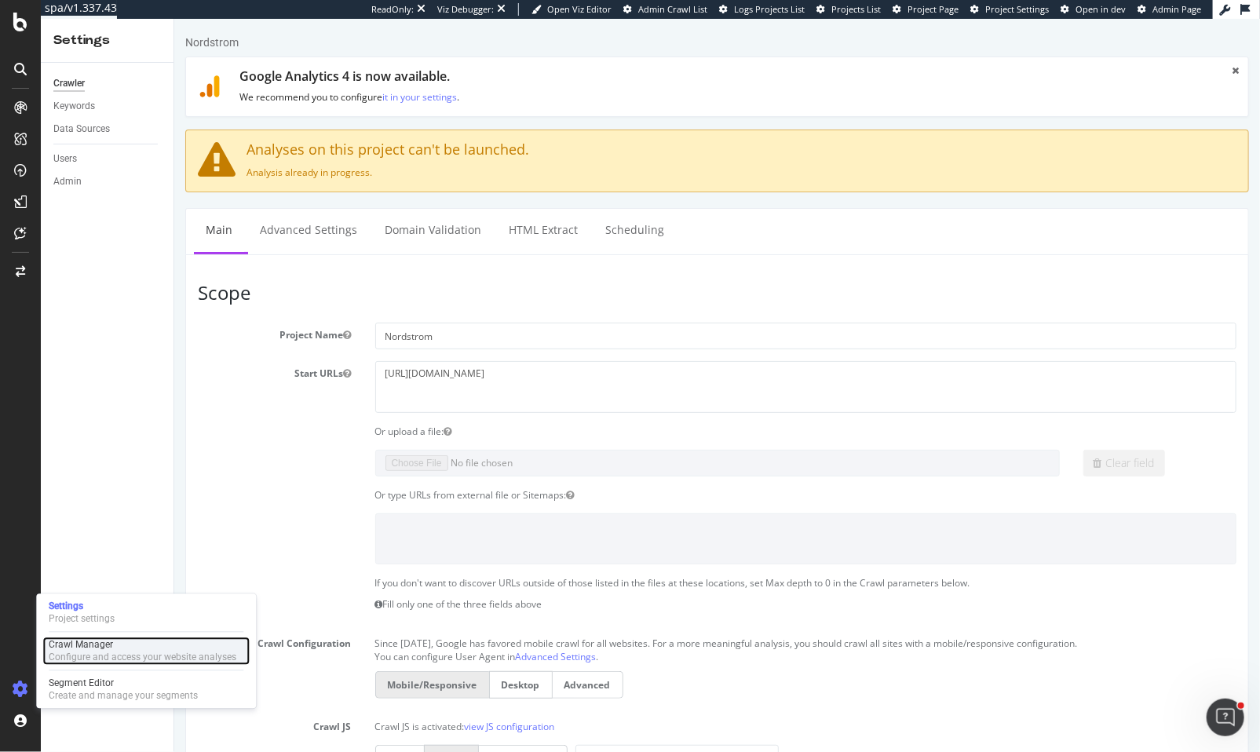
click at [112, 656] on div "Configure and access your website analyses" at bounding box center [143, 658] width 188 height 13
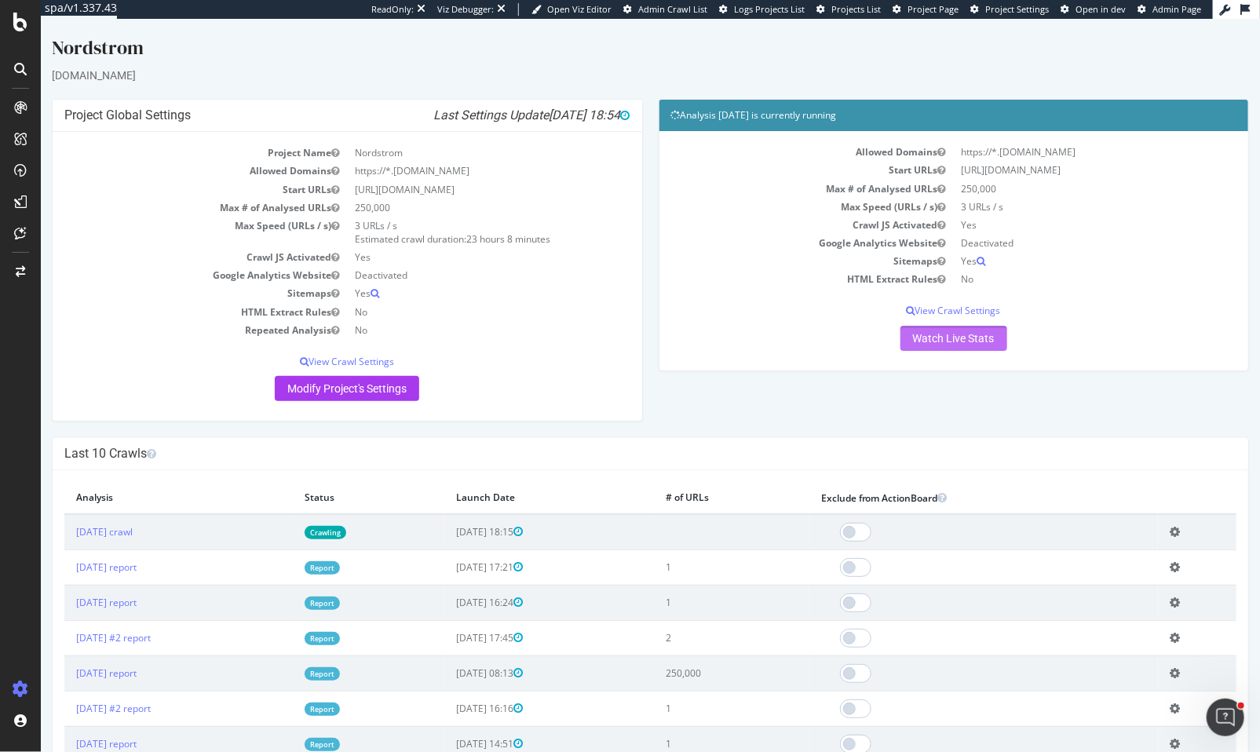
click at [956, 338] on link "Watch Live Stats" at bounding box center [953, 338] width 107 height 25
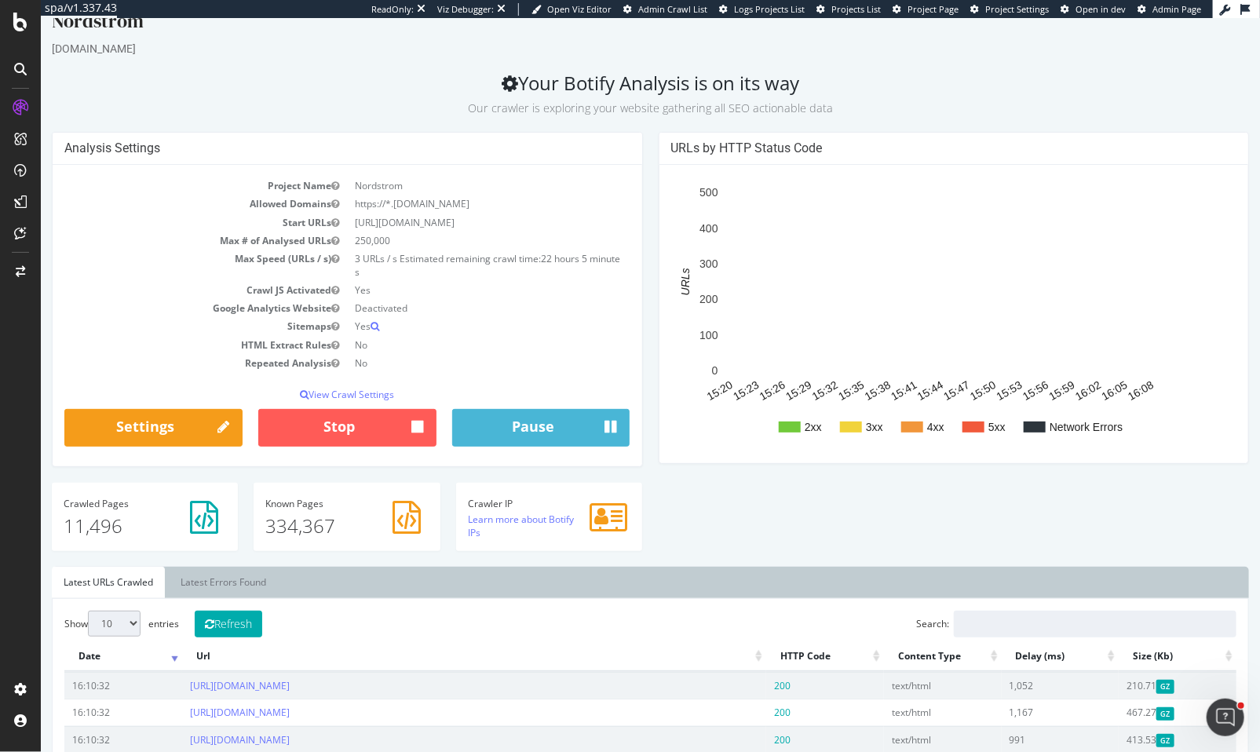
scroll to position [183, 0]
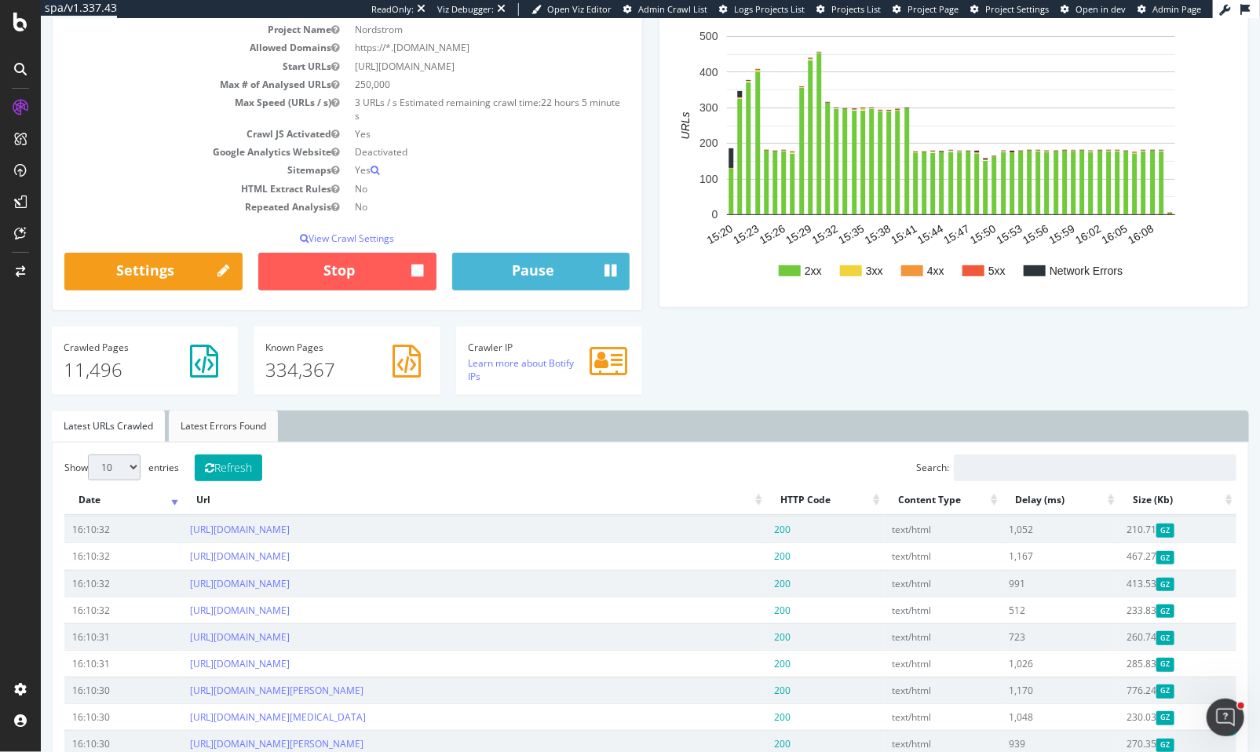
click at [243, 433] on link "Latest Errors Found" at bounding box center [222, 426] width 109 height 31
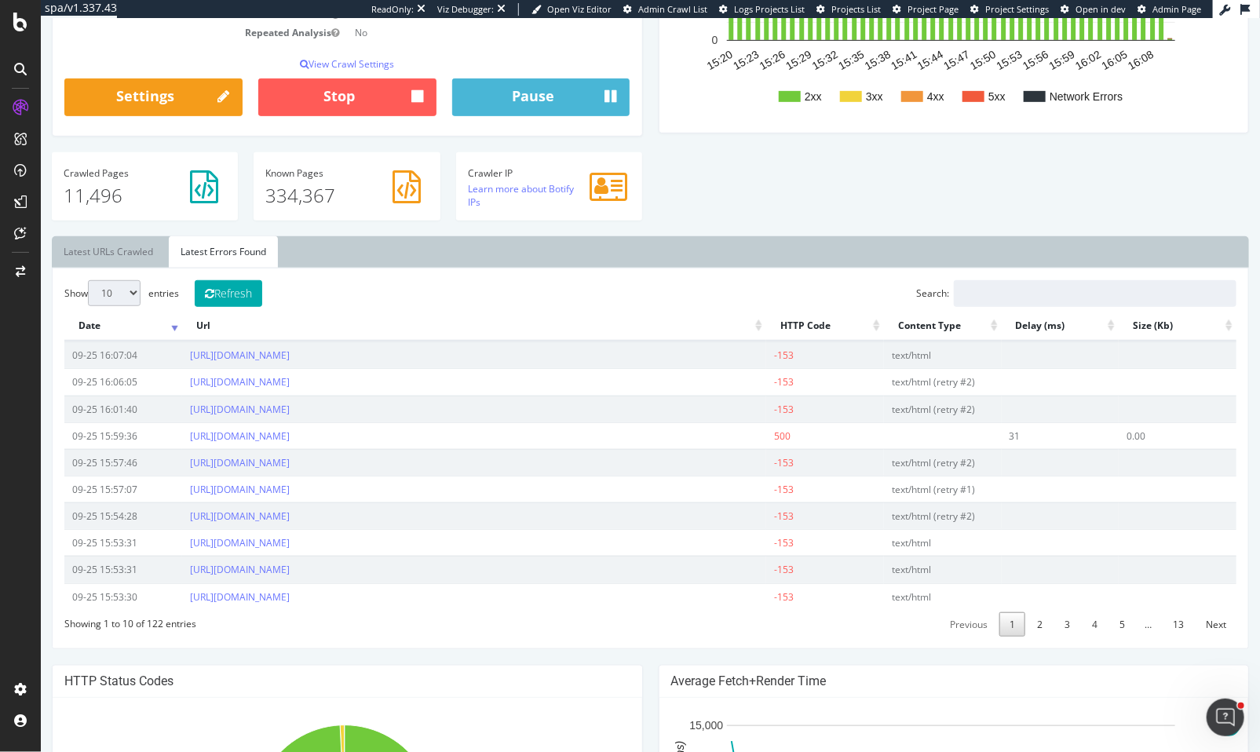
scroll to position [0, 0]
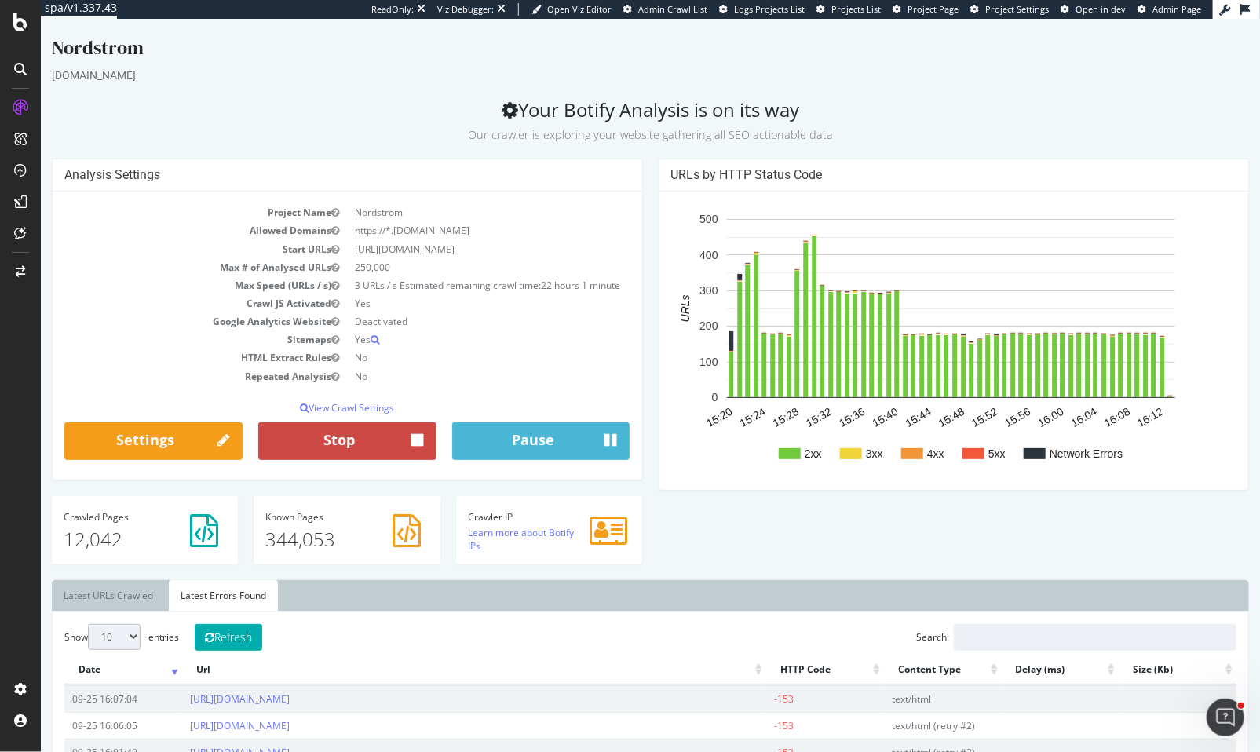
click at [411, 452] on icon "button" at bounding box center [417, 441] width 12 height 20
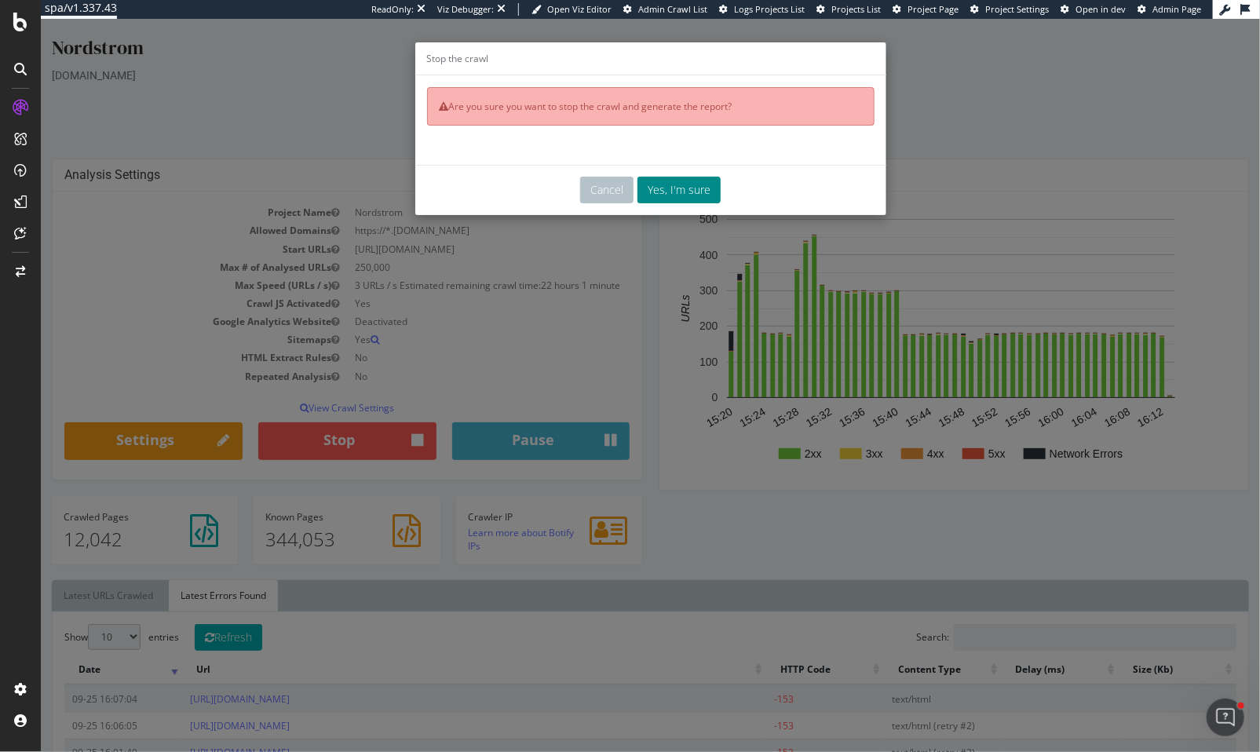
click at [693, 188] on button "Yes, I'm sure" at bounding box center [678, 190] width 83 height 27
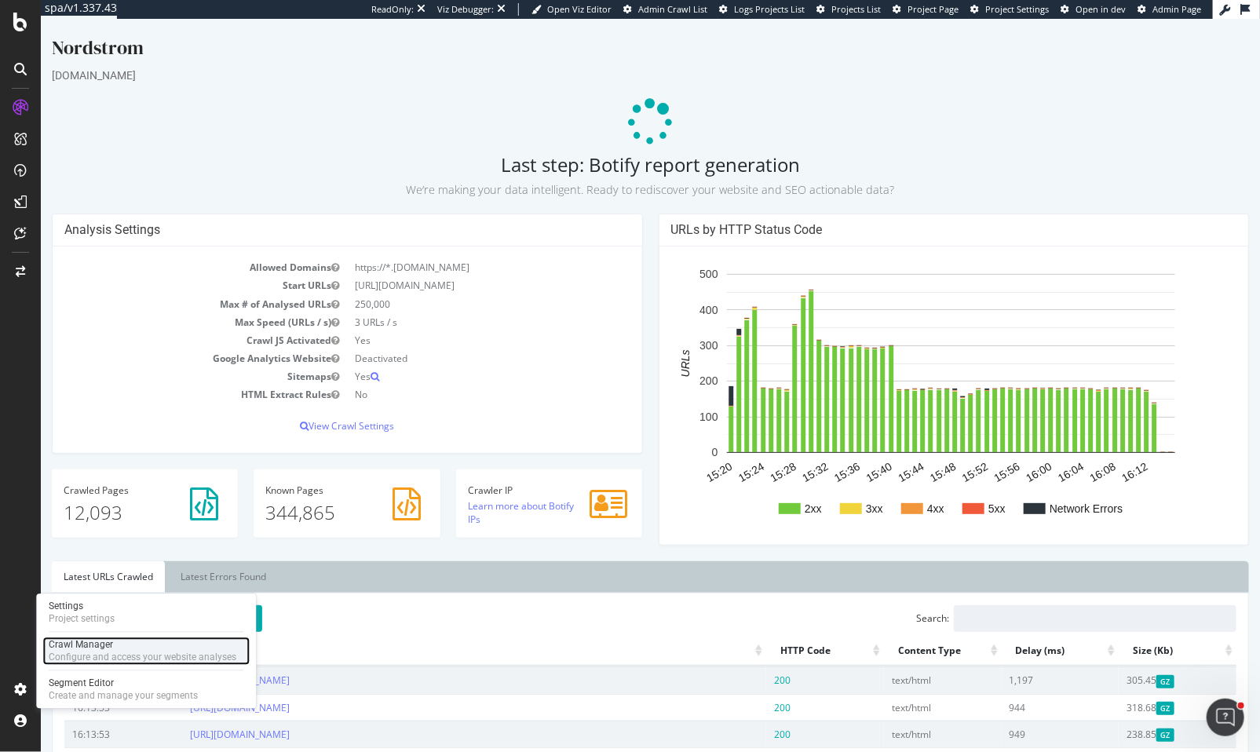
click at [113, 648] on div "Crawl Manager" at bounding box center [143, 645] width 188 height 13
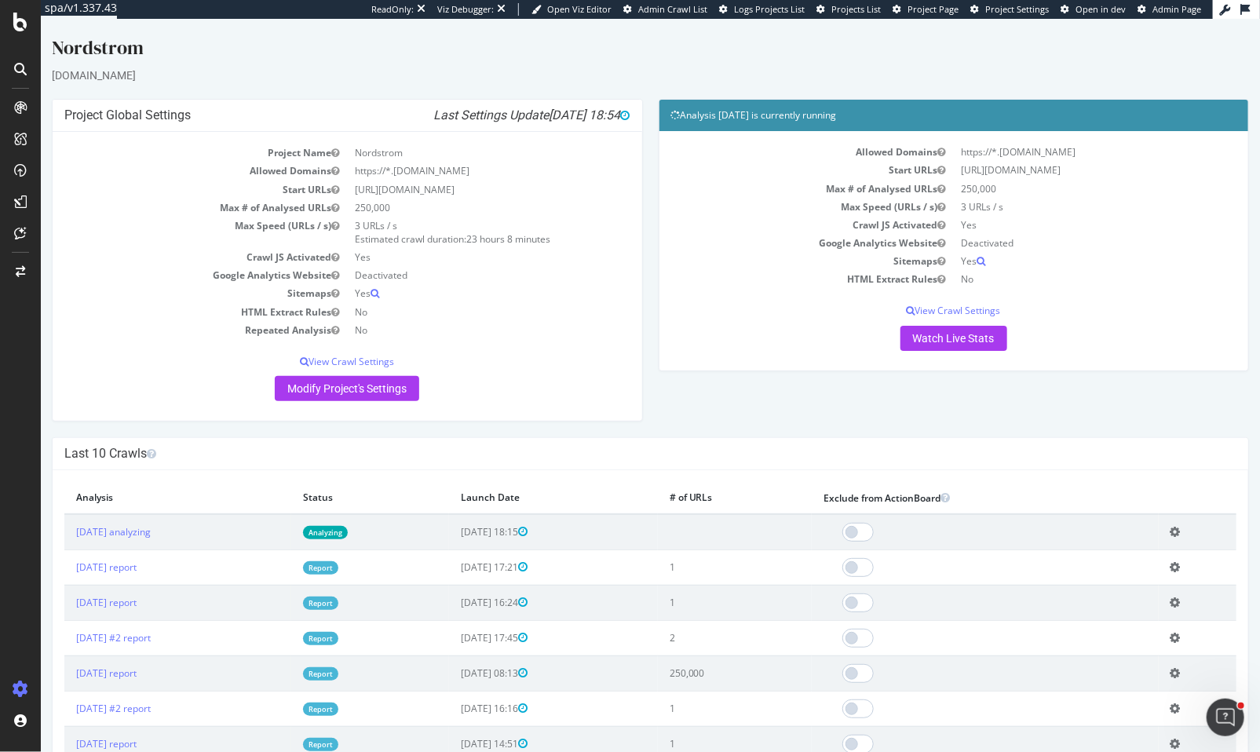
click at [1175, 530] on icon at bounding box center [1175, 532] width 10 height 12
click at [1112, 578] on link "Delete analysis" at bounding box center [1118, 576] width 126 height 21
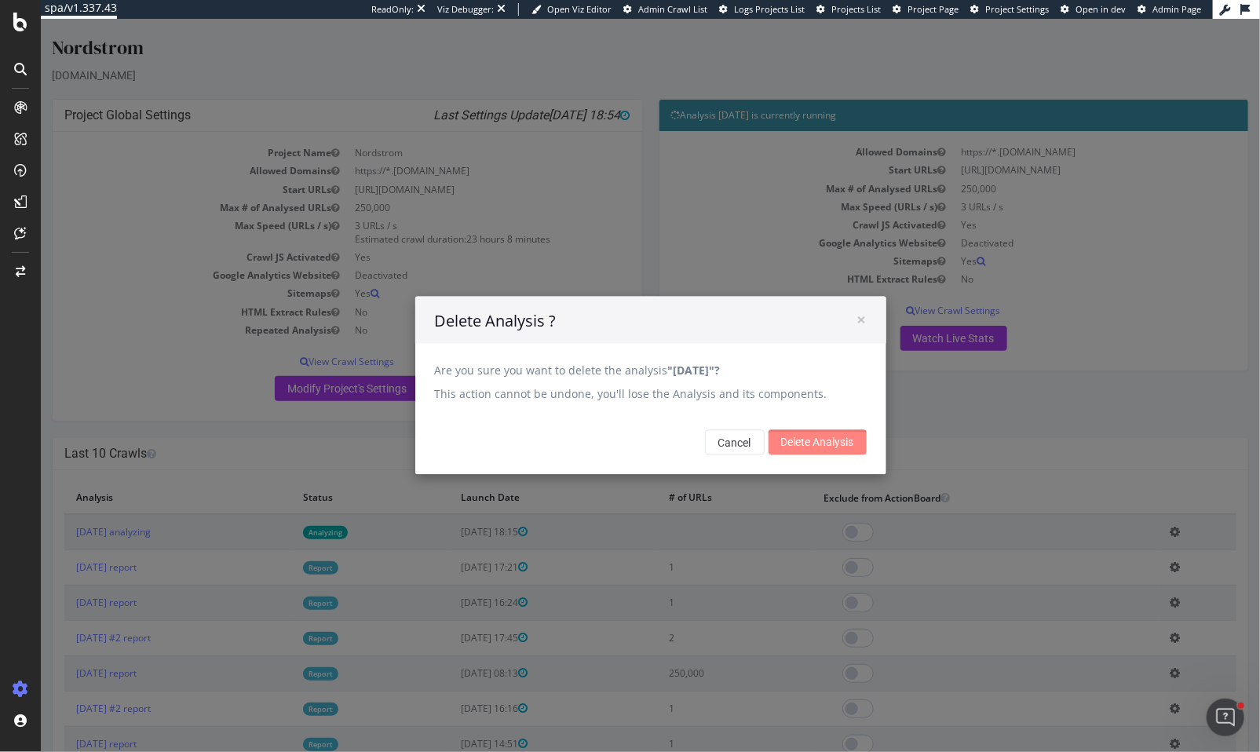
click at [836, 445] on input "Delete Analysis" at bounding box center [817, 442] width 98 height 25
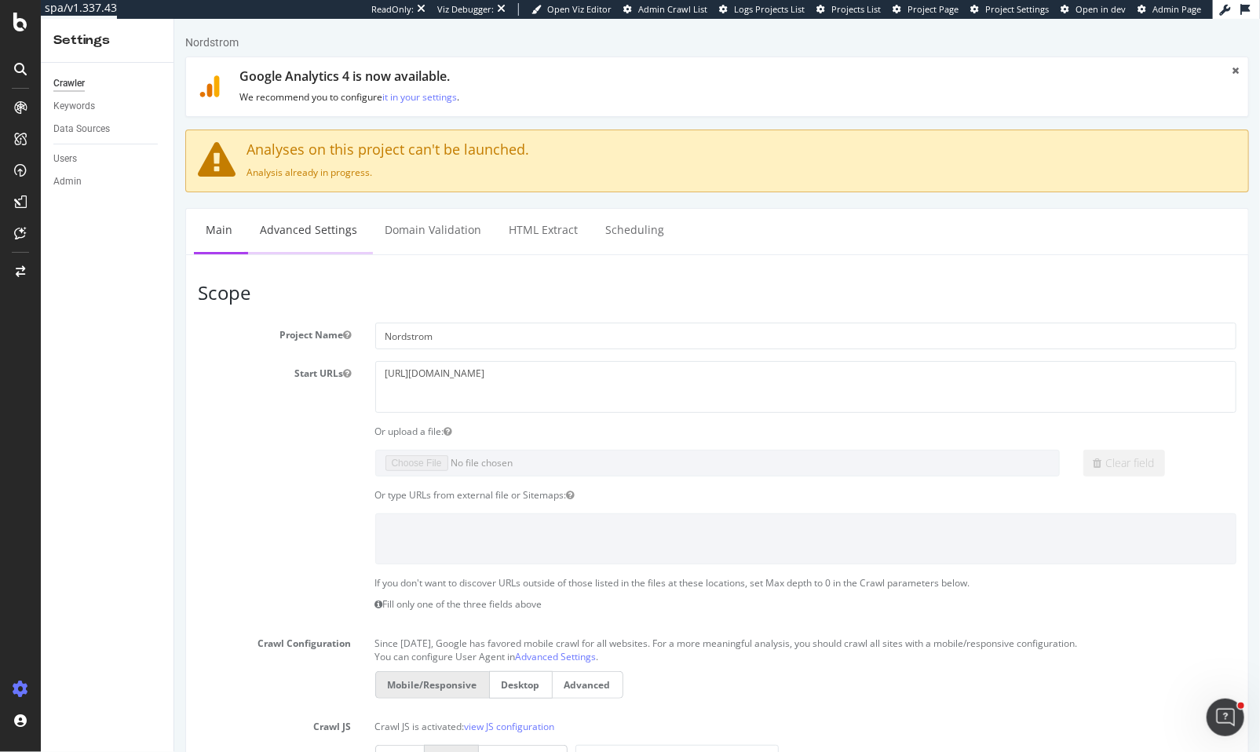
click at [308, 239] on link "Advanced Settings" at bounding box center [307, 230] width 121 height 43
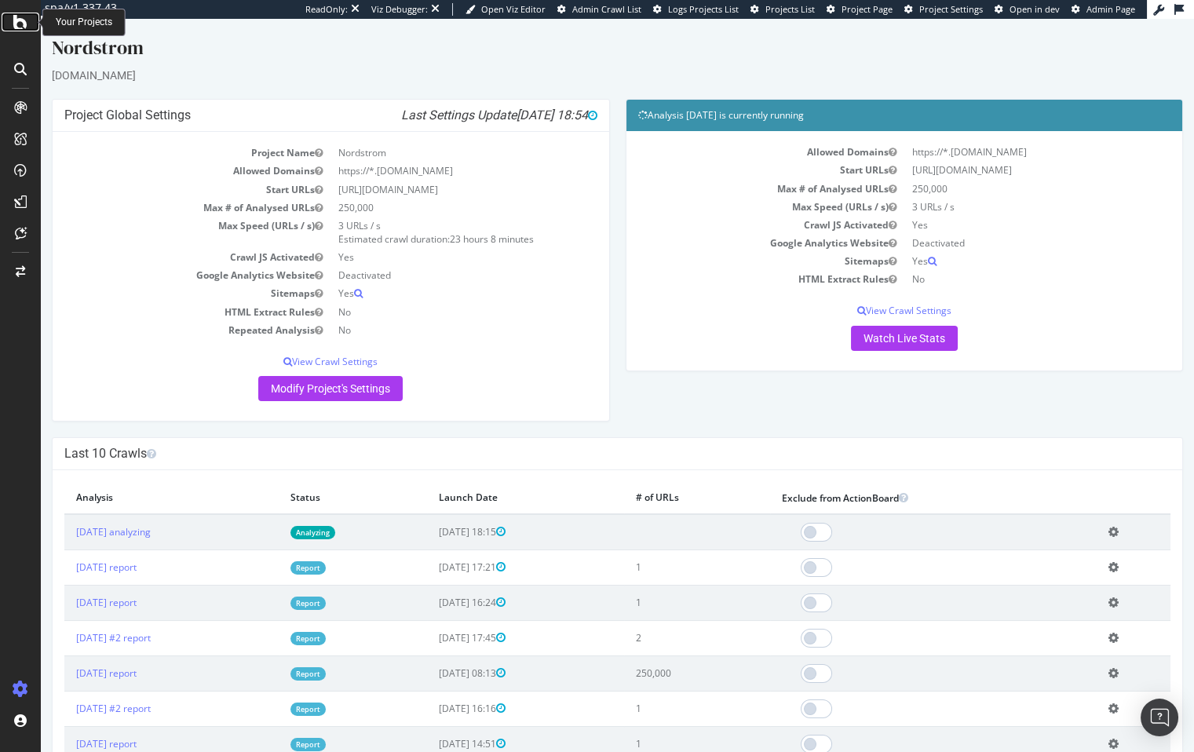
click at [20, 22] on icon at bounding box center [20, 22] width 14 height 19
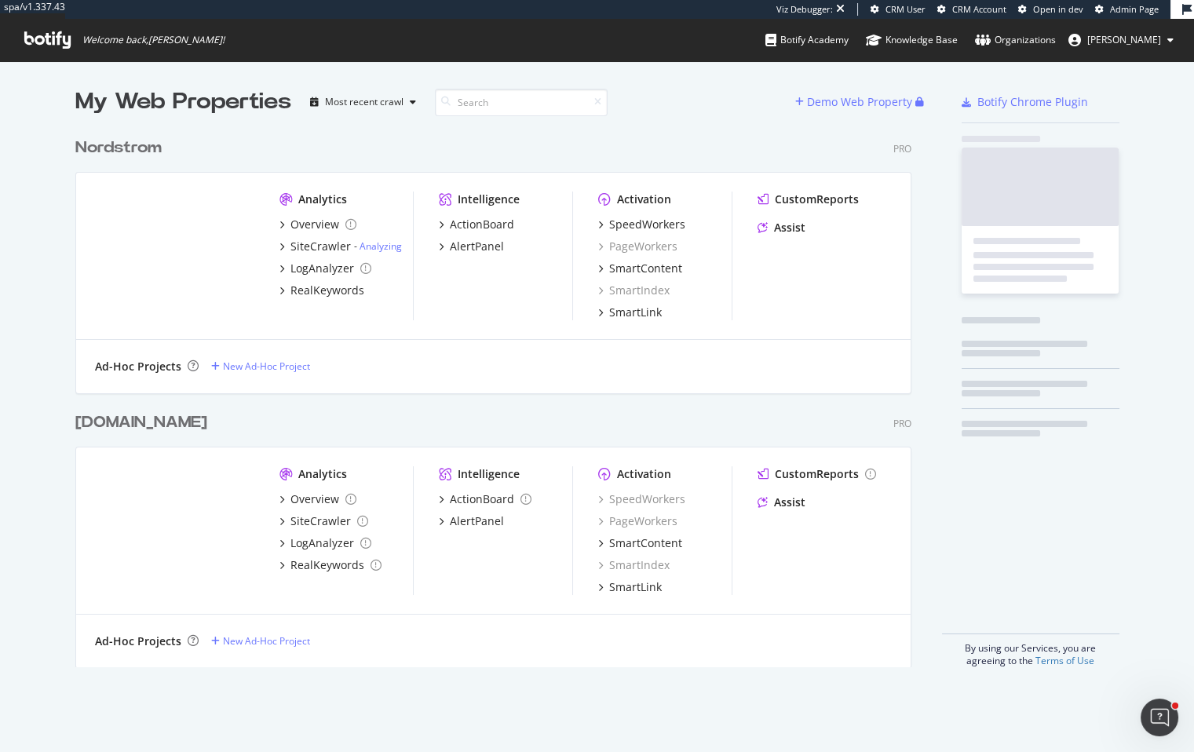
scroll to position [539, 838]
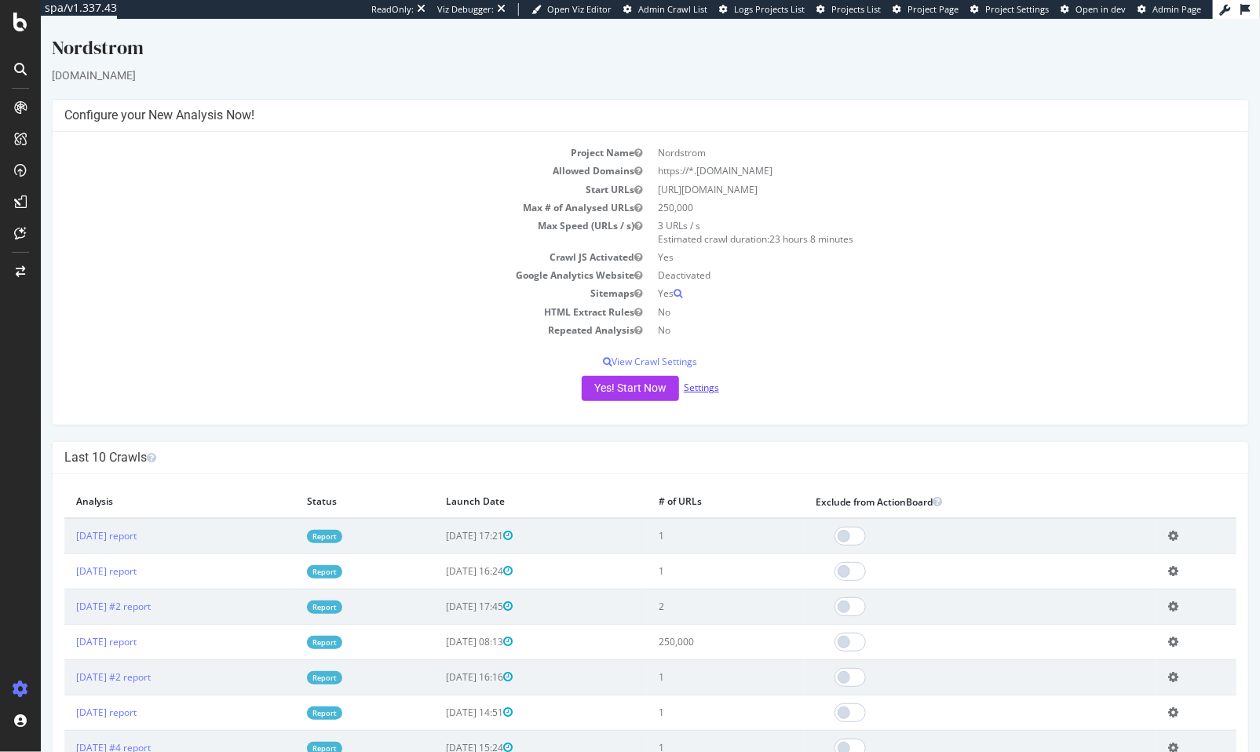
click at [693, 387] on link "Settings" at bounding box center [700, 387] width 35 height 13
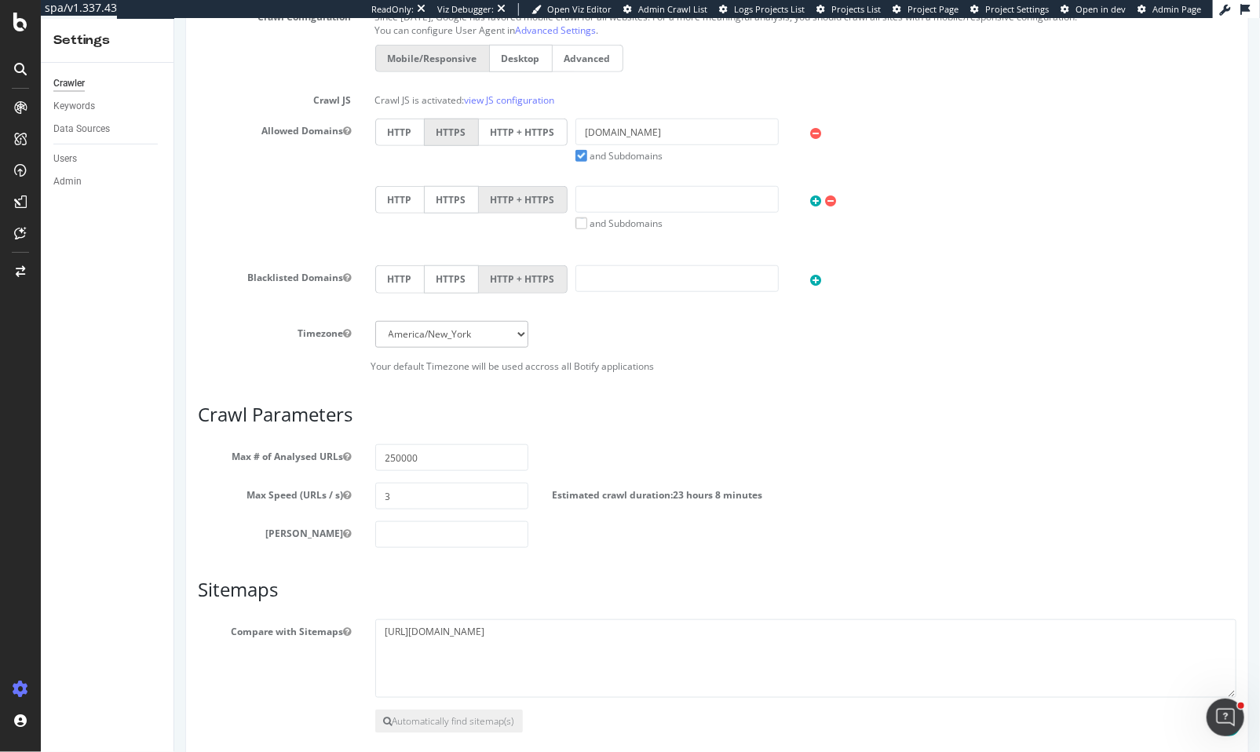
scroll to position [621, 0]
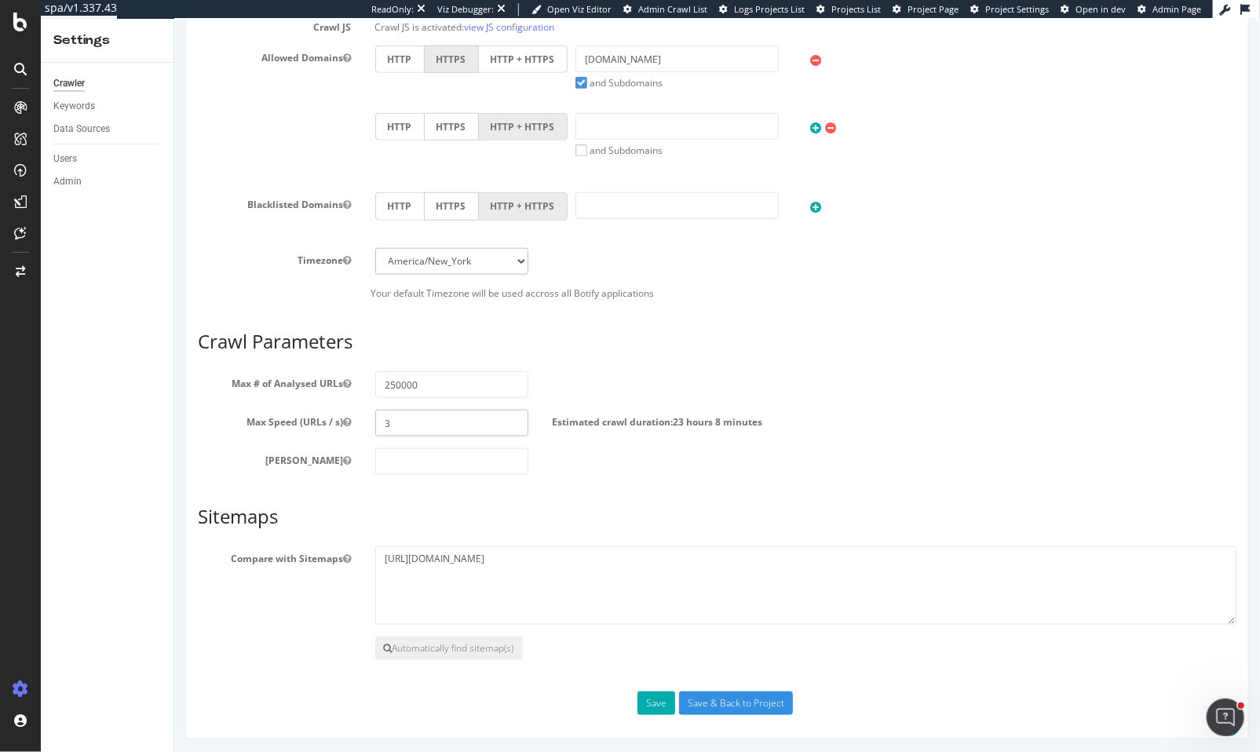
drag, startPoint x: 422, startPoint y: 411, endPoint x: 361, endPoint y: 416, distance: 60.6
click at [363, 416] on div "3" at bounding box center [451, 423] width 177 height 27
drag, startPoint x: 361, startPoint y: 416, endPoint x: 394, endPoint y: 418, distance: 33.0
click at [367, 416] on div "3" at bounding box center [451, 423] width 177 height 27
drag, startPoint x: 391, startPoint y: 426, endPoint x: 358, endPoint y: 432, distance: 33.4
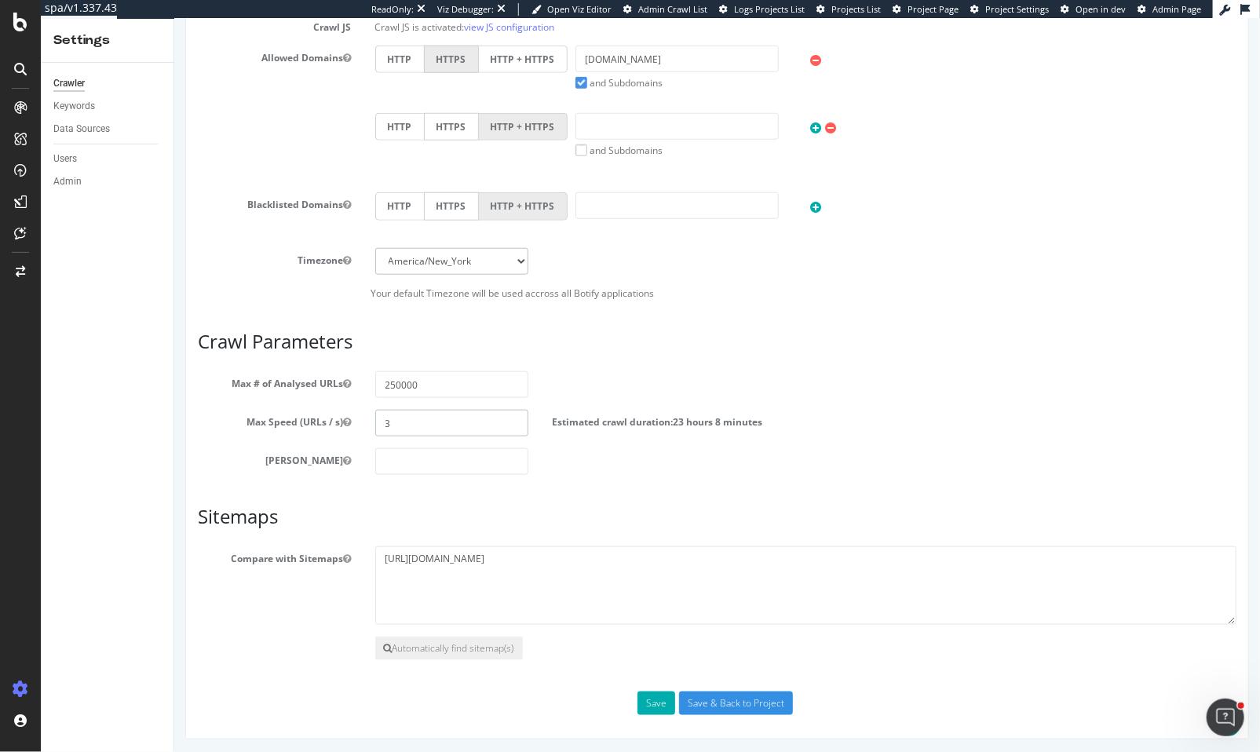
click at [358, 432] on div "Max Speed (URLs / s) 3 Estimated crawl duration: 23 hours 8 minutes" at bounding box center [716, 423] width 1062 height 27
type input "50"
click at [663, 703] on button "Save" at bounding box center [656, 704] width 38 height 24
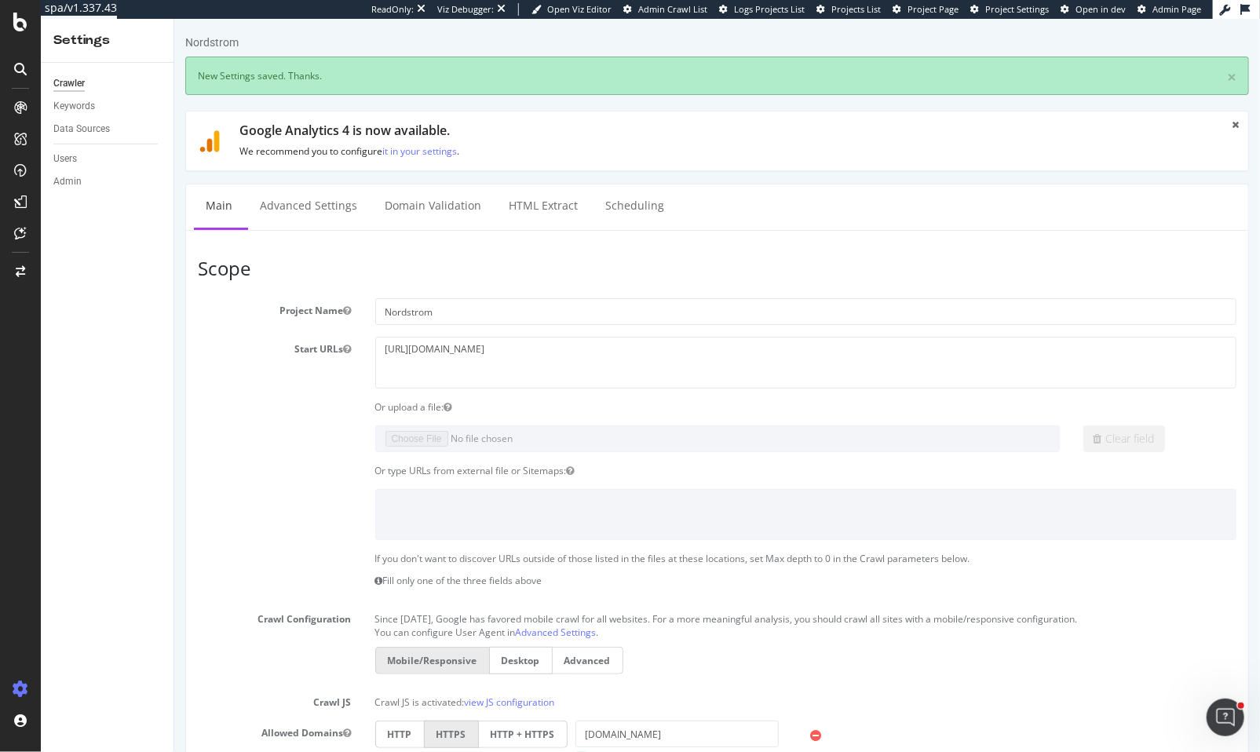
scroll to position [0, 0]
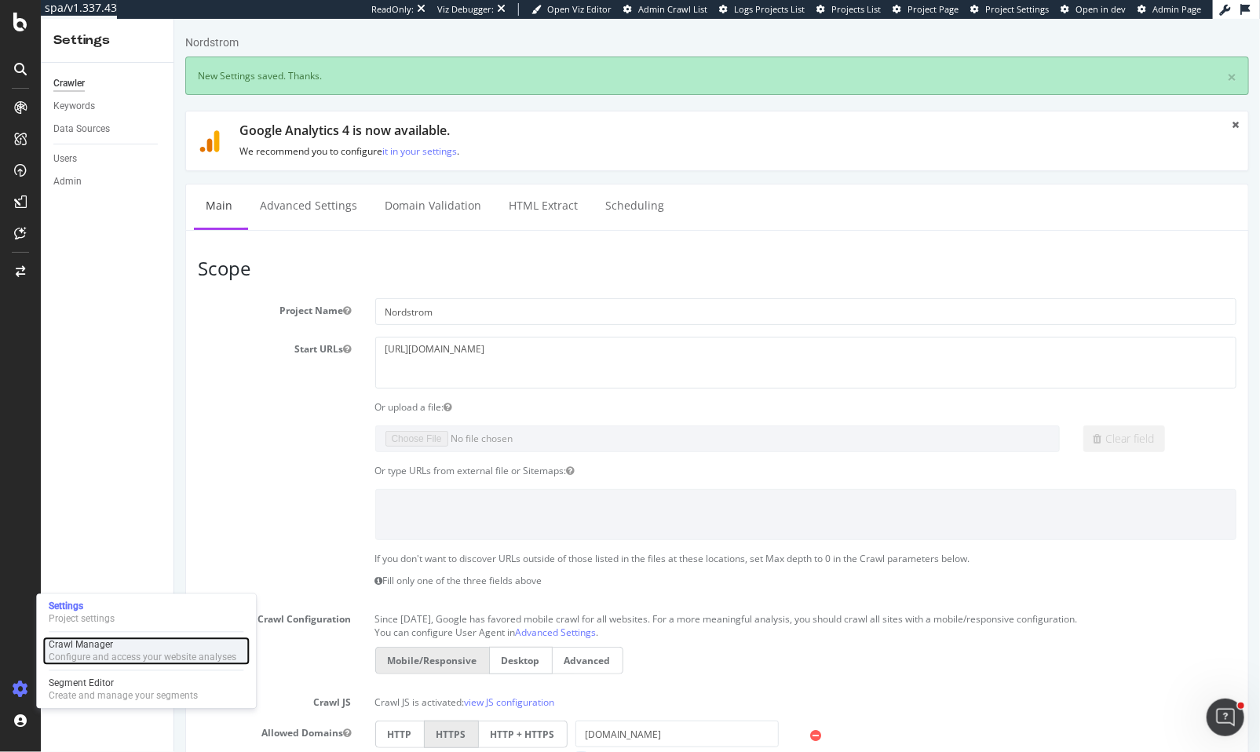
click at [99, 642] on div "Crawl Manager" at bounding box center [143, 645] width 188 height 13
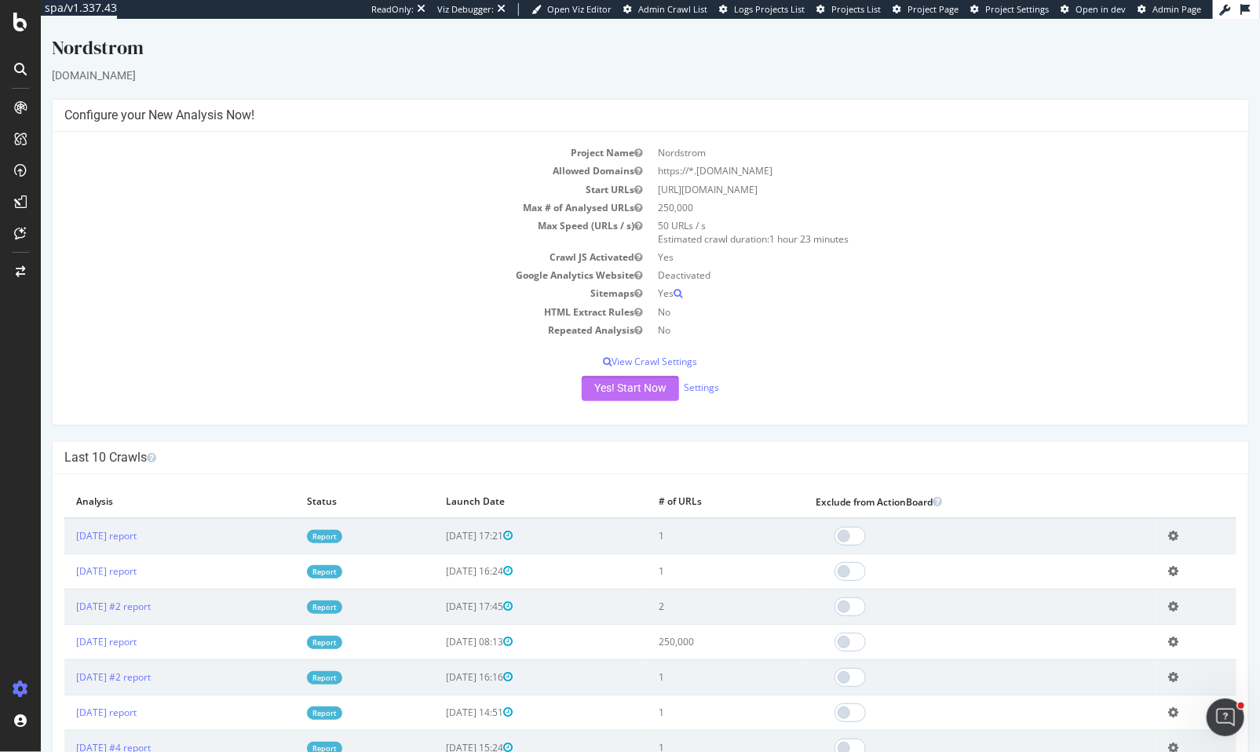
click at [612, 389] on button "Yes! Start Now" at bounding box center [629, 388] width 97 height 25
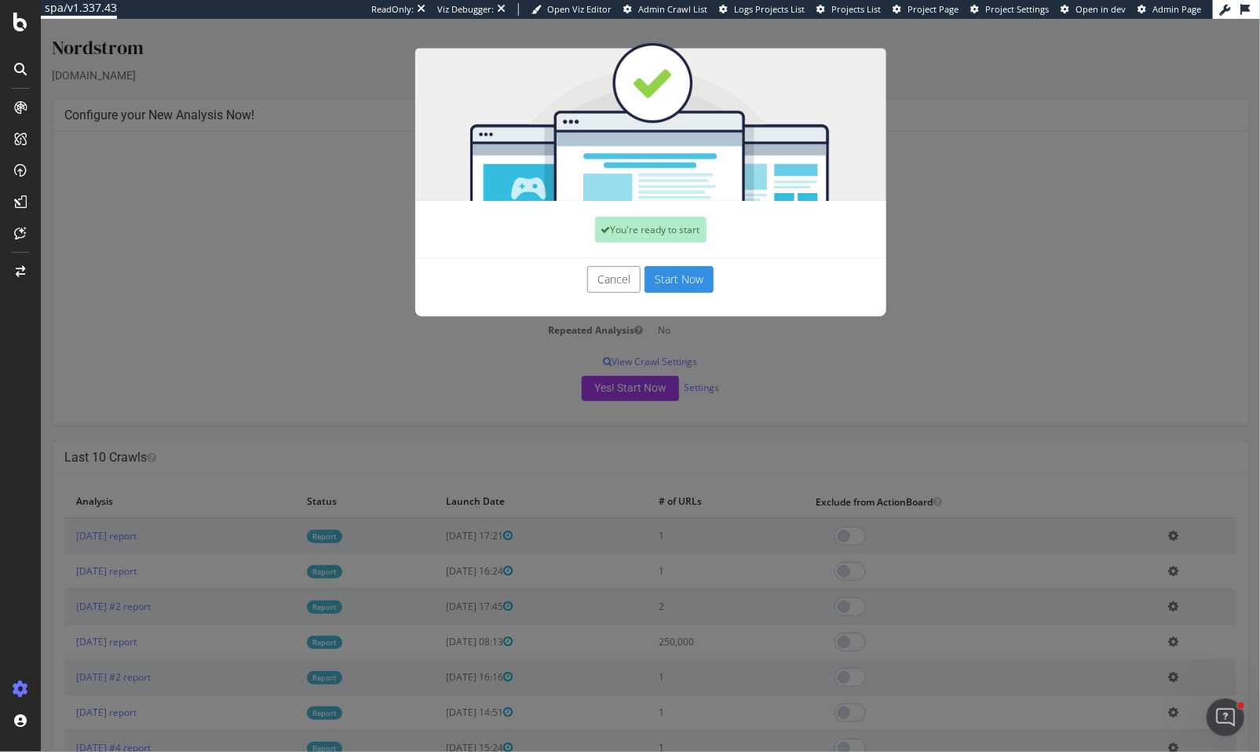
click at [683, 284] on button "Start Now" at bounding box center [678, 279] width 69 height 27
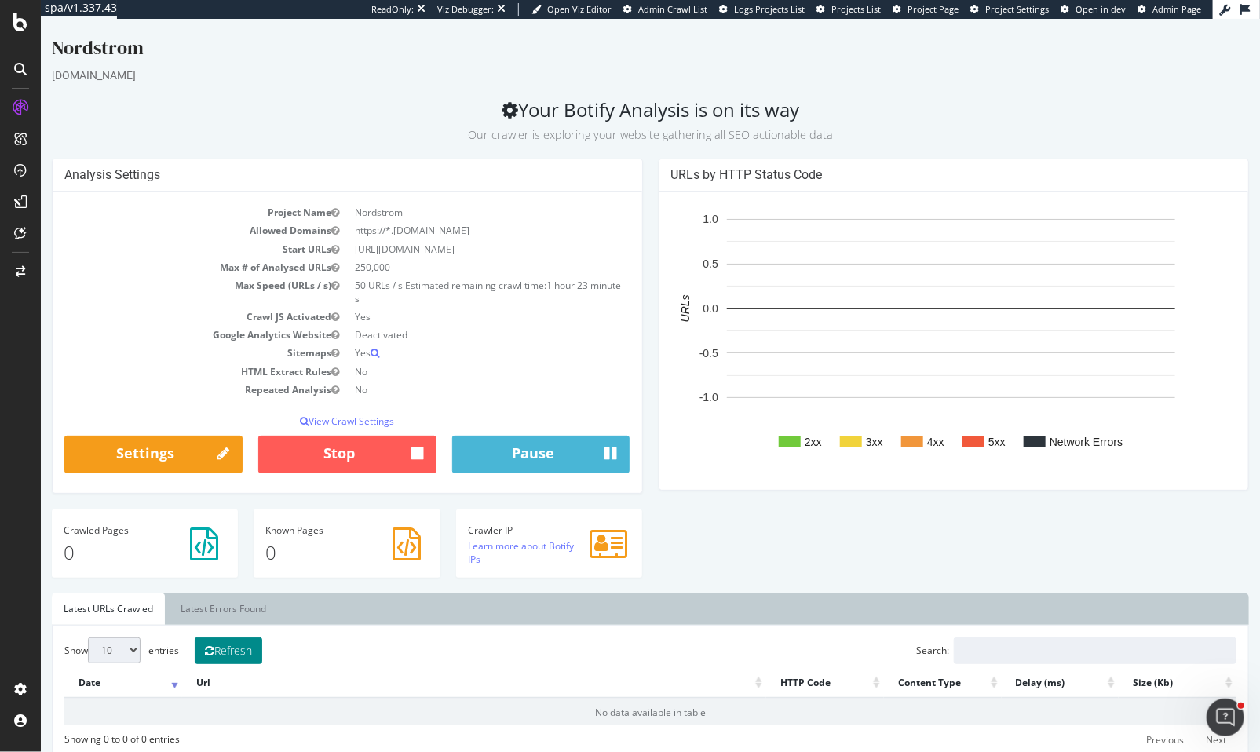
click at [220, 645] on button "Refresh" at bounding box center [228, 651] width 68 height 27
click at [249, 647] on button "Refresh" at bounding box center [228, 651] width 68 height 27
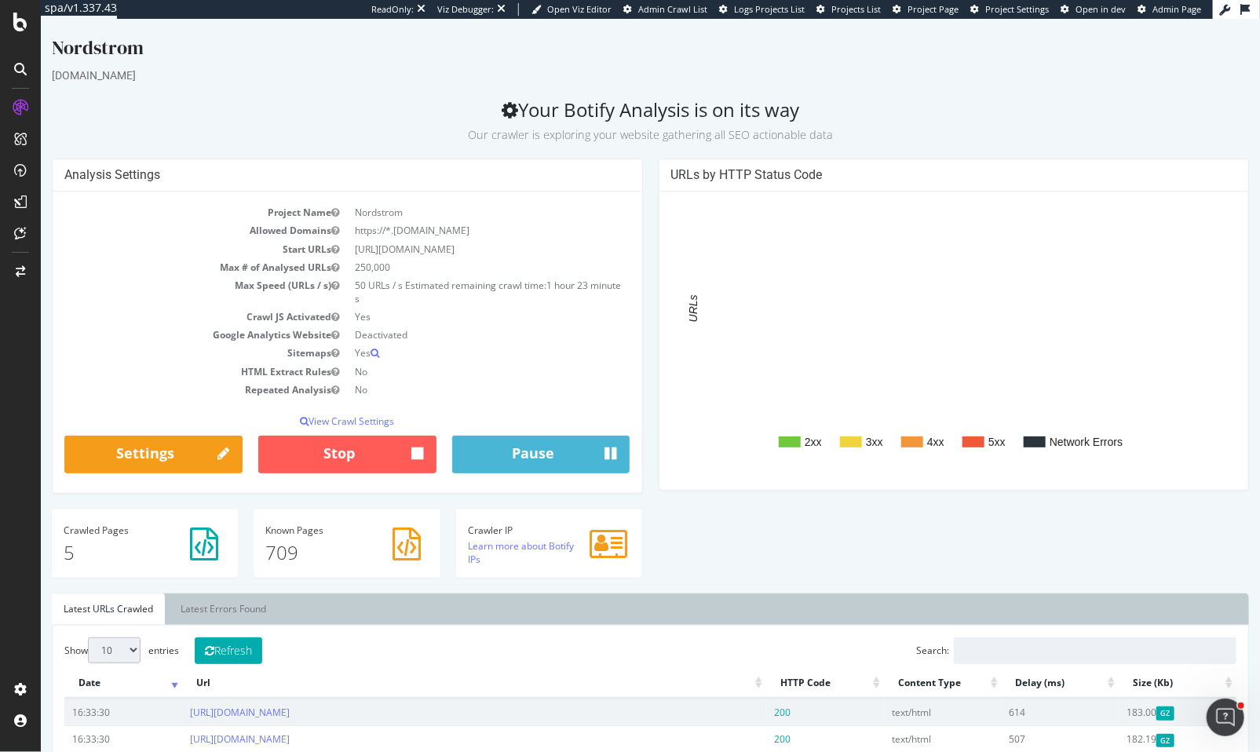
scroll to position [149, 0]
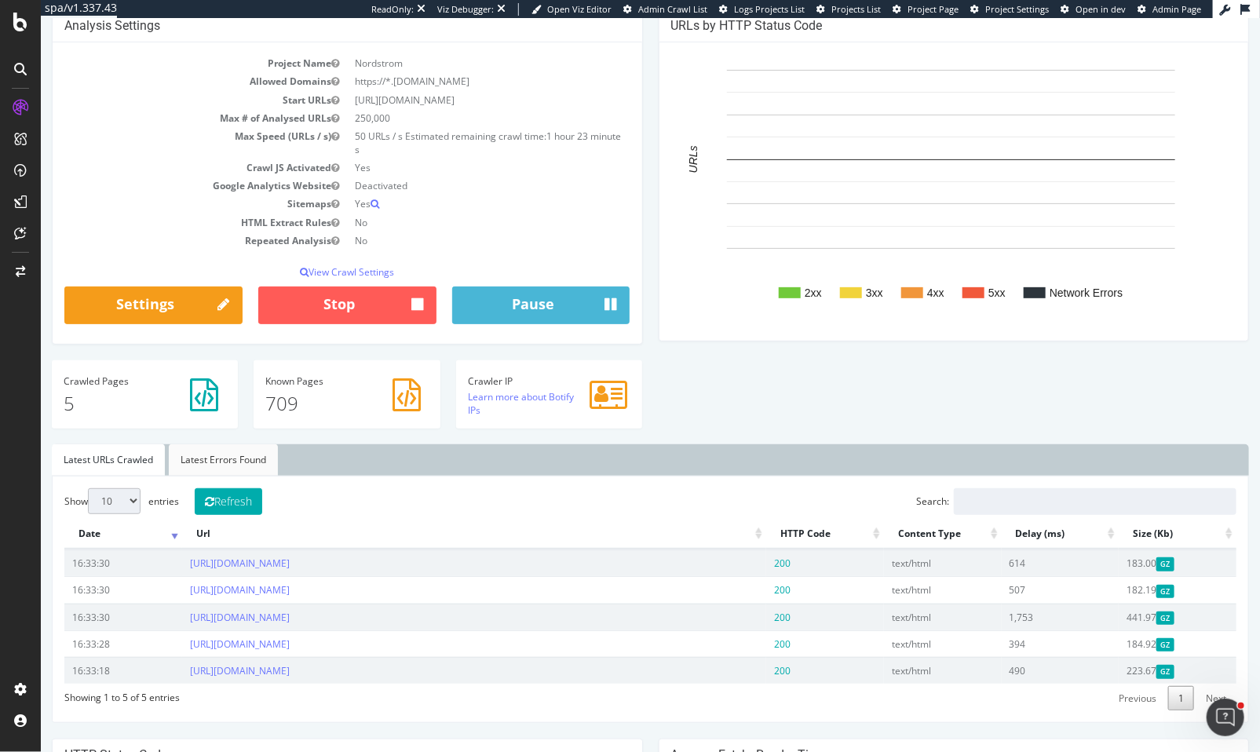
click at [240, 468] on link "Latest Errors Found" at bounding box center [222, 459] width 109 height 31
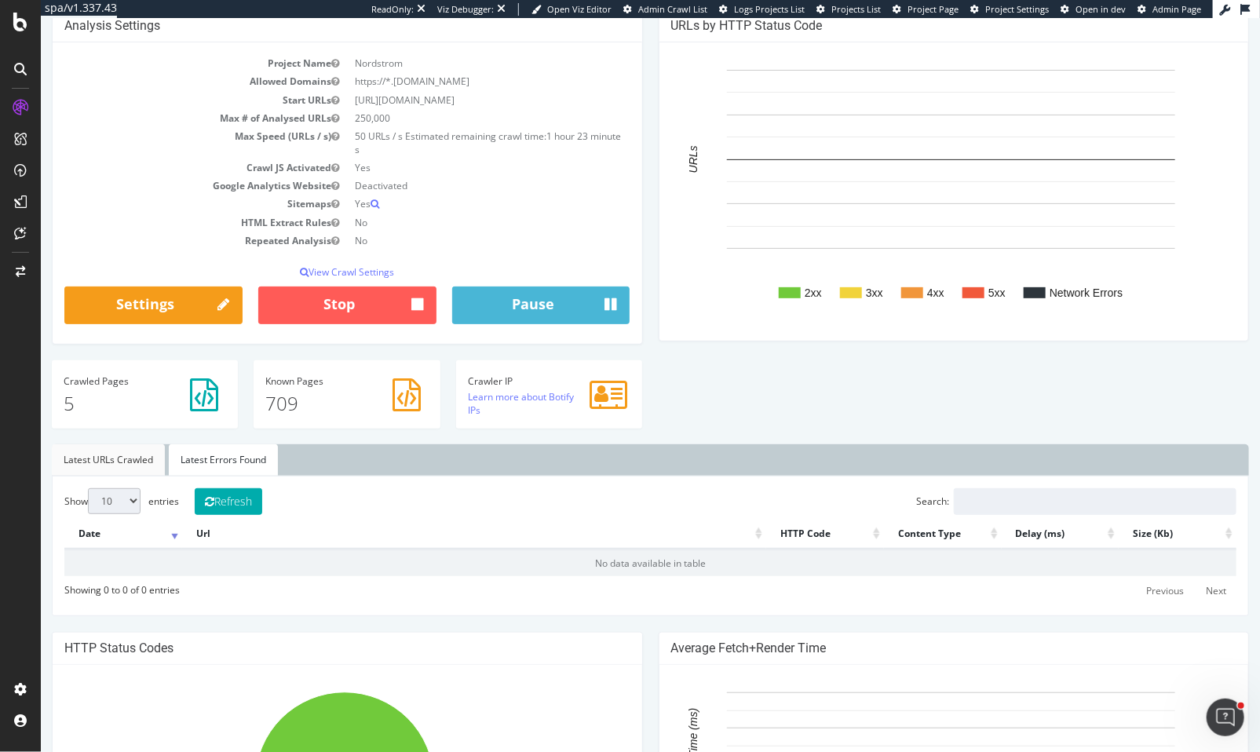
click at [111, 465] on link "Latest URLs Crawled" at bounding box center [107, 459] width 113 height 31
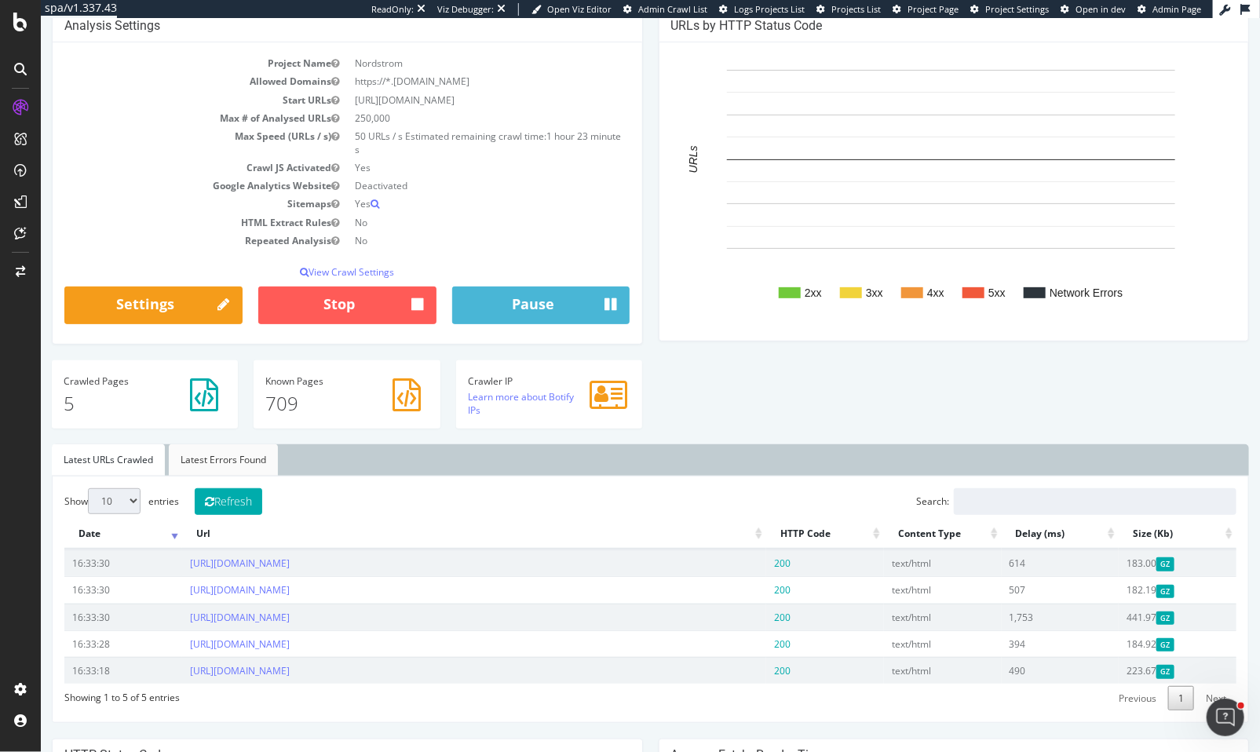
click at [228, 461] on link "Latest Errors Found" at bounding box center [222, 459] width 109 height 31
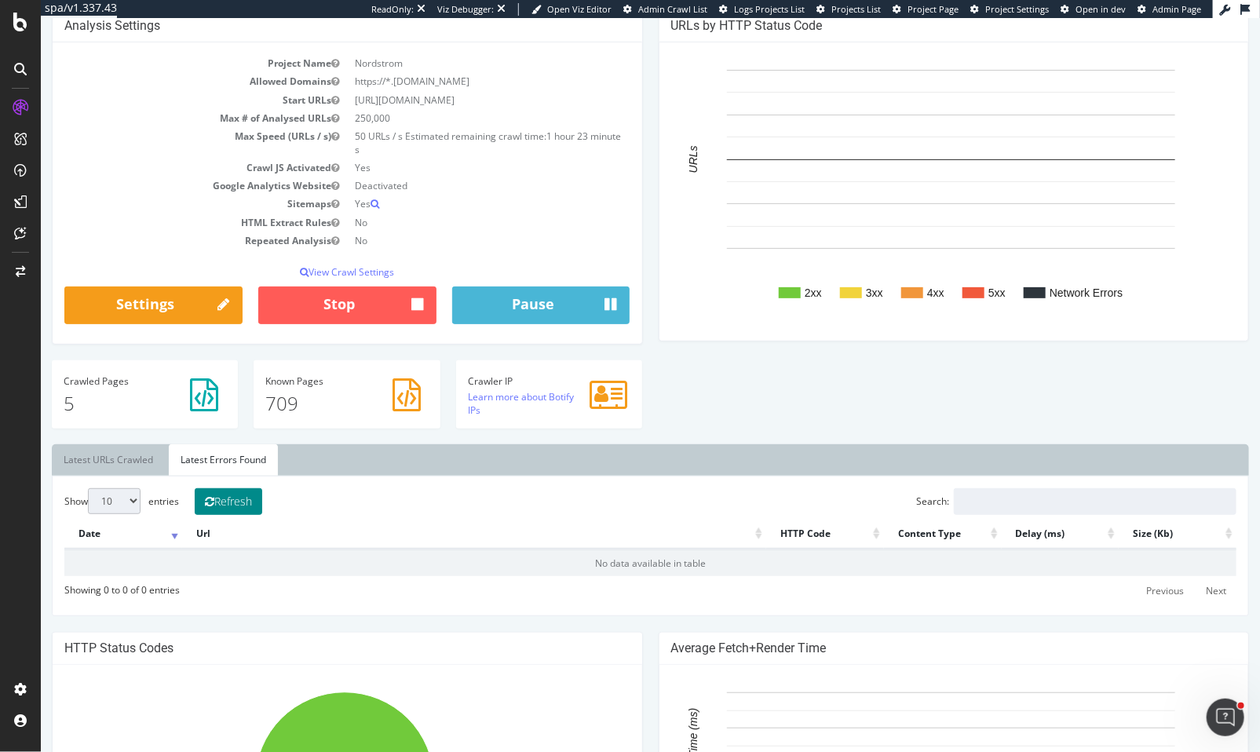
click at [224, 488] on button "Refresh" at bounding box center [228, 501] width 68 height 27
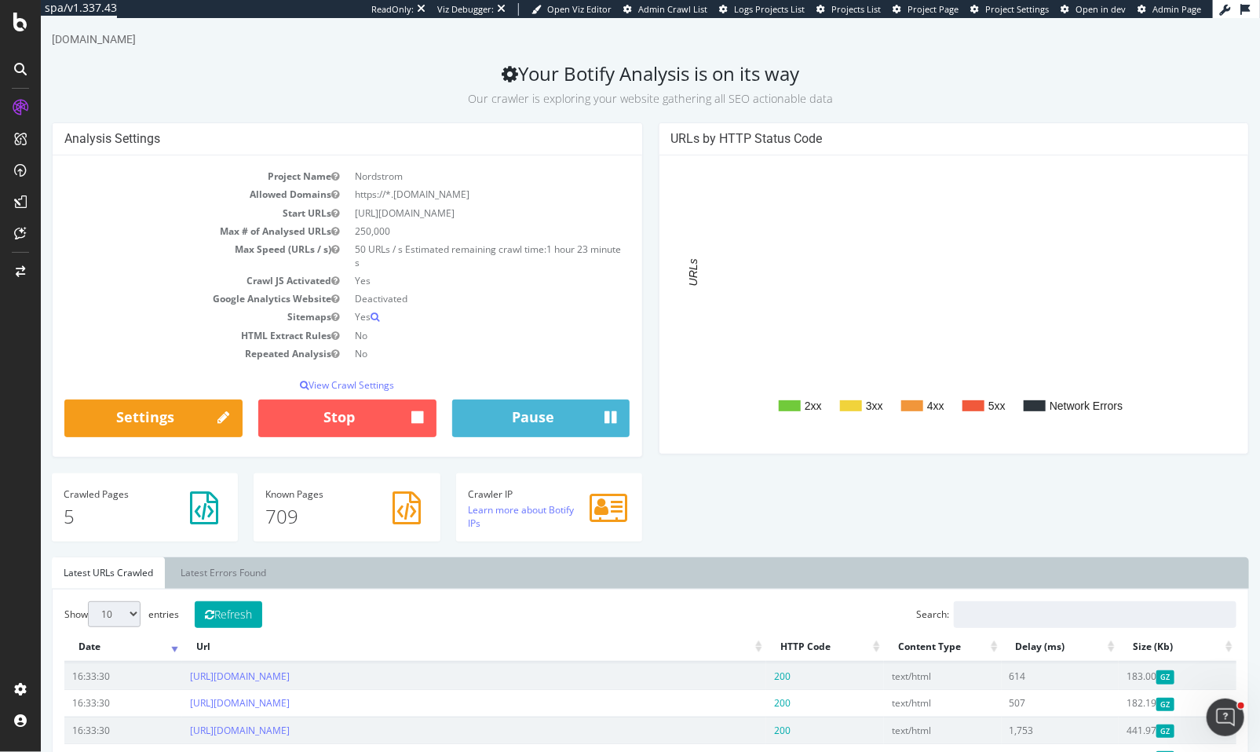
scroll to position [172, 0]
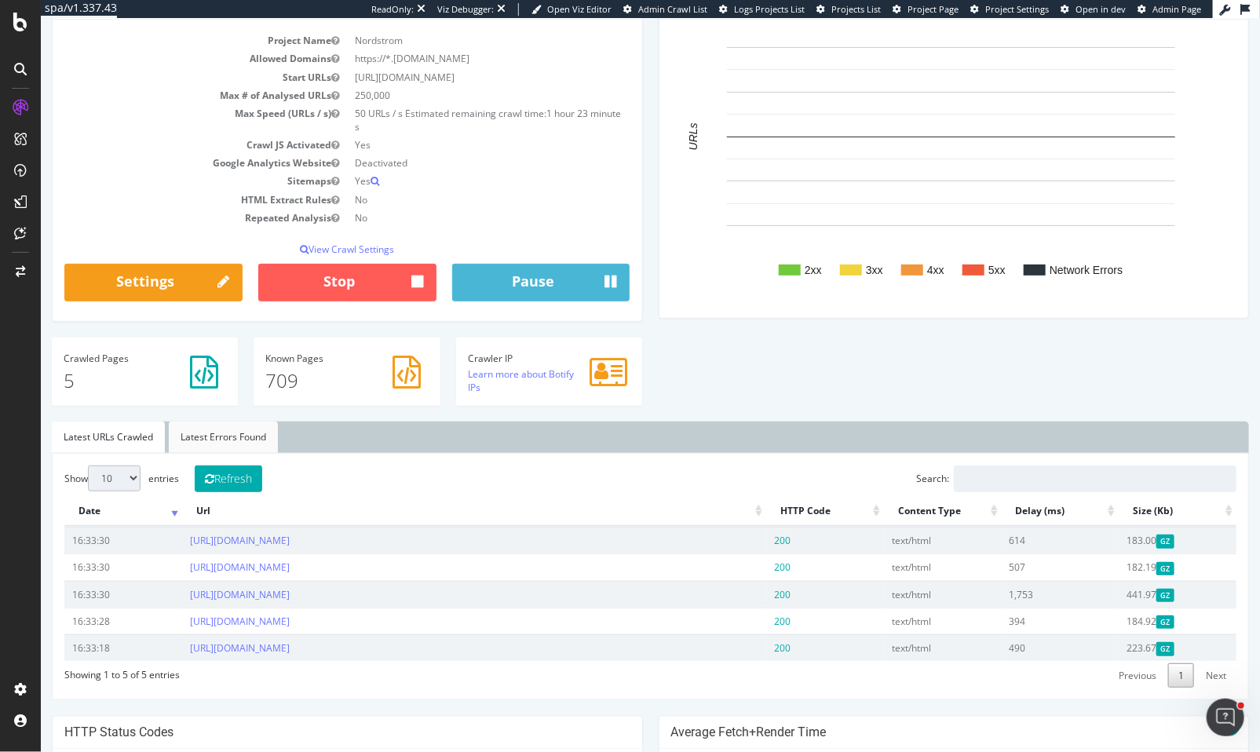
click at [225, 441] on link "Latest Errors Found" at bounding box center [222, 437] width 109 height 31
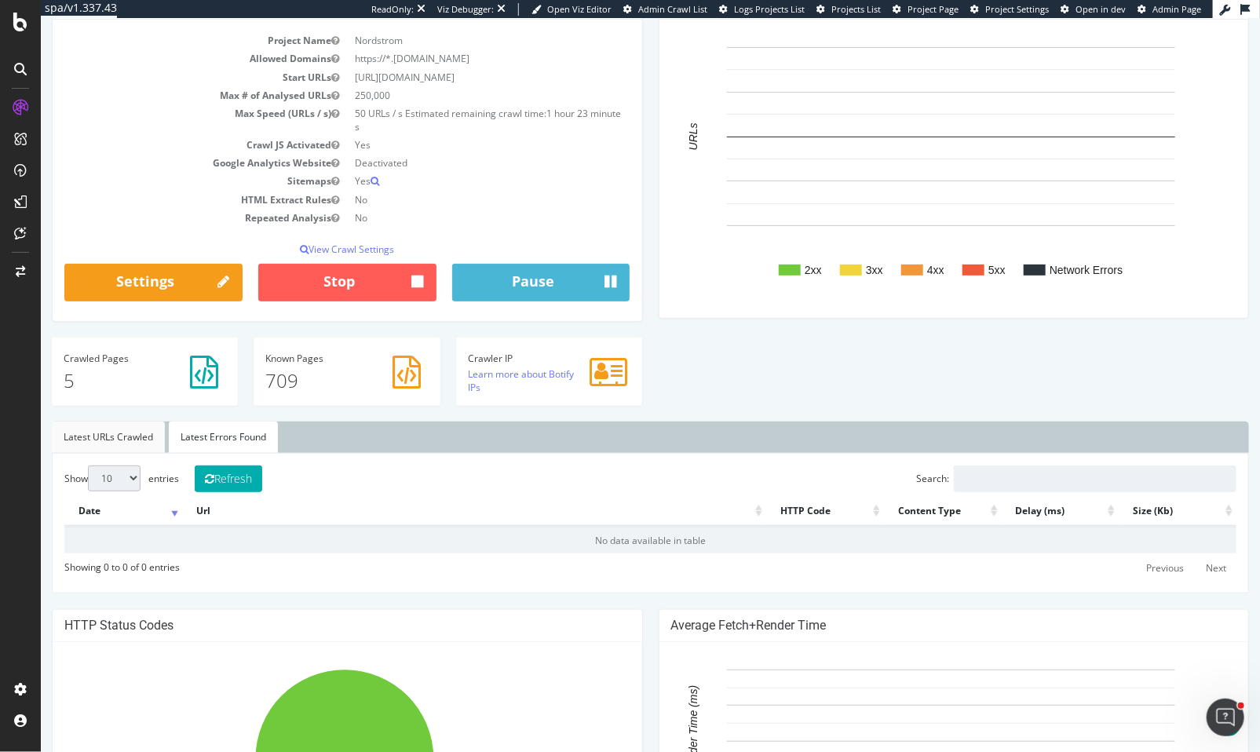
drag, startPoint x: 128, startPoint y: 444, endPoint x: 179, endPoint y: 439, distance: 51.3
click at [127, 444] on link "Latest URLs Crawled" at bounding box center [107, 437] width 113 height 31
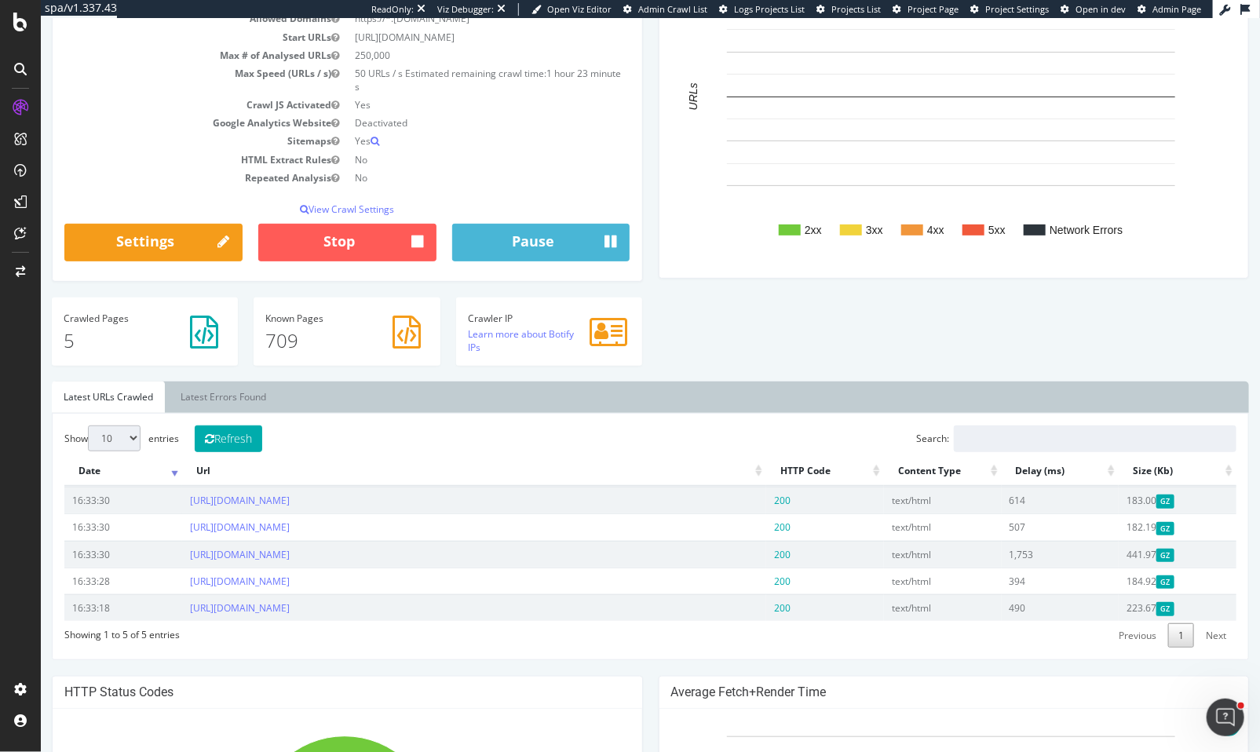
scroll to position [0, 0]
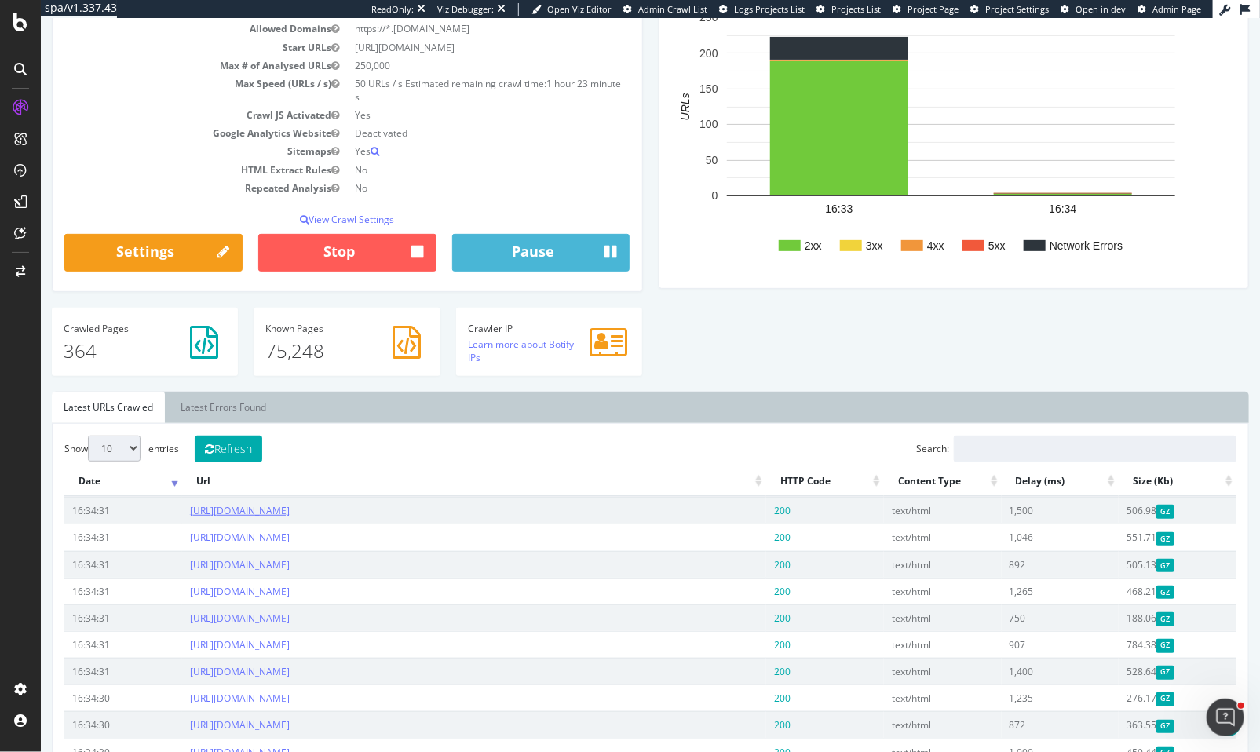
scroll to position [272, 0]
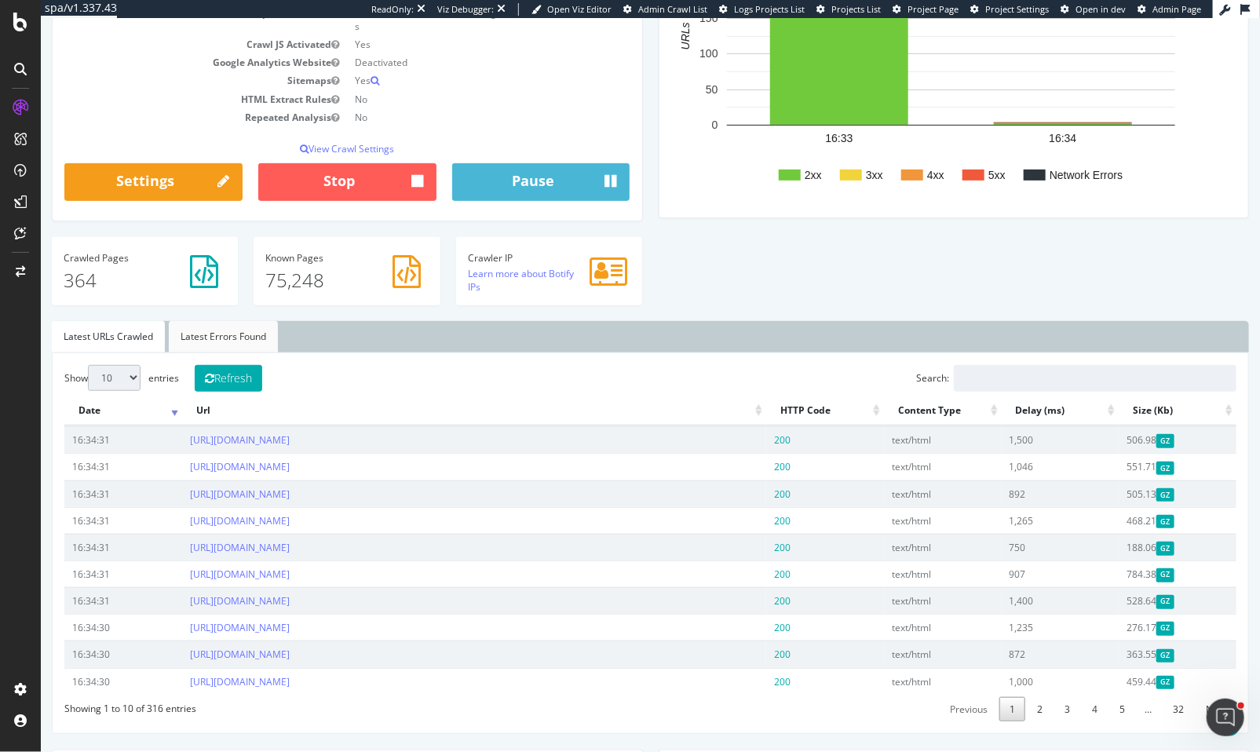
click at [247, 342] on link "Latest Errors Found" at bounding box center [222, 336] width 109 height 31
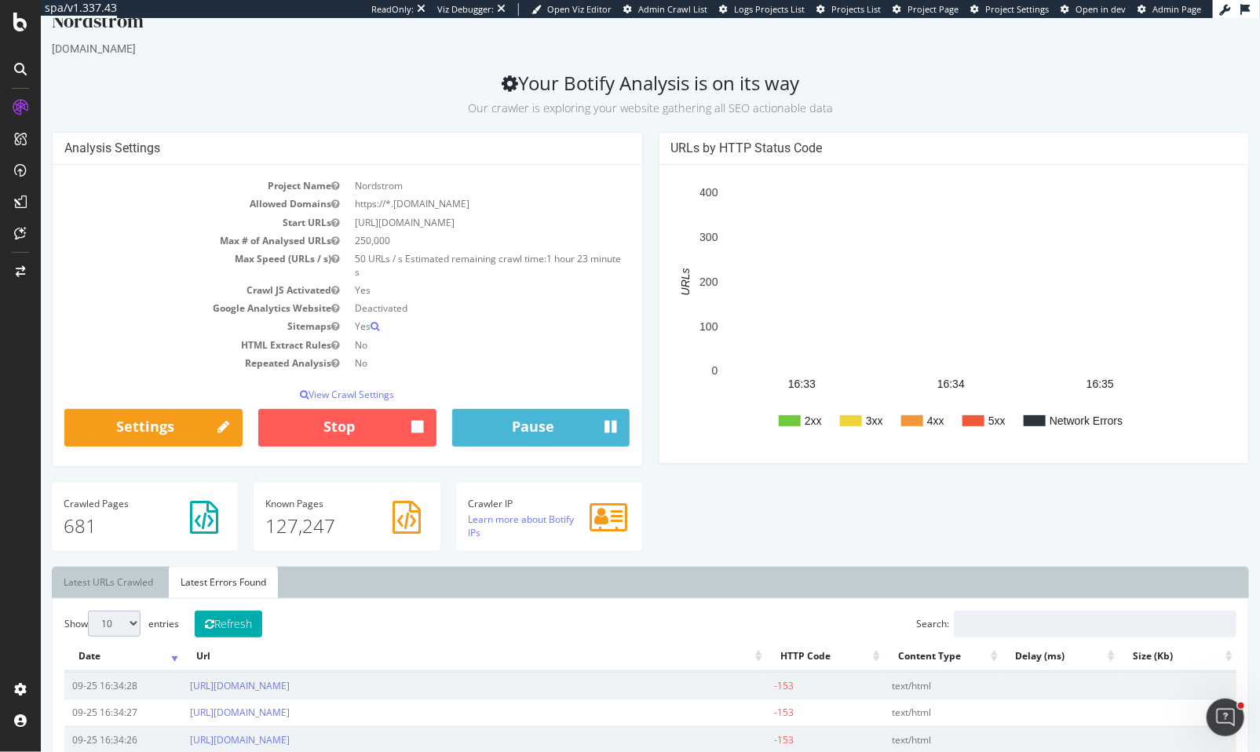
scroll to position [575, 0]
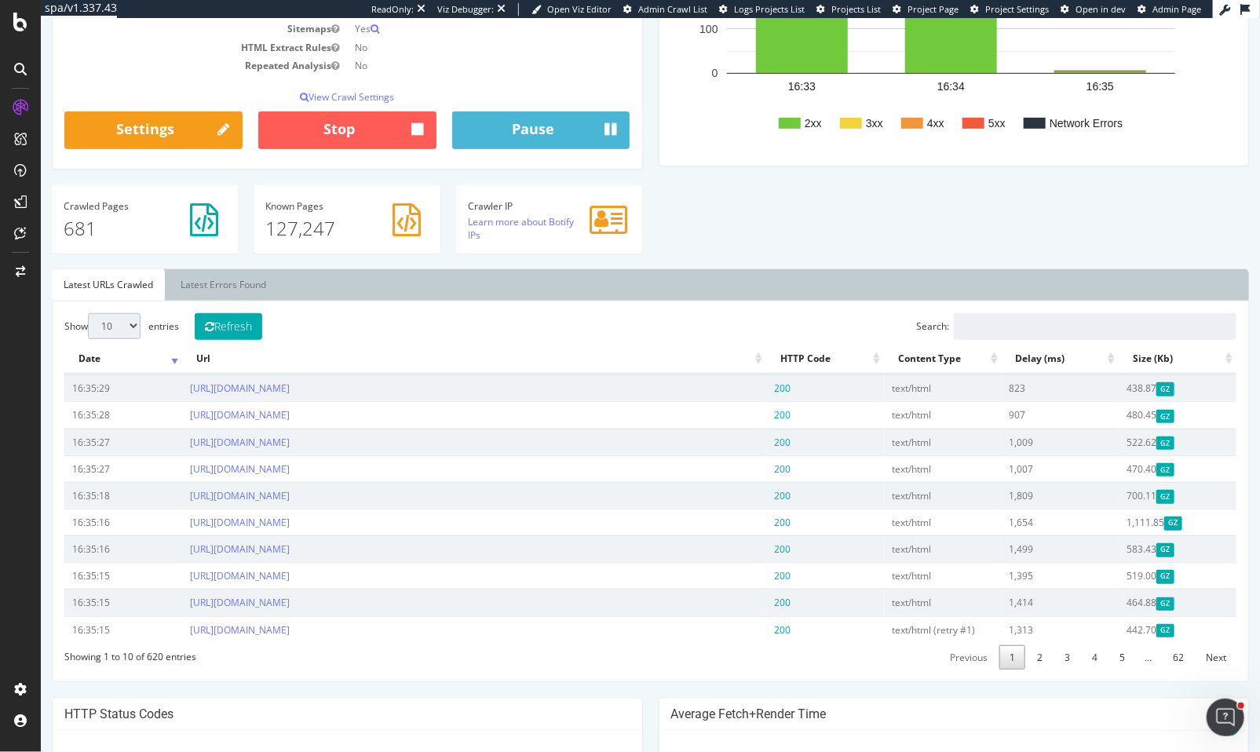
scroll to position [91, 0]
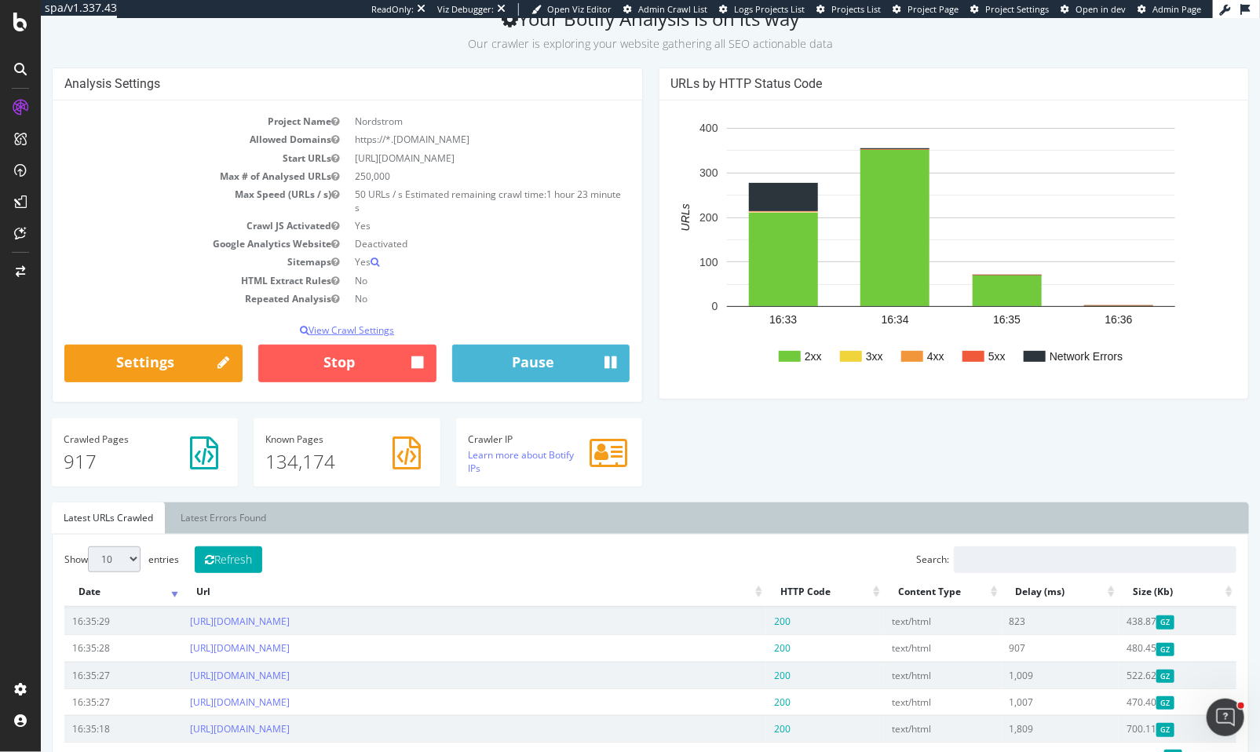
click at [356, 329] on p "View Crawl Settings" at bounding box center [347, 330] width 566 height 13
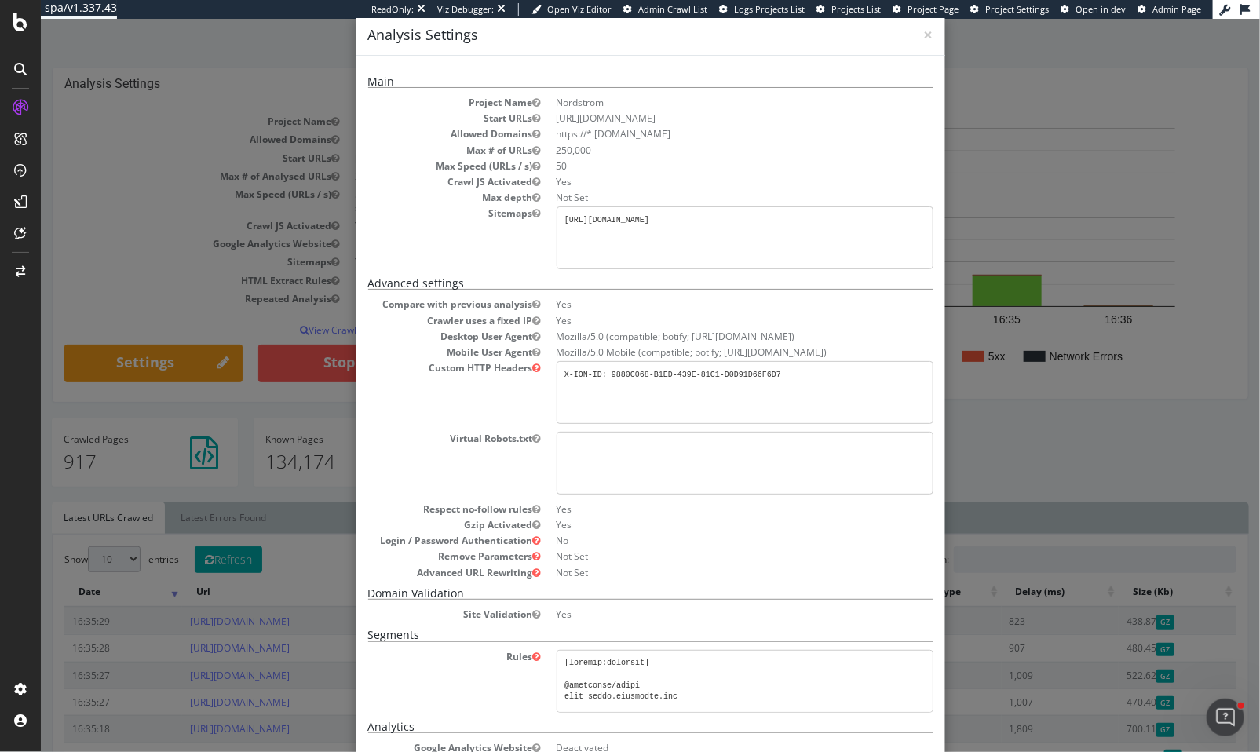
scroll to position [36, 0]
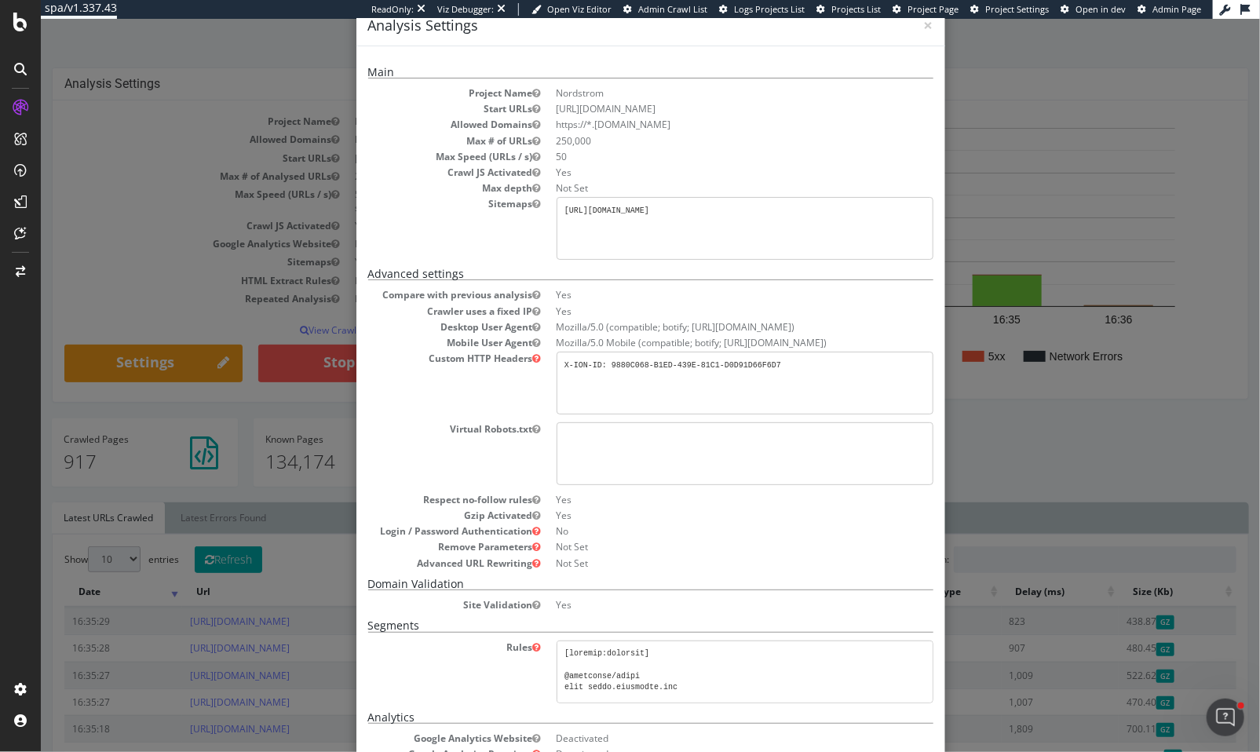
click at [647, 372] on pre "X-ION-ID: 9880C068-B1ED-439E-81C1-D0D91D66F6D7" at bounding box center [744, 383] width 377 height 63
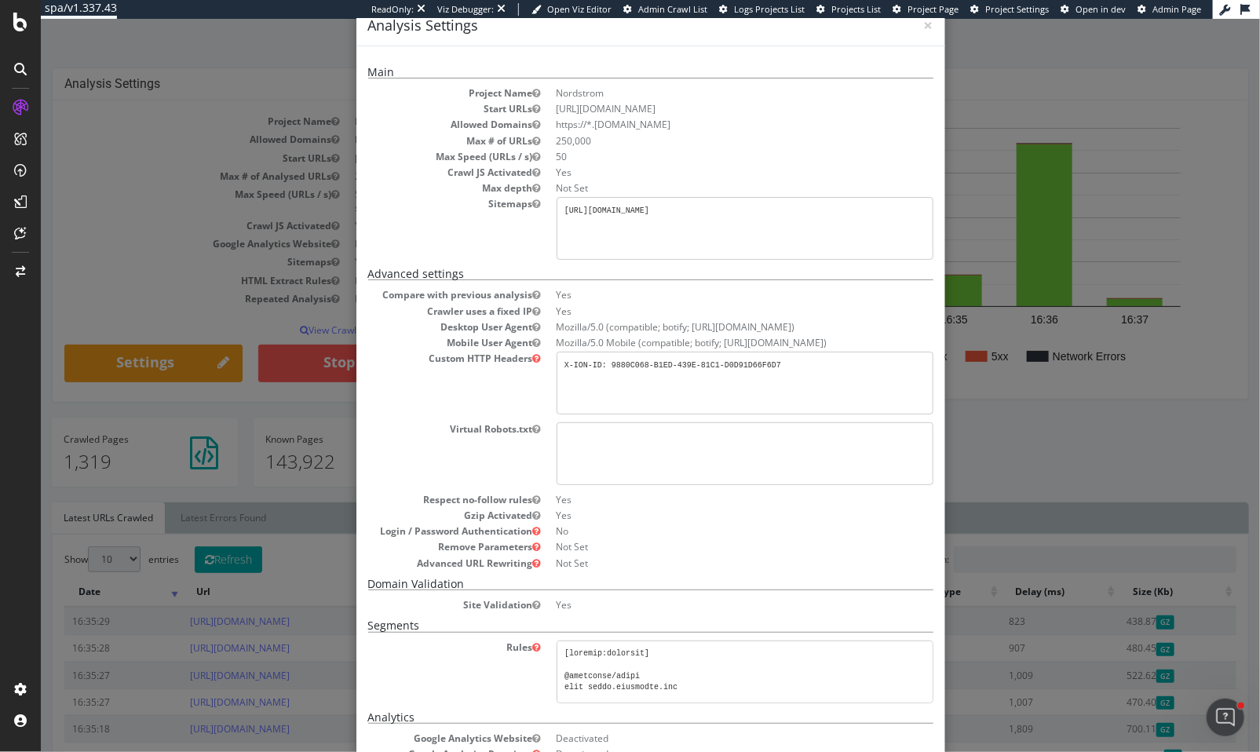
click at [605, 364] on pre "X-ION-ID: 9880C068-B1ED-439E-81C1-D0D91D66F6D7" at bounding box center [744, 383] width 377 height 63
click at [598, 364] on pre "X-ION-ID: 9880C068-B1ED-439E-81C1-D0D91D66F6D7" at bounding box center [744, 383] width 377 height 63
click at [631, 400] on pre "X-ION-ID: 9880C068-B1ED-439E-81C1-D0D91D66F6D7" at bounding box center [744, 383] width 377 height 63
drag, startPoint x: 357, startPoint y: 243, endPoint x: 333, endPoint y: 239, distance: 24.7
click at [356, 243] on div "Main Project Name Nordstrom Start URLs https://www.nordstrom.com/ Allowed Domai…" at bounding box center [650, 460] width 589 height 829
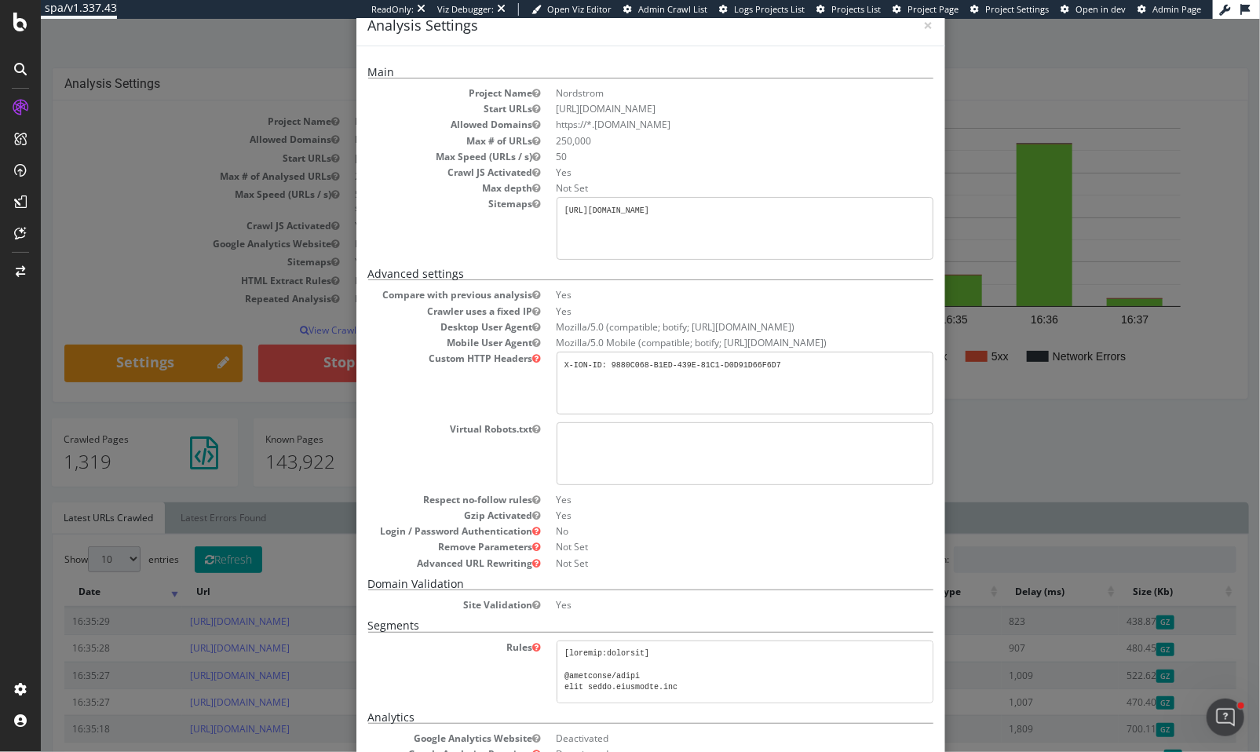
click at [199, 237] on div "× Close Analysis Settings Main Project Name Nordstrom Start URLs https://www.no…" at bounding box center [649, 385] width 1219 height 733
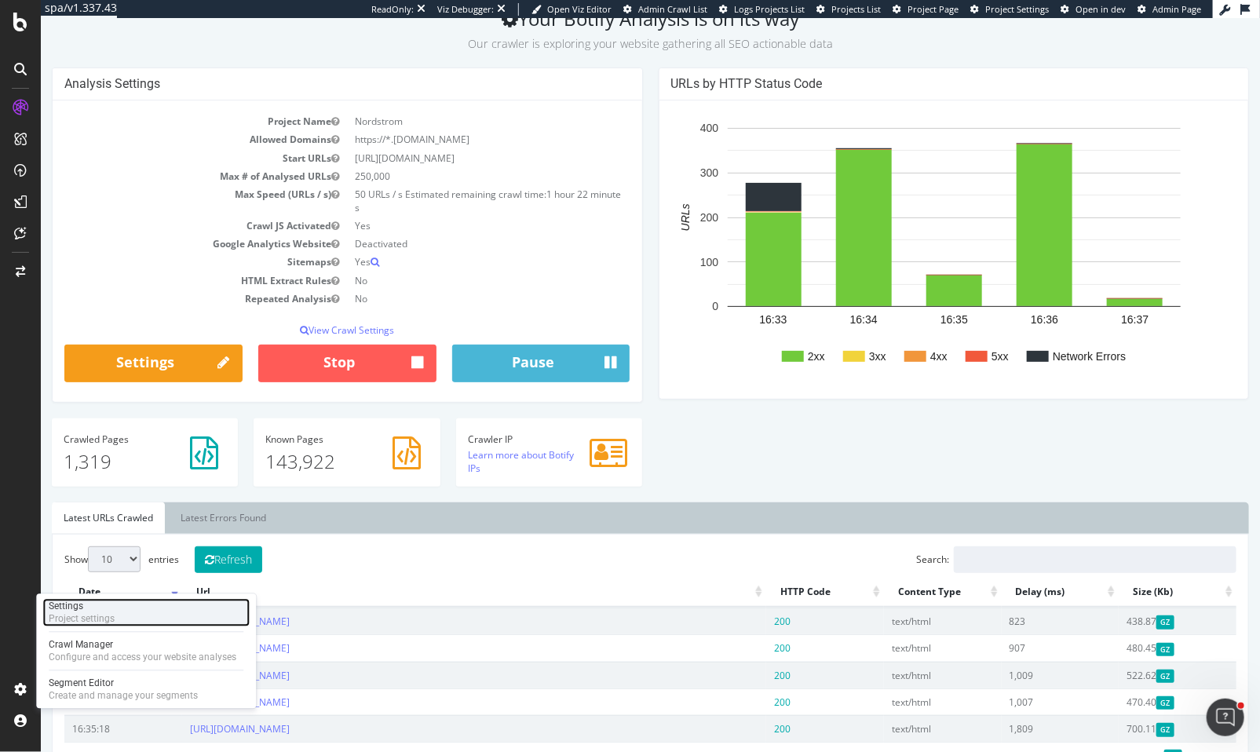
click at [128, 619] on div "Settings Project settings" at bounding box center [145, 613] width 207 height 28
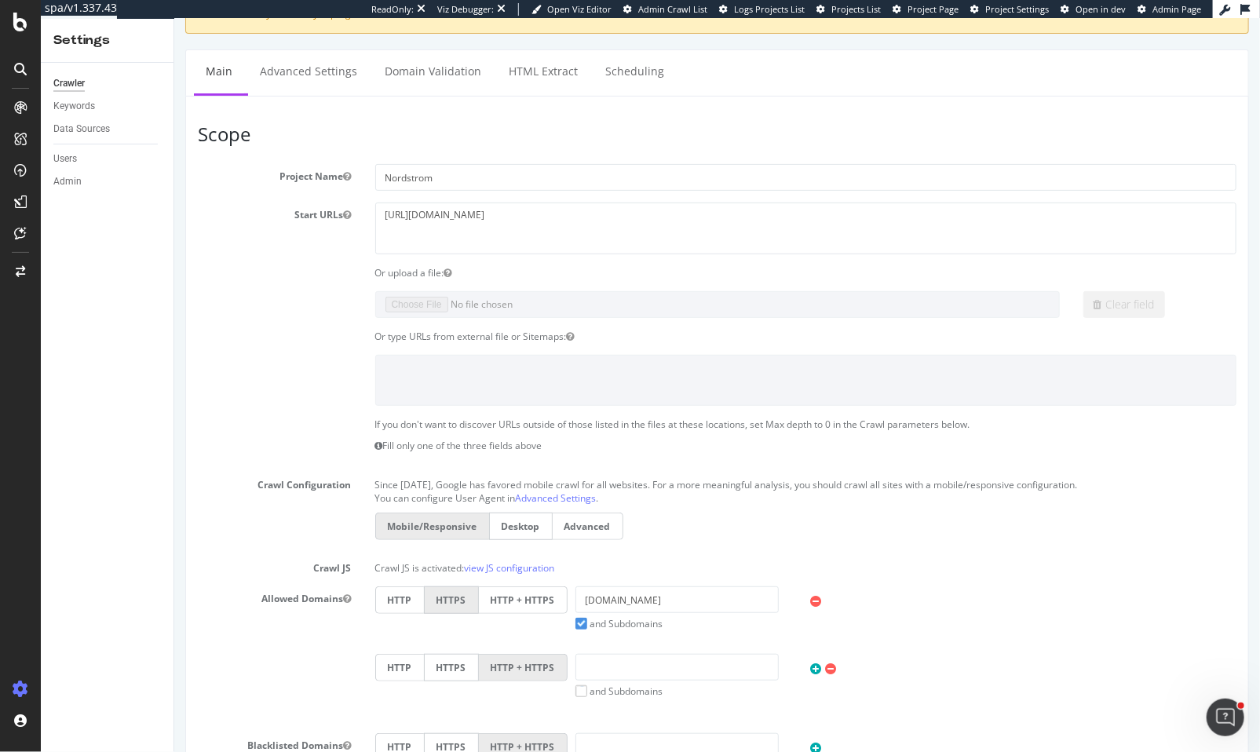
scroll to position [79, 0]
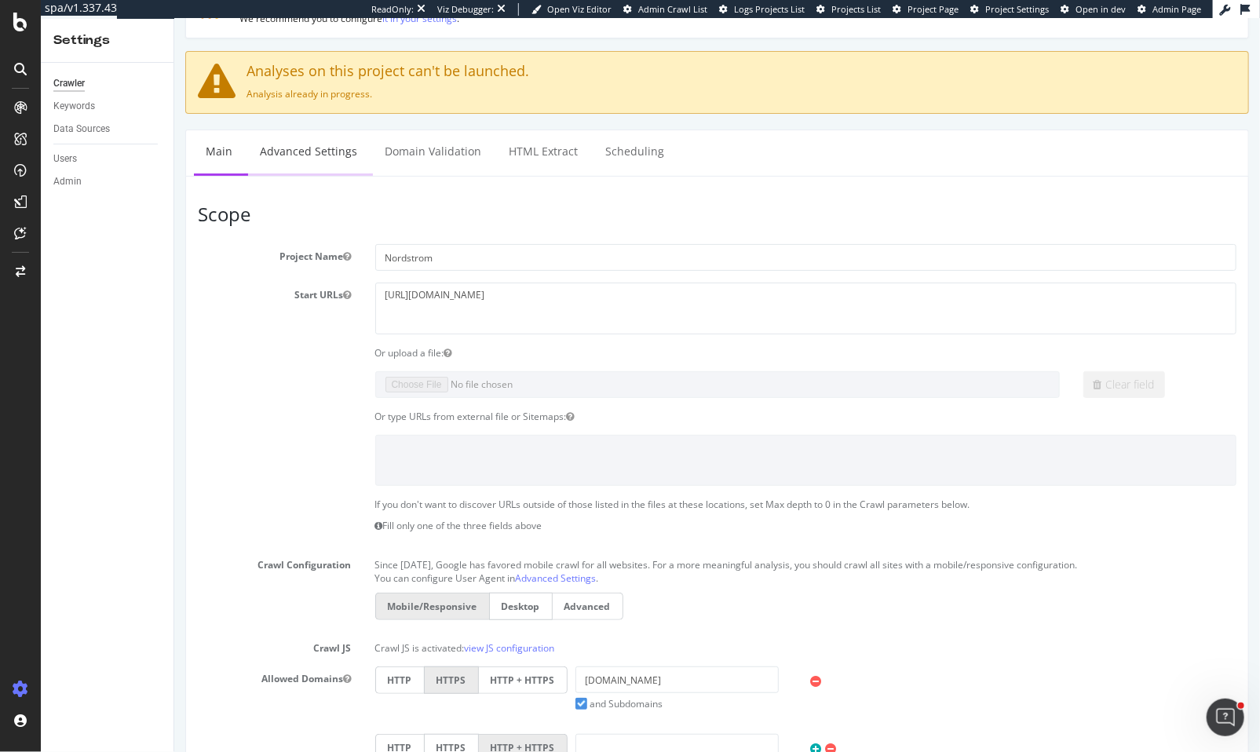
click at [320, 167] on link "Advanced Settings" at bounding box center [307, 151] width 121 height 43
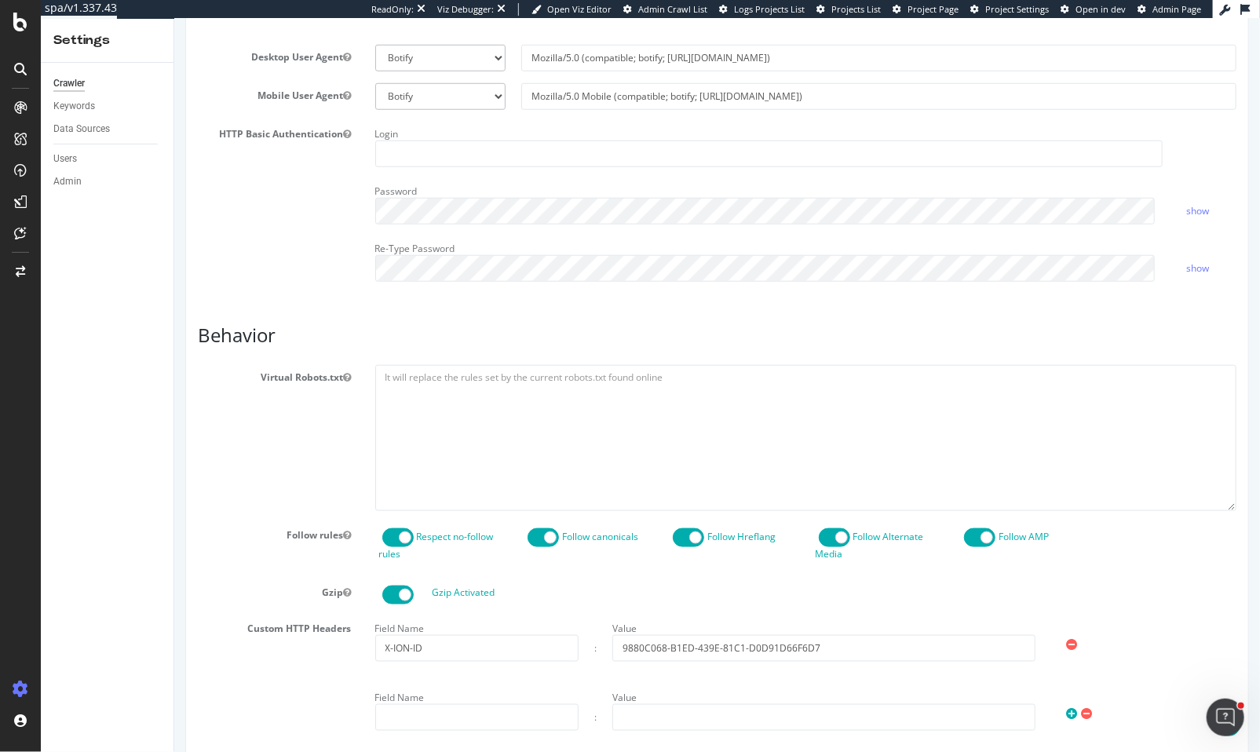
scroll to position [840, 0]
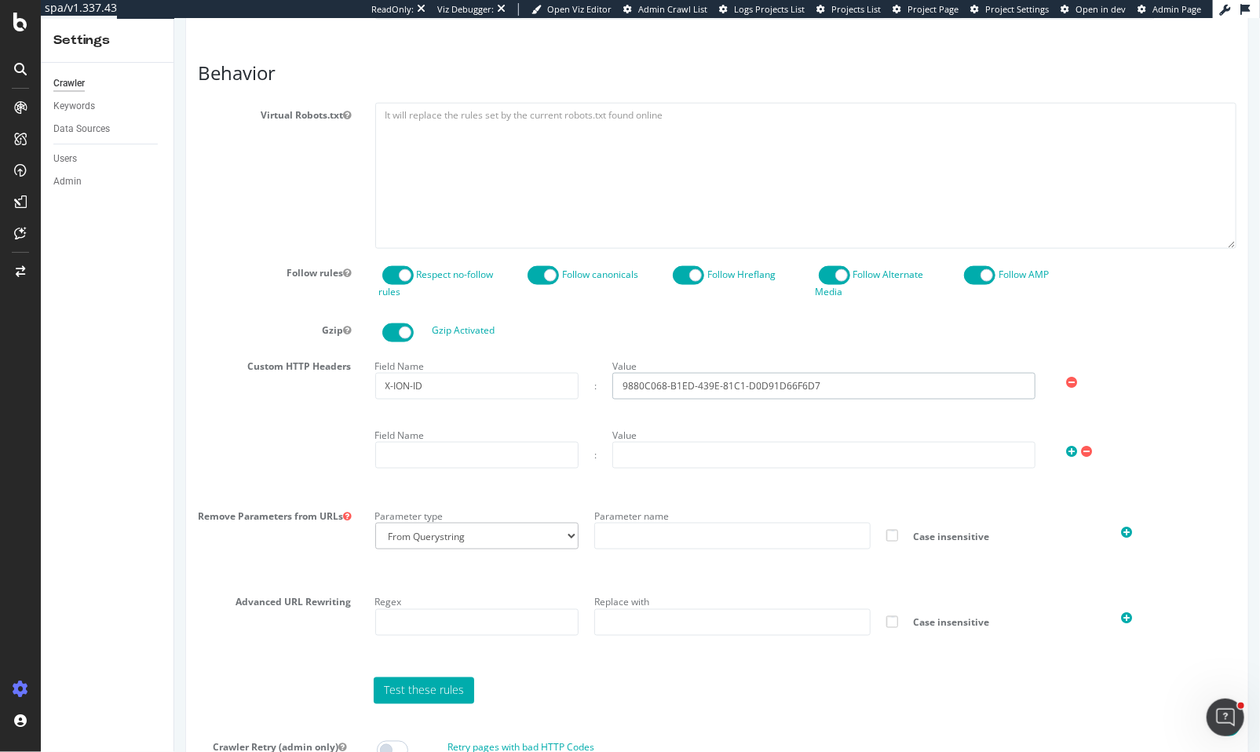
drag, startPoint x: 617, startPoint y: 385, endPoint x: 604, endPoint y: 384, distance: 13.4
click at [604, 384] on div "Value 9880C068-B1ED-439E-81C1-D0D91D66F6D7" at bounding box center [823, 377] width 439 height 46
click at [495, 381] on input "X-ION-ID" at bounding box center [476, 386] width 203 height 27
click at [503, 385] on input "X-ION-ID" at bounding box center [476, 386] width 203 height 27
click at [504, 390] on input "X-ION-ID" at bounding box center [476, 386] width 203 height 27
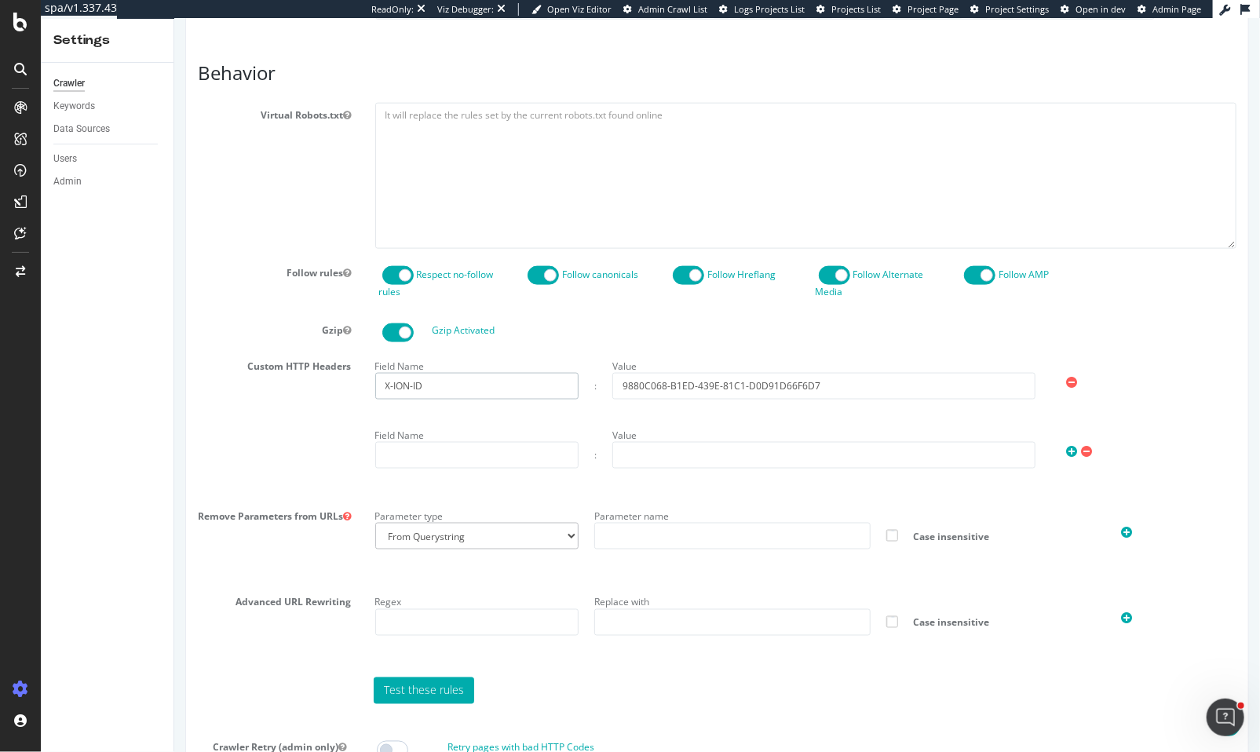
click at [504, 390] on input "X-ION-ID" at bounding box center [476, 386] width 203 height 27
drag, startPoint x: 619, startPoint y: 380, endPoint x: 592, endPoint y: 384, distance: 27.0
click at [592, 384] on div "Field Name X-ION-ID : Value 9880C068-B1ED-439E-81C1-D0D91D66F6D7" at bounding box center [806, 377] width 878 height 46
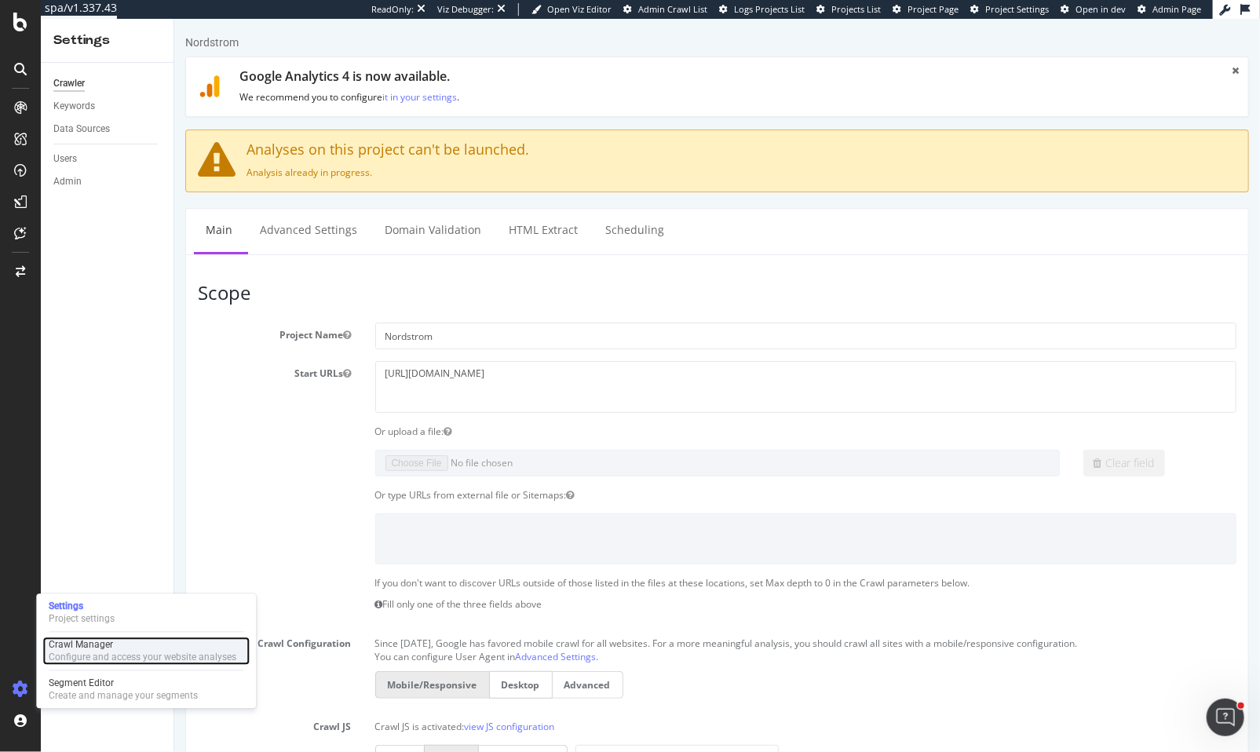
click at [104, 656] on div "Configure and access your website analyses" at bounding box center [143, 658] width 188 height 13
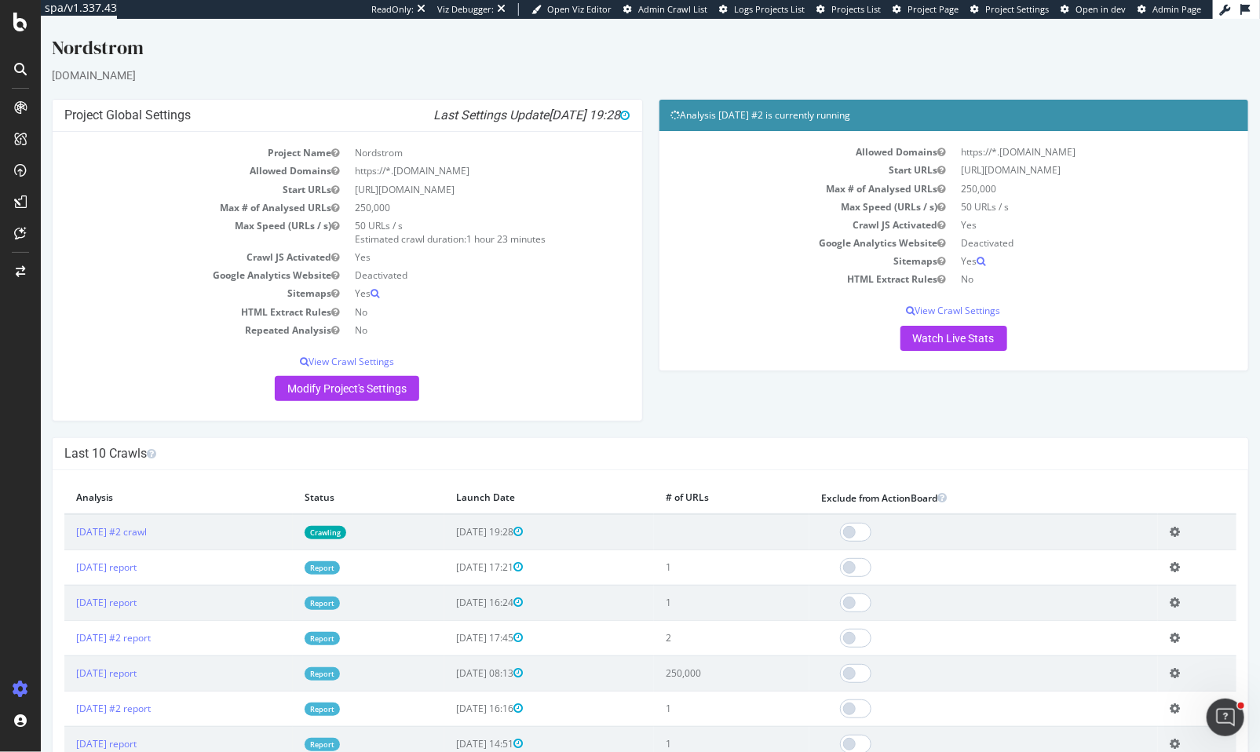
click at [173, 539] on td "2025 Sep. 25th #2 crawl" at bounding box center [178, 532] width 228 height 36
click at [141, 528] on link "2025 Sep. 25th #2 crawl" at bounding box center [110, 531] width 71 height 13
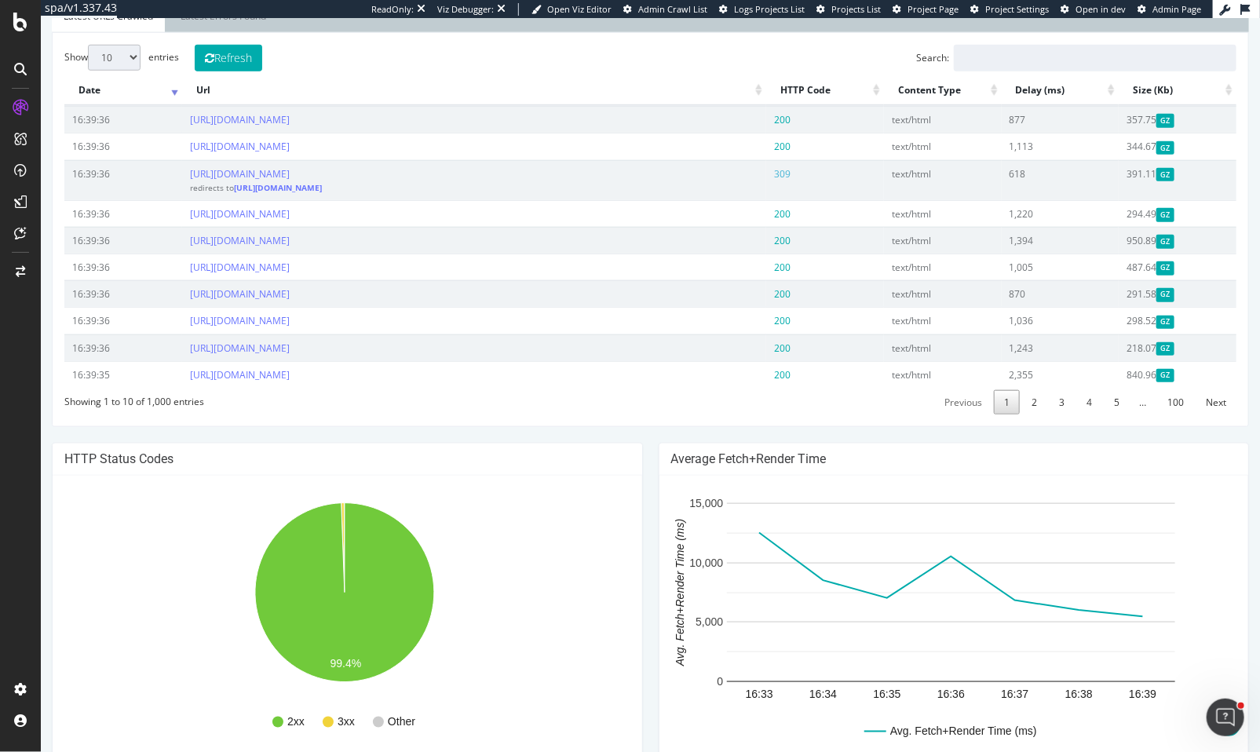
scroll to position [511, 0]
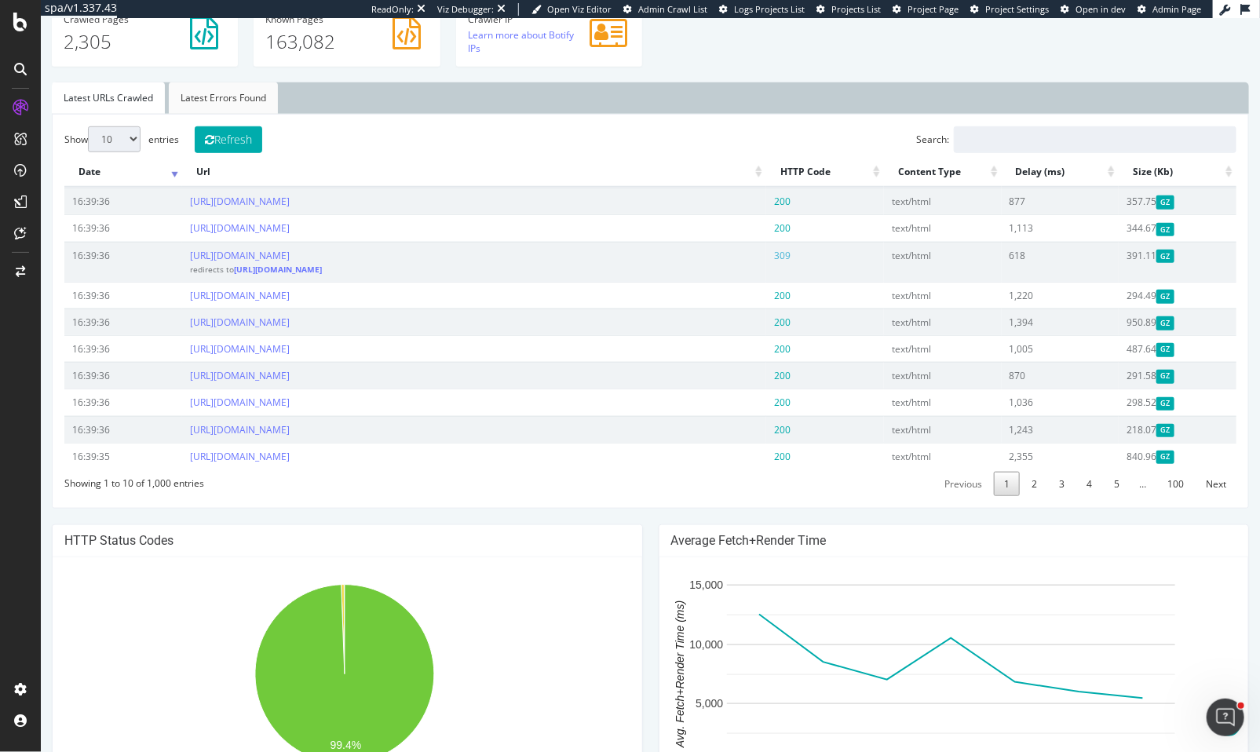
click at [247, 101] on link "Latest Errors Found" at bounding box center [222, 97] width 109 height 31
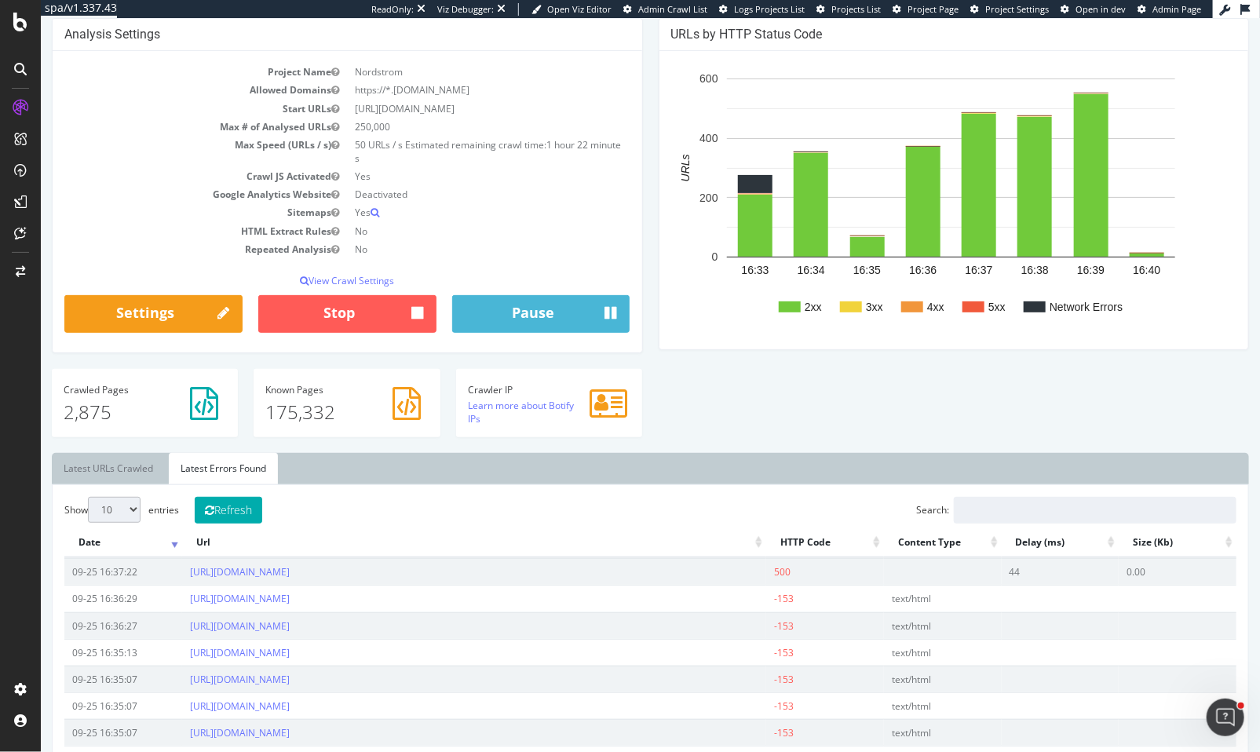
scroll to position [60, 0]
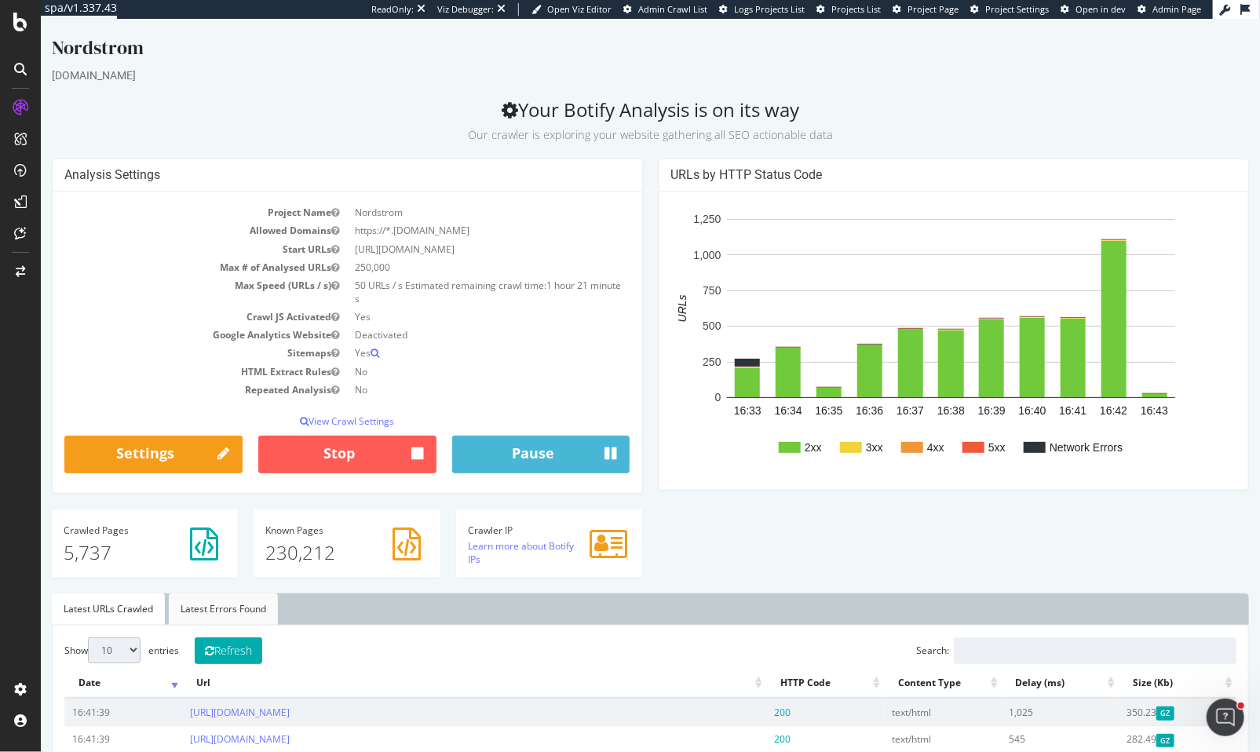
click at [226, 608] on link "Latest Errors Found" at bounding box center [222, 609] width 109 height 31
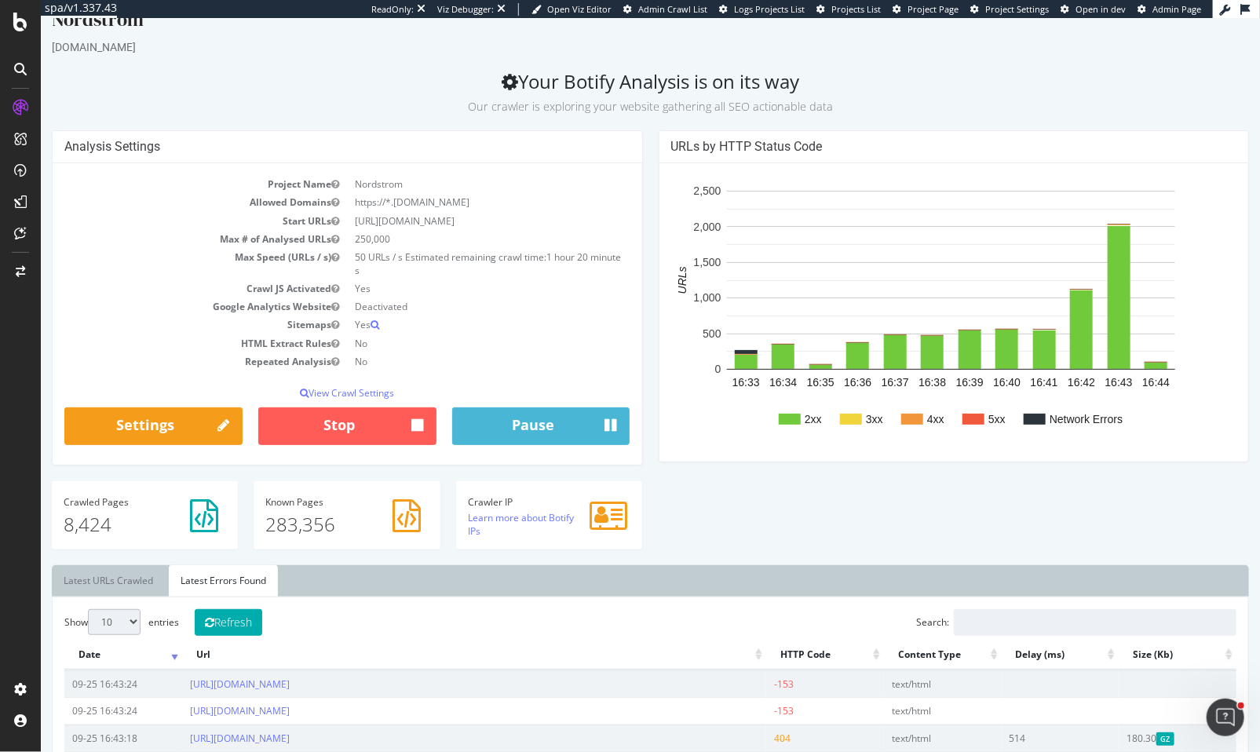
scroll to position [38, 0]
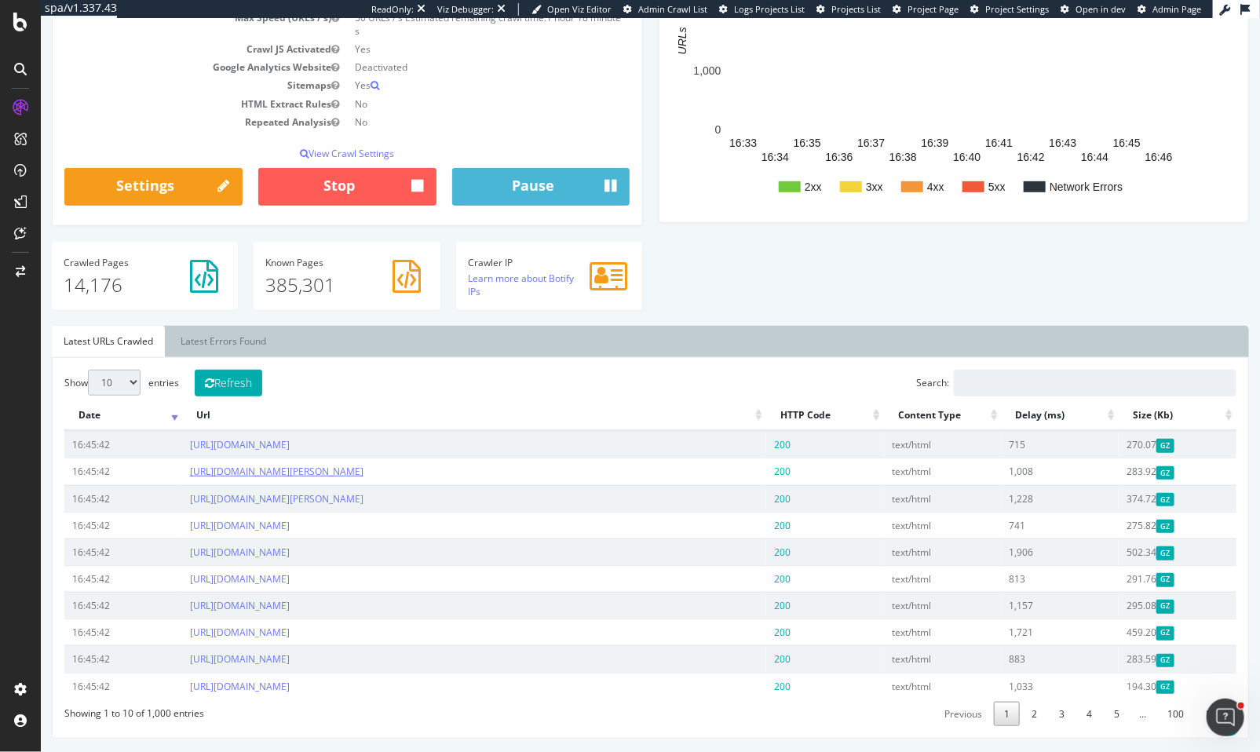
scroll to position [277, 0]
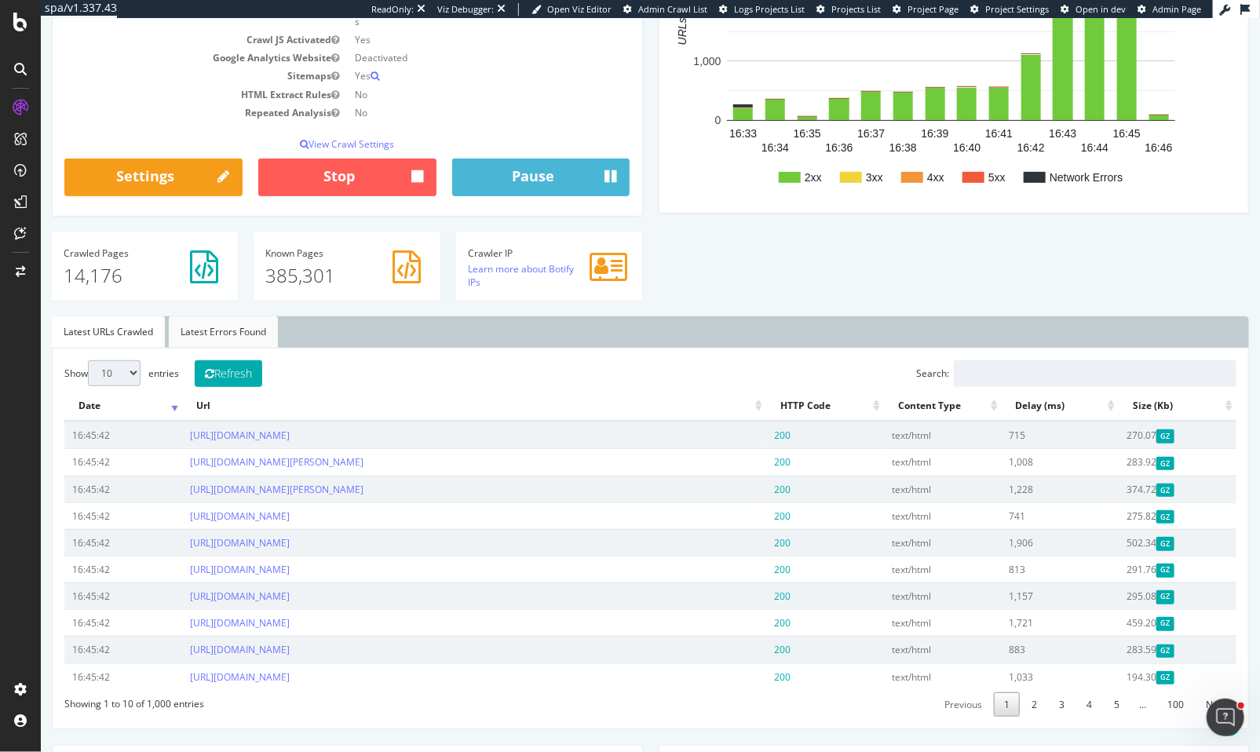
click at [206, 327] on link "Latest Errors Found" at bounding box center [222, 331] width 109 height 31
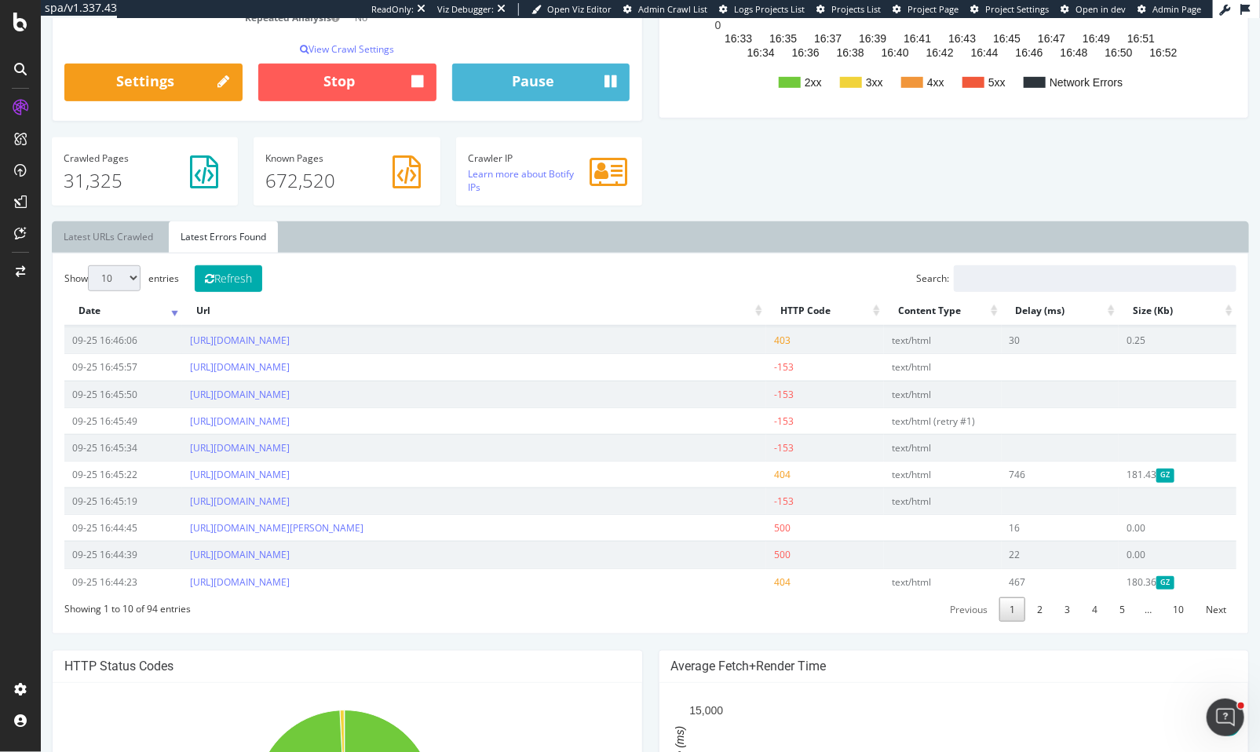
scroll to position [363, 0]
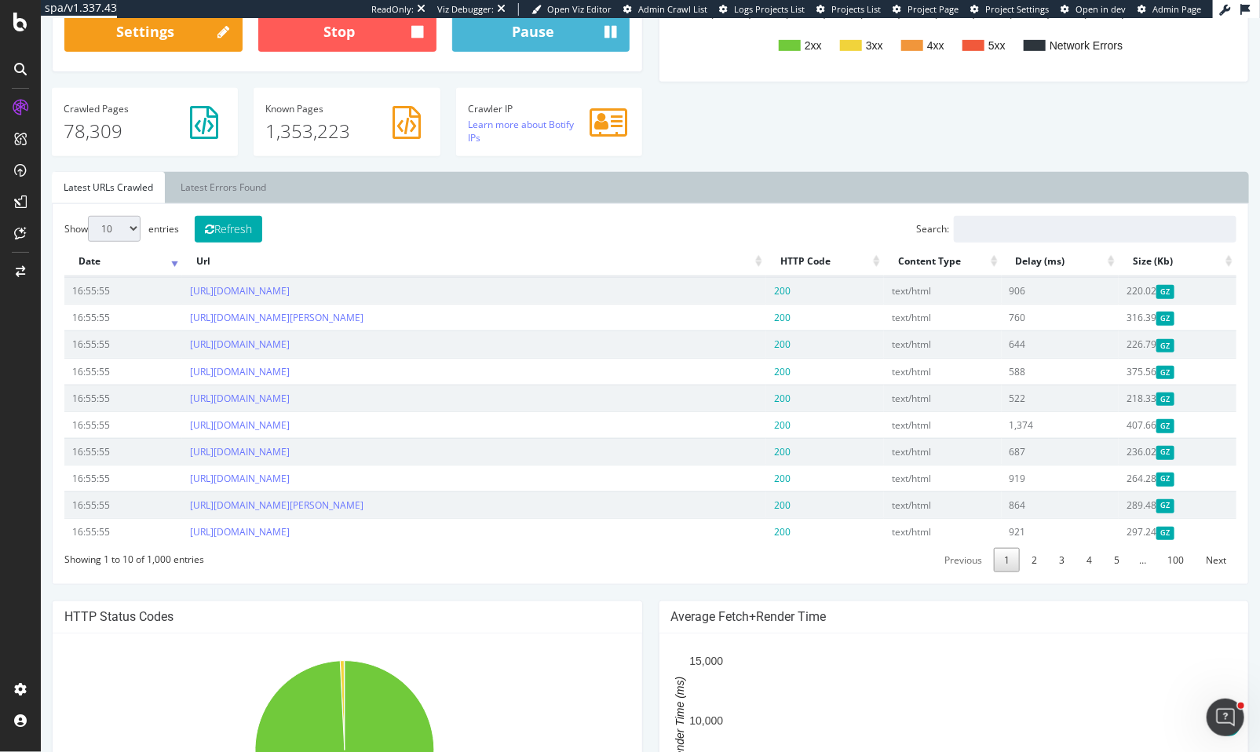
scroll to position [83, 0]
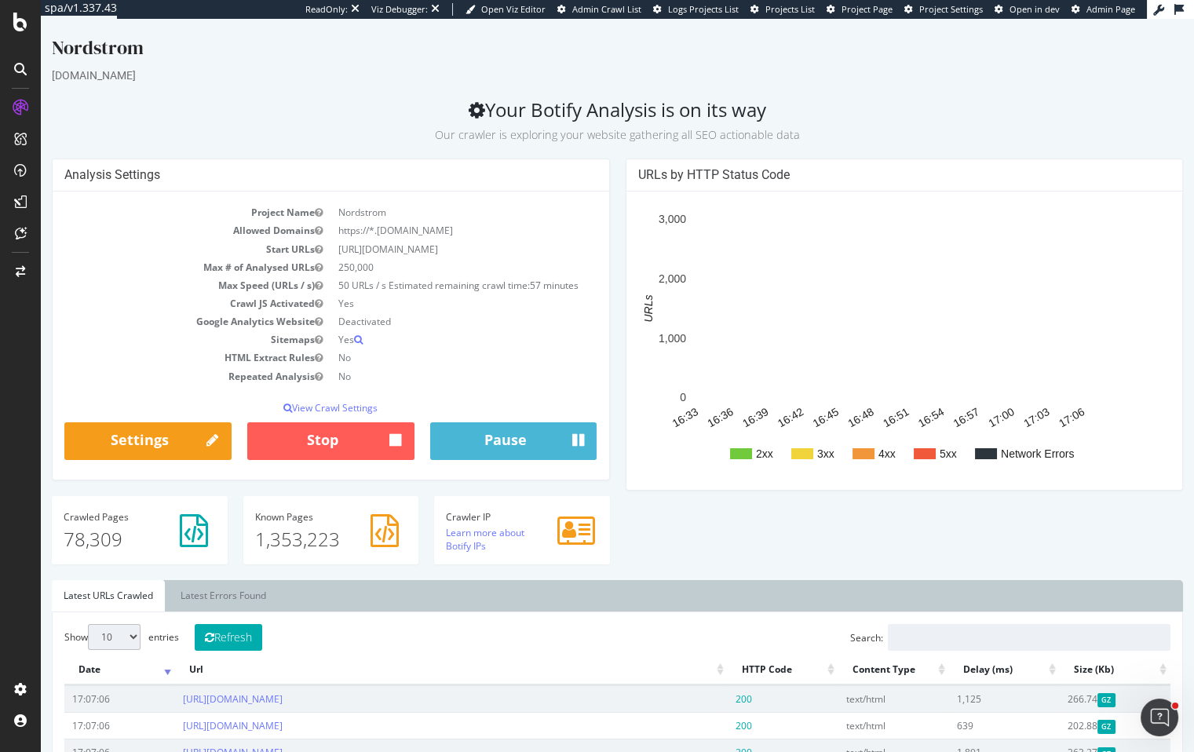
scroll to position [47, 0]
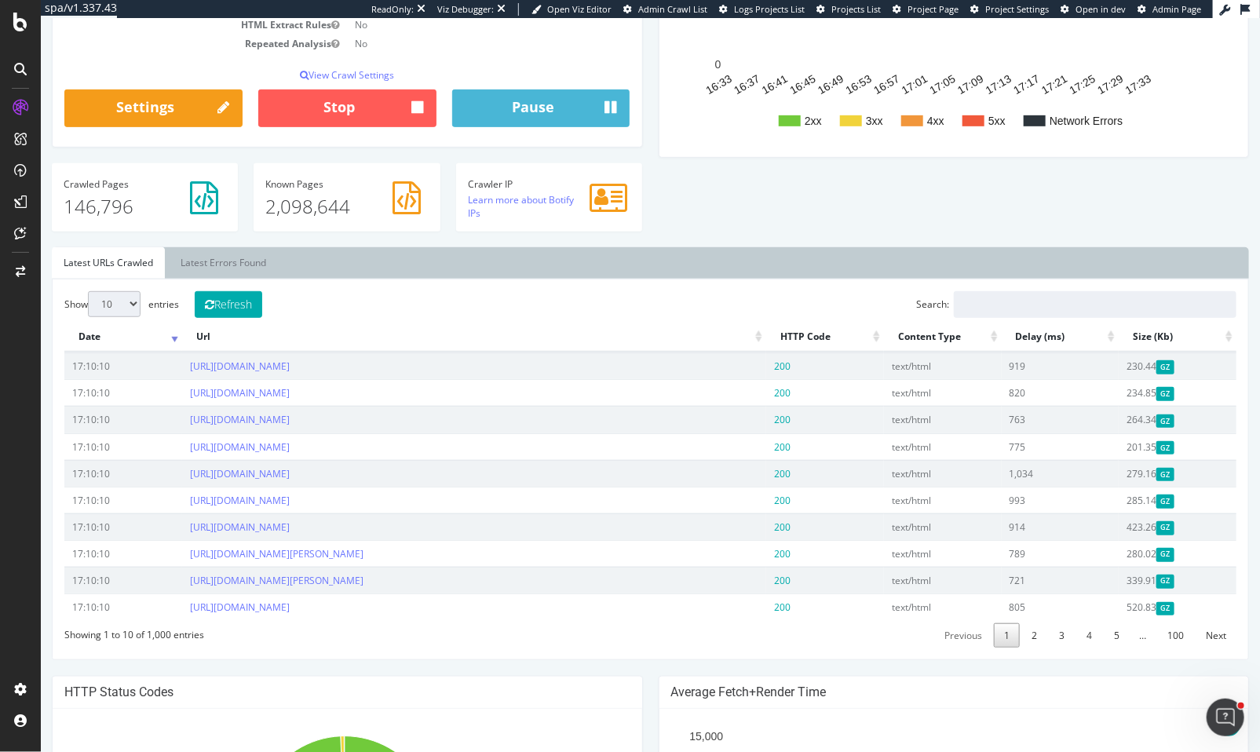
scroll to position [424, 0]
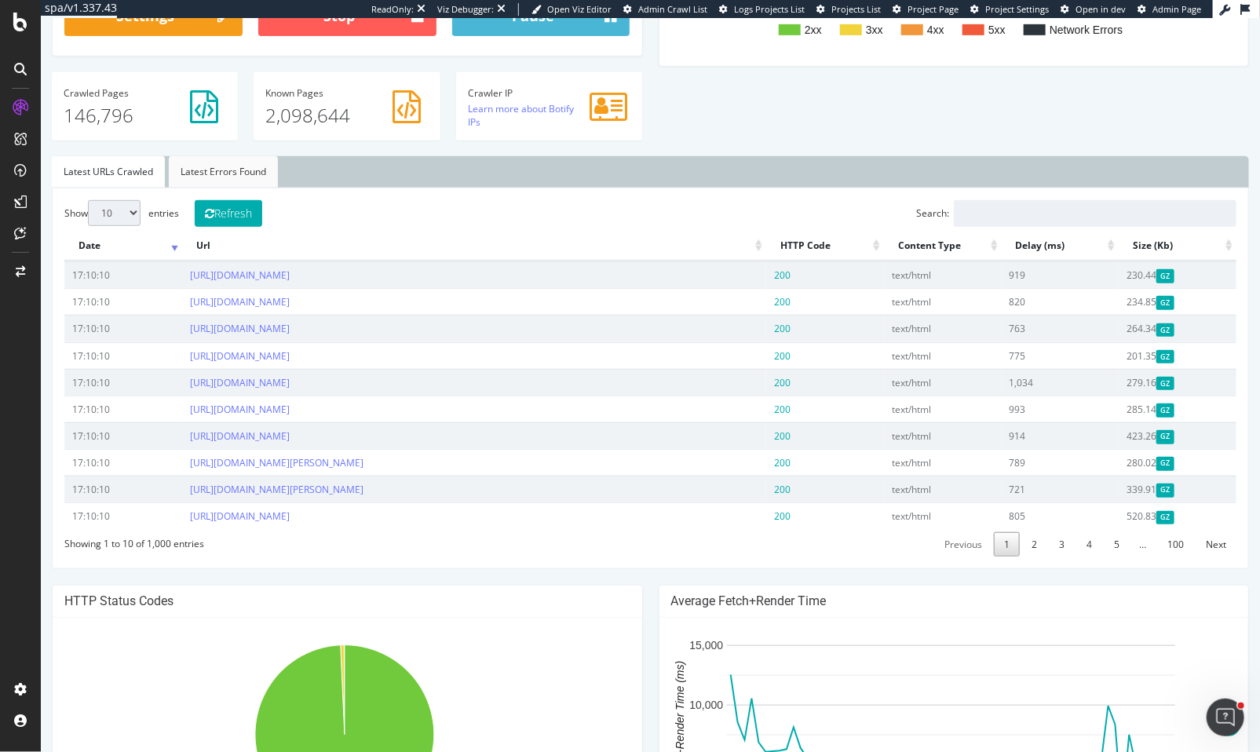
click at [241, 163] on link "Latest Errors Found" at bounding box center [222, 171] width 109 height 31
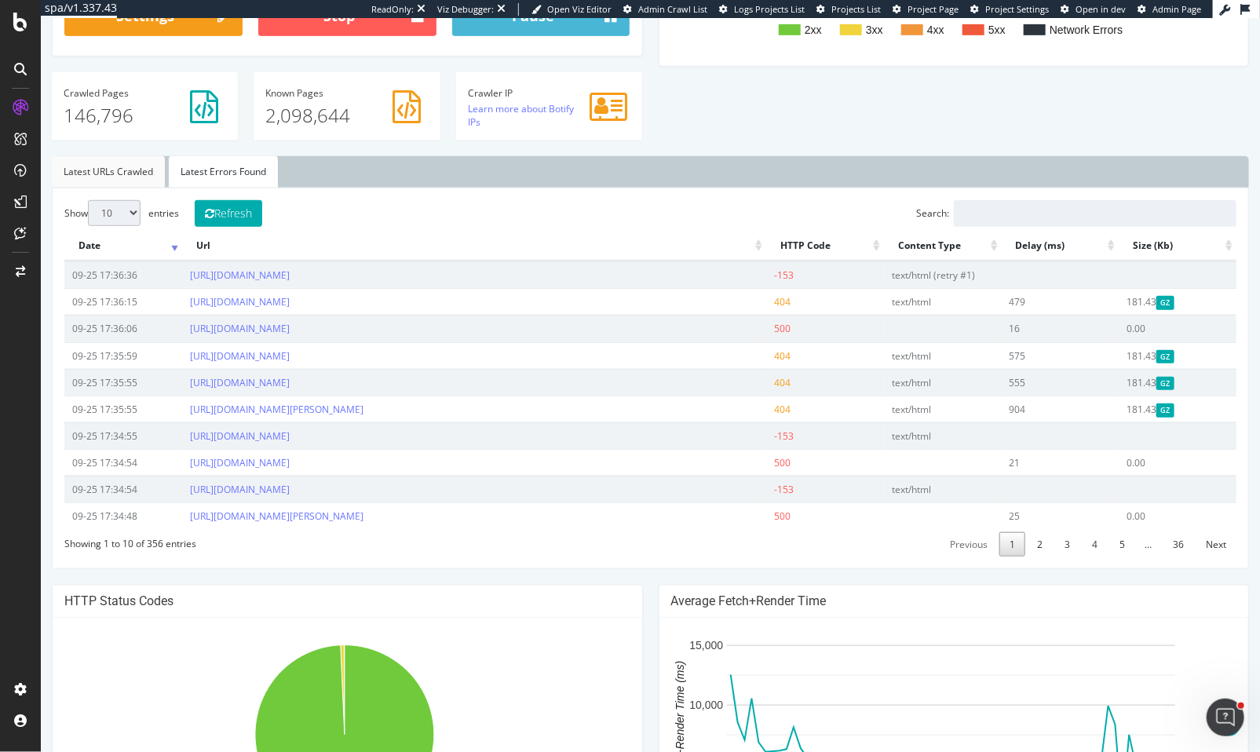
click at [109, 171] on link "Latest URLs Crawled" at bounding box center [107, 171] width 113 height 31
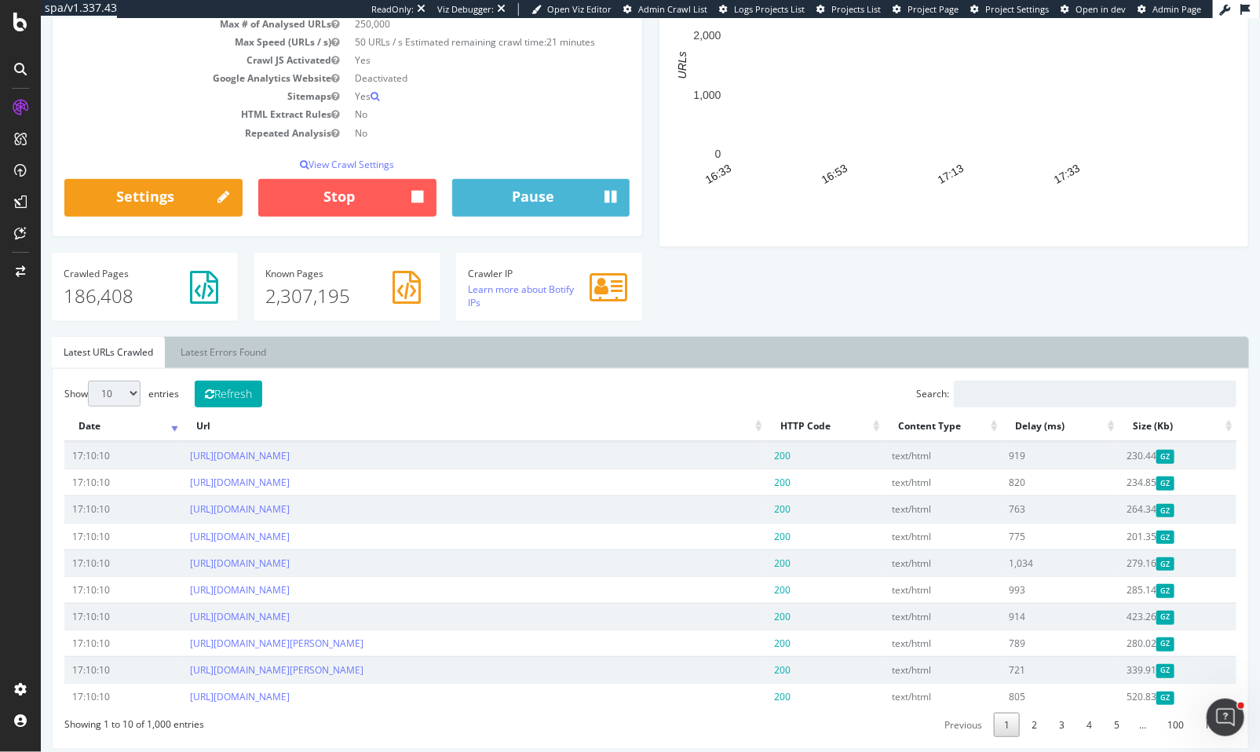
scroll to position [0, 0]
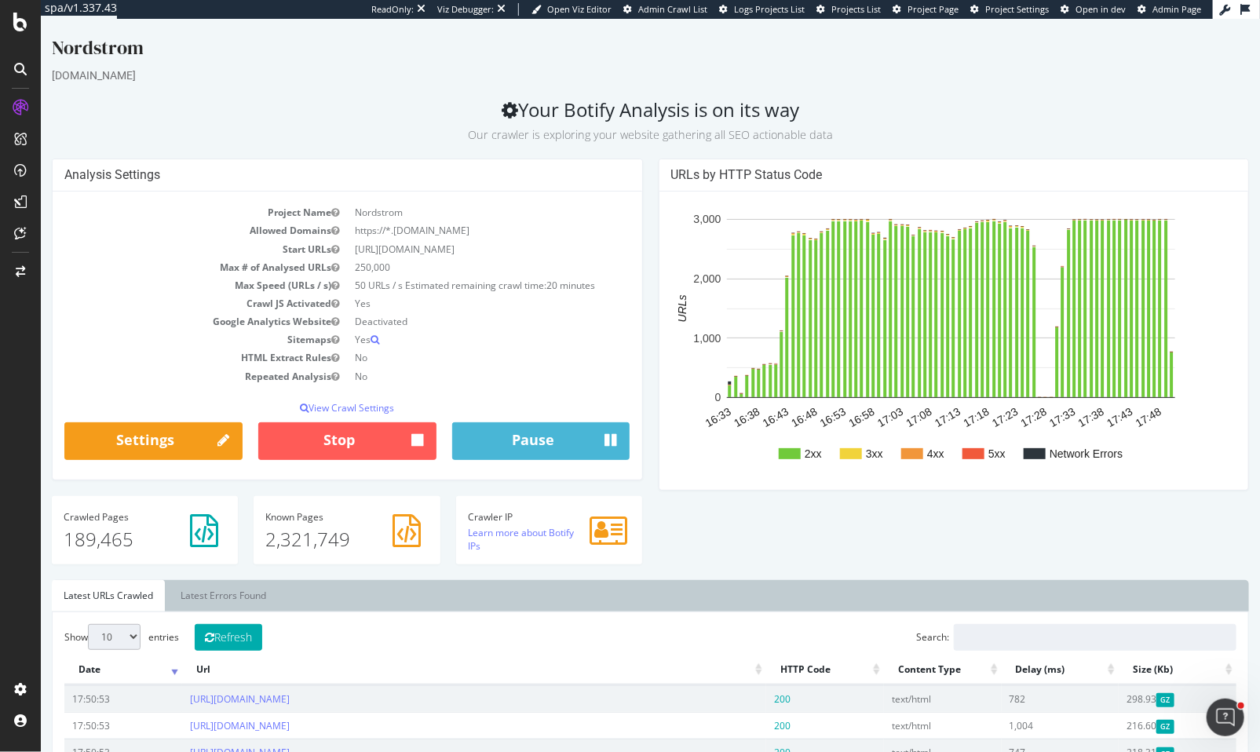
click at [316, 134] on p "Our crawler is exploring your website gathering all SEO actionable data" at bounding box center [649, 132] width 1197 height 22
